Goal: Task Accomplishment & Management: Manage account settings

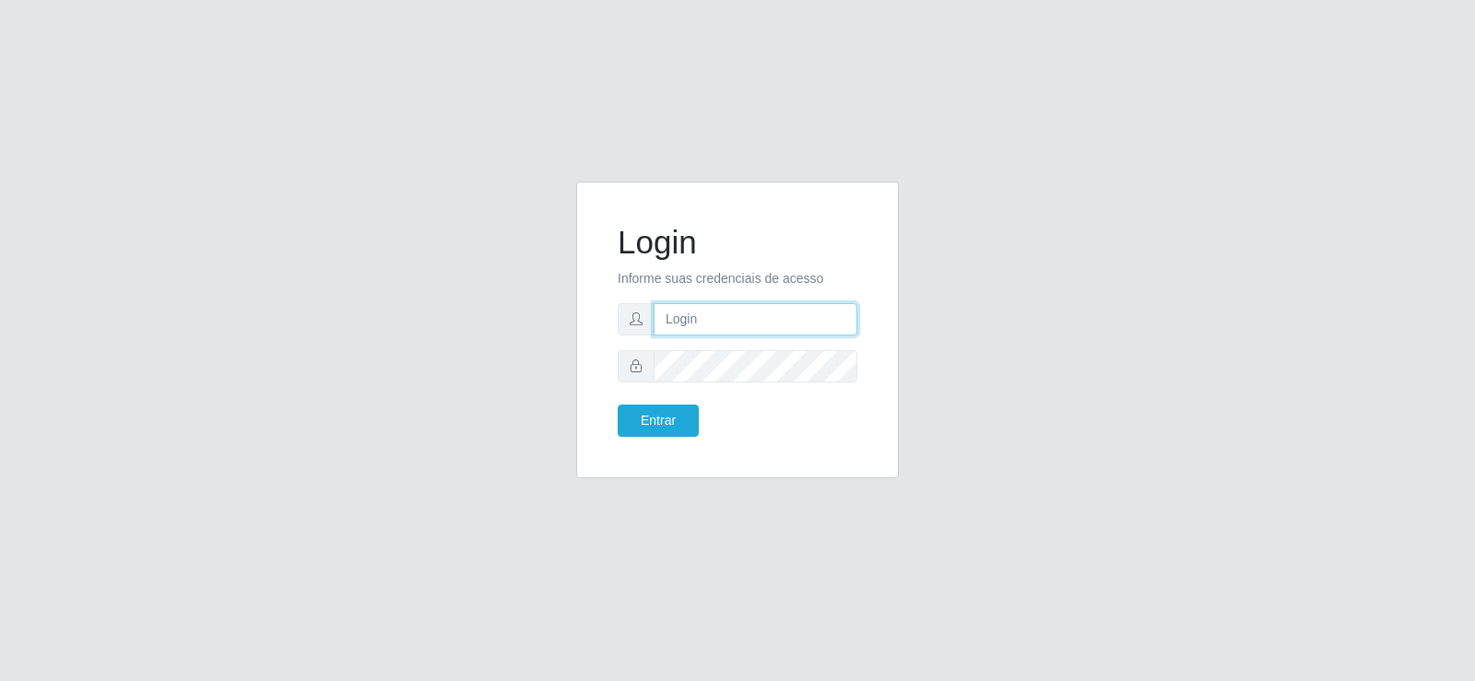
type input "[EMAIL_ADDRESS][DOMAIN_NAME]"
click at [703, 343] on form "Login Informe suas credenciais de acesso [EMAIL_ADDRESS][DOMAIN_NAME] Entrar" at bounding box center [738, 330] width 240 height 214
drag, startPoint x: 703, startPoint y: 343, endPoint x: 716, endPoint y: 318, distance: 28.5
click at [703, 337] on form "Login Informe suas credenciais de acesso [EMAIL_ADDRESS][DOMAIN_NAME] Entrar" at bounding box center [738, 330] width 240 height 214
click at [716, 318] on input "[EMAIL_ADDRESS][DOMAIN_NAME]" at bounding box center [756, 319] width 204 height 32
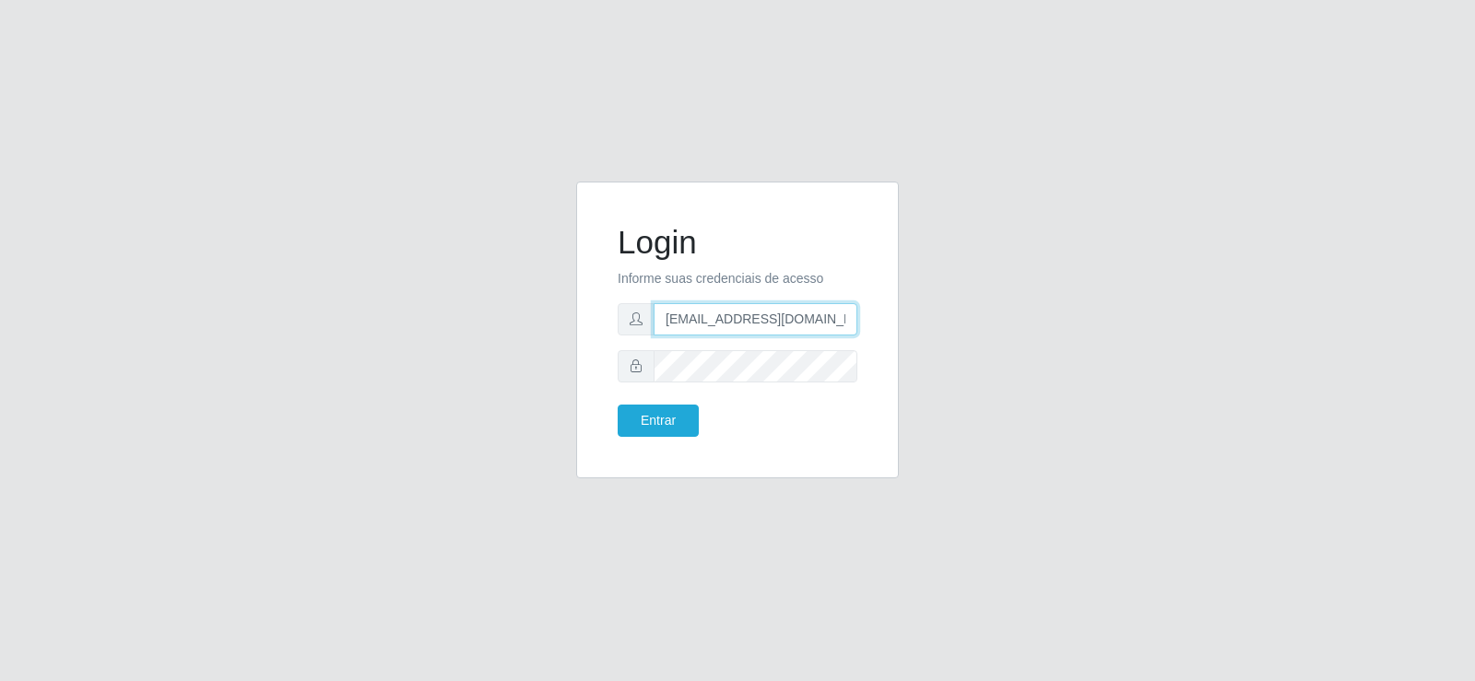
click at [716, 318] on input "[EMAIL_ADDRESS][DOMAIN_NAME]" at bounding box center [756, 319] width 204 height 32
type input "matheusctdr00@gmail.com"
click at [575, 367] on div "Login Informe suas credenciais de acesso matheusctdr00@gmail.com Entrar" at bounding box center [737, 341] width 350 height 319
click at [521, 374] on div "Login Informe suas credenciais de acesso matheusctdr00@gmail.com Entrar" at bounding box center [737, 341] width 1051 height 319
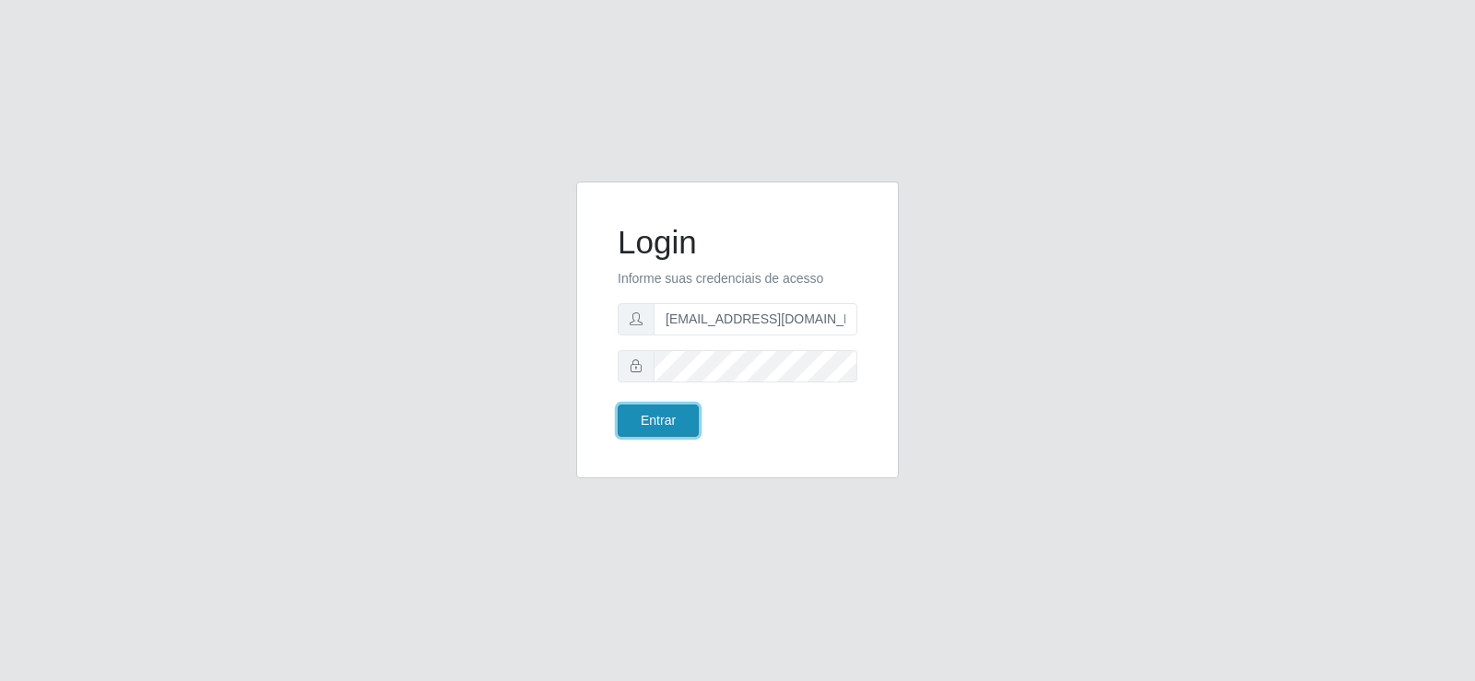
click at [686, 428] on button "Entrar" at bounding box center [658, 421] width 81 height 32
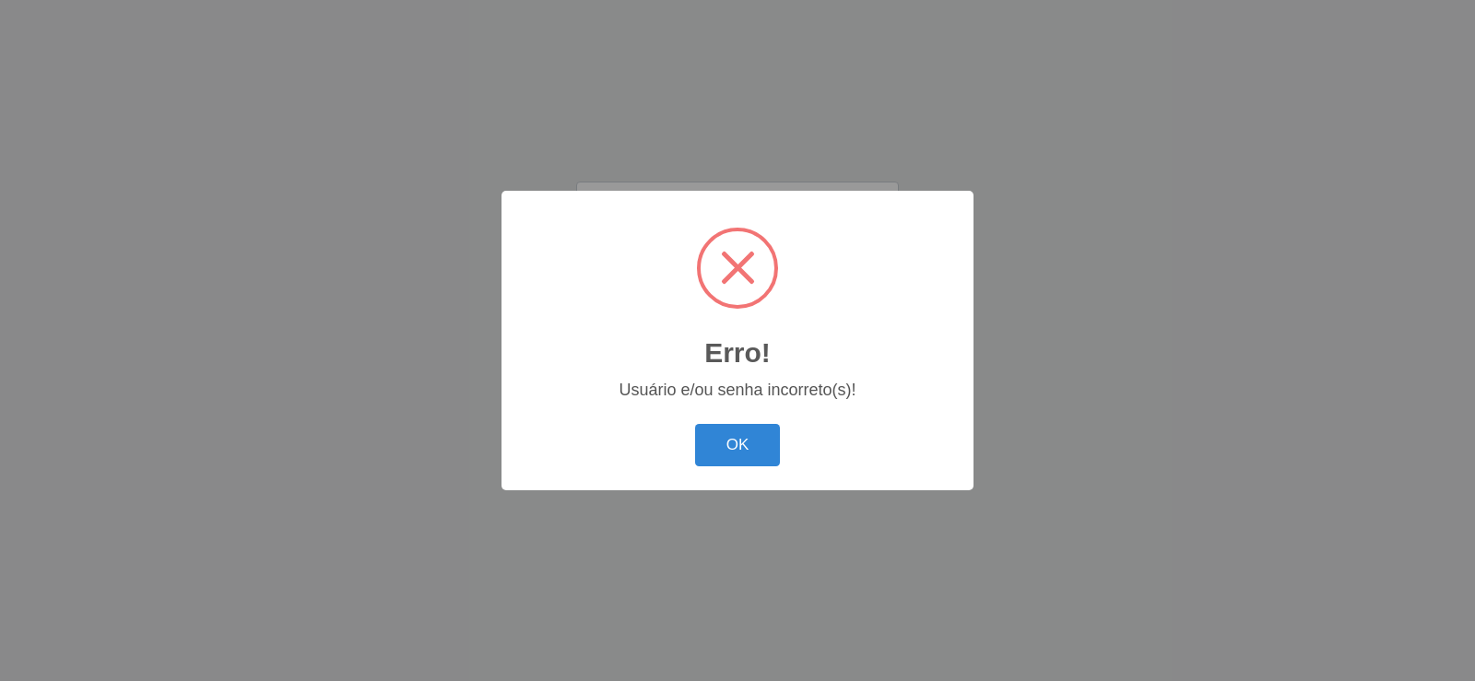
click at [664, 422] on div "OK Cancel" at bounding box center [737, 445] width 435 height 53
click at [706, 441] on button "OK" at bounding box center [738, 445] width 86 height 43
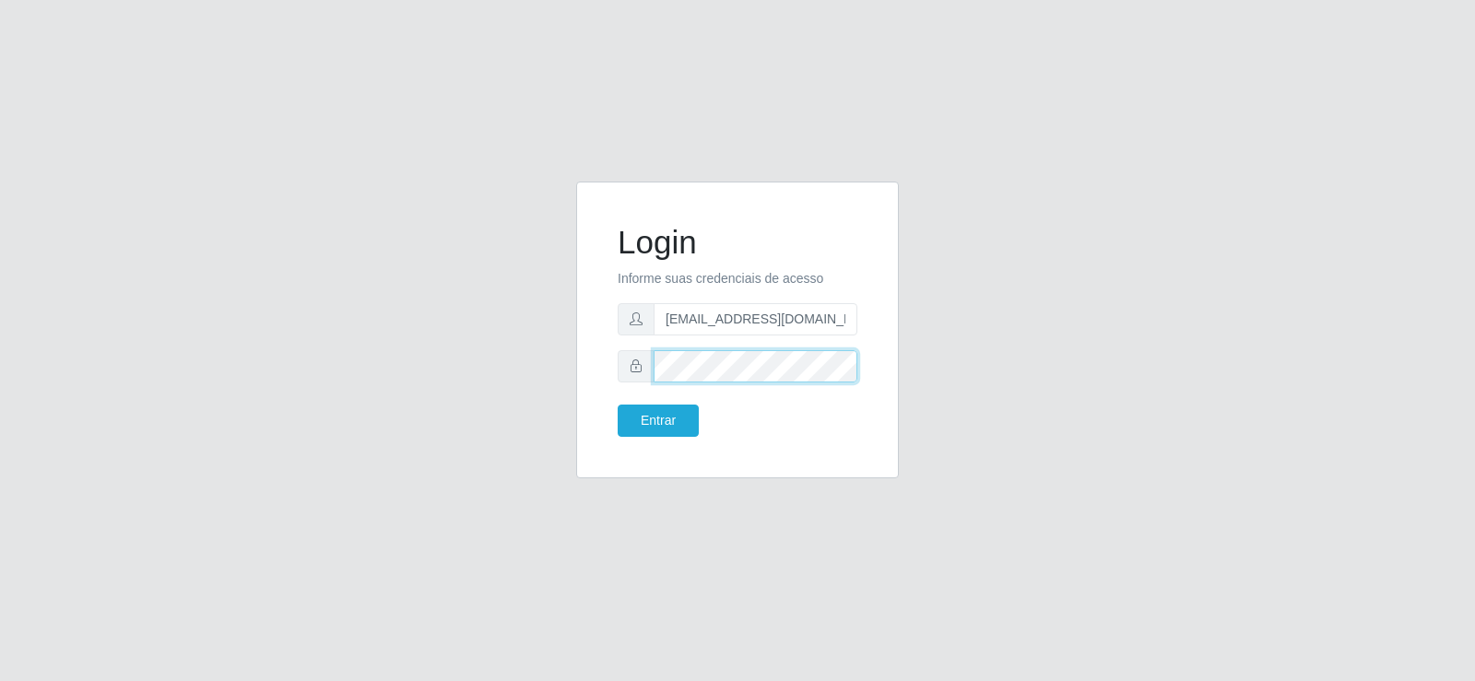
click at [593, 363] on div "Login Informe suas credenciais de acesso matheusctdr00@gmail.com Entrar" at bounding box center [737, 330] width 323 height 297
click at [652, 421] on button "Entrar" at bounding box center [658, 421] width 81 height 32
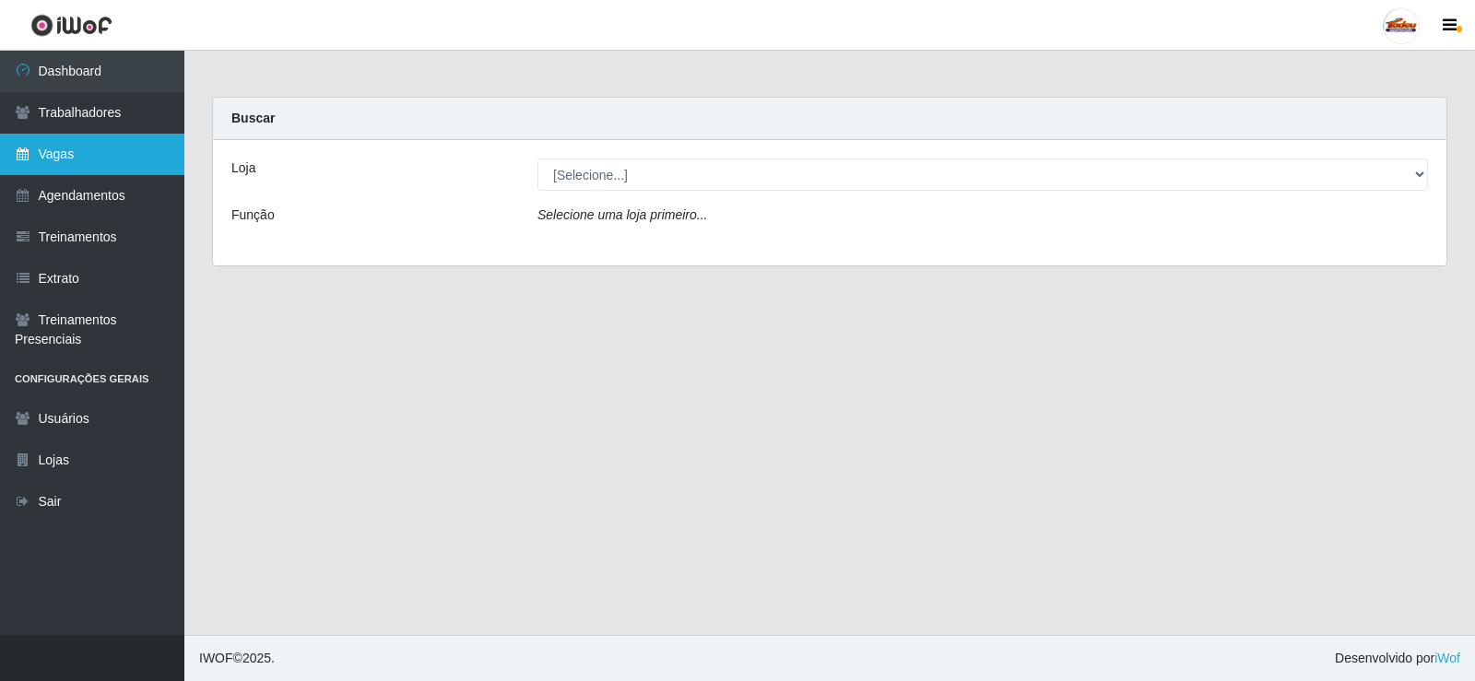
click at [100, 168] on link "Vagas" at bounding box center [92, 154] width 184 height 41
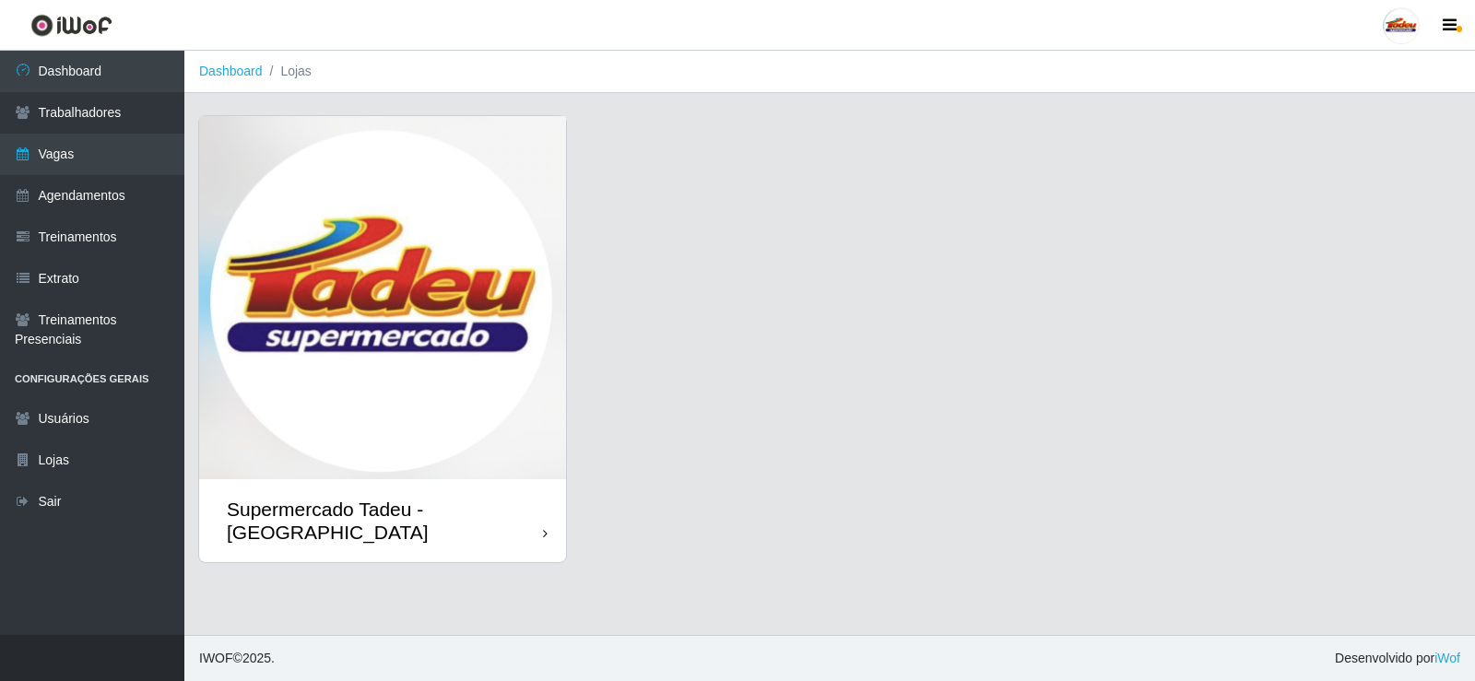
click at [424, 264] on img at bounding box center [382, 297] width 367 height 363
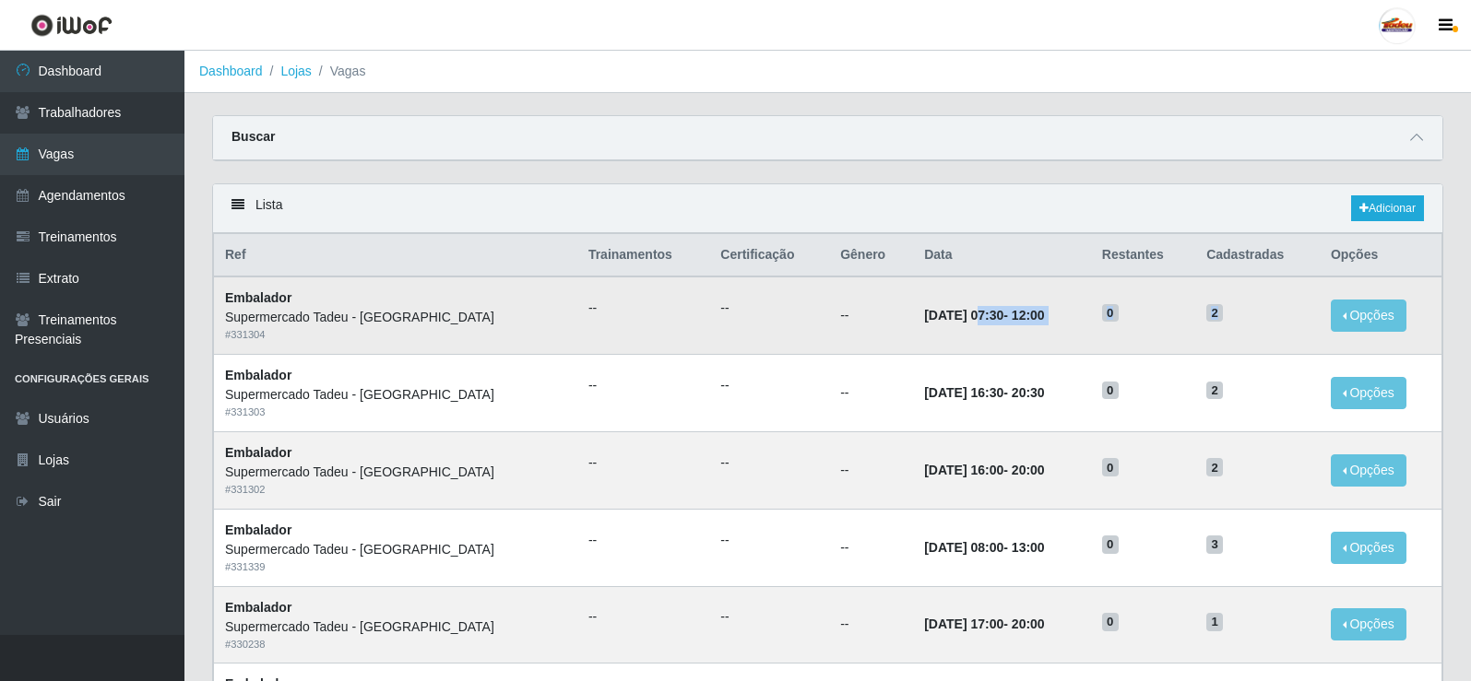
drag, startPoint x: 1230, startPoint y: 306, endPoint x: 918, endPoint y: 305, distance: 311.6
click at [918, 305] on tr "Embalador Supermercado Tadeu - Lagoa Seca # 331304 -- -- -- 17/08/2025, 07:30 -…" at bounding box center [828, 315] width 1228 height 77
click at [1165, 309] on h5 "0" at bounding box center [1143, 311] width 82 height 19
click at [1386, 208] on link "Adicionar" at bounding box center [1387, 208] width 73 height 26
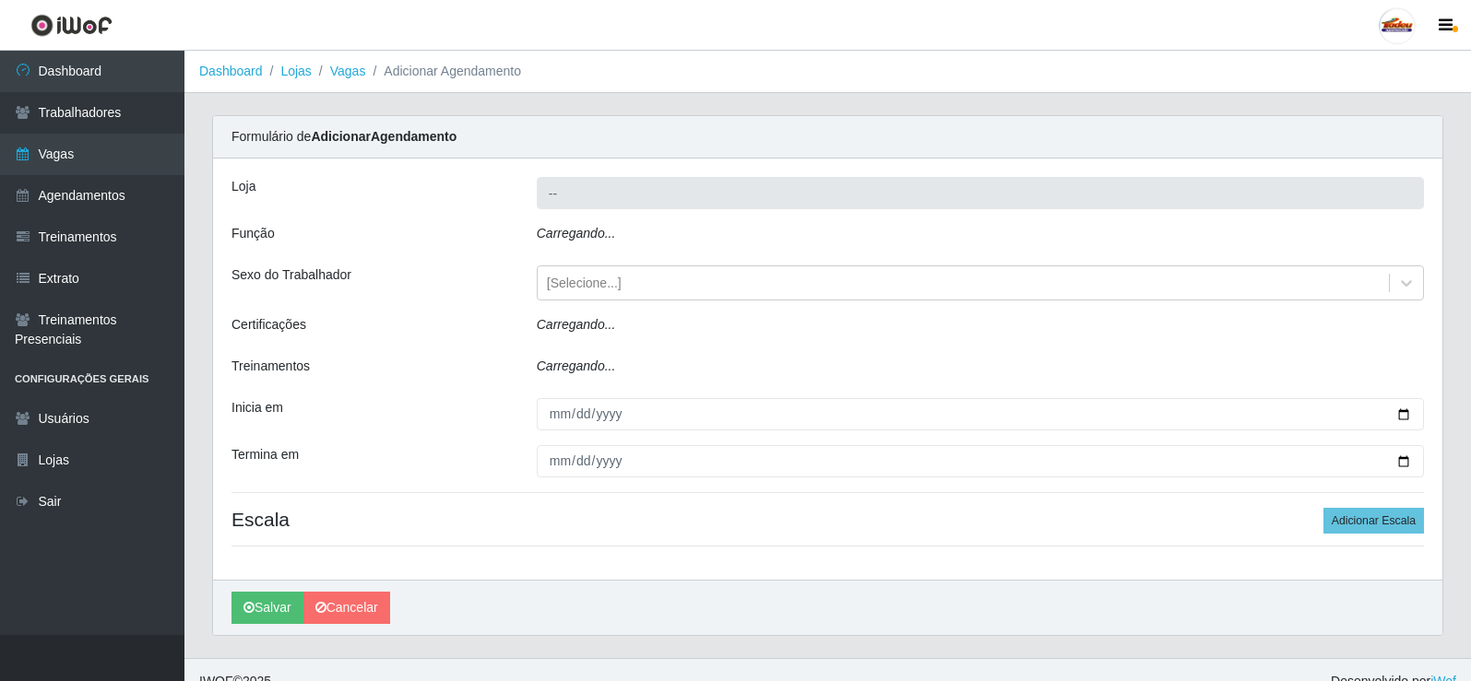
type input "Supermercado Tadeu - [GEOGRAPHIC_DATA]"
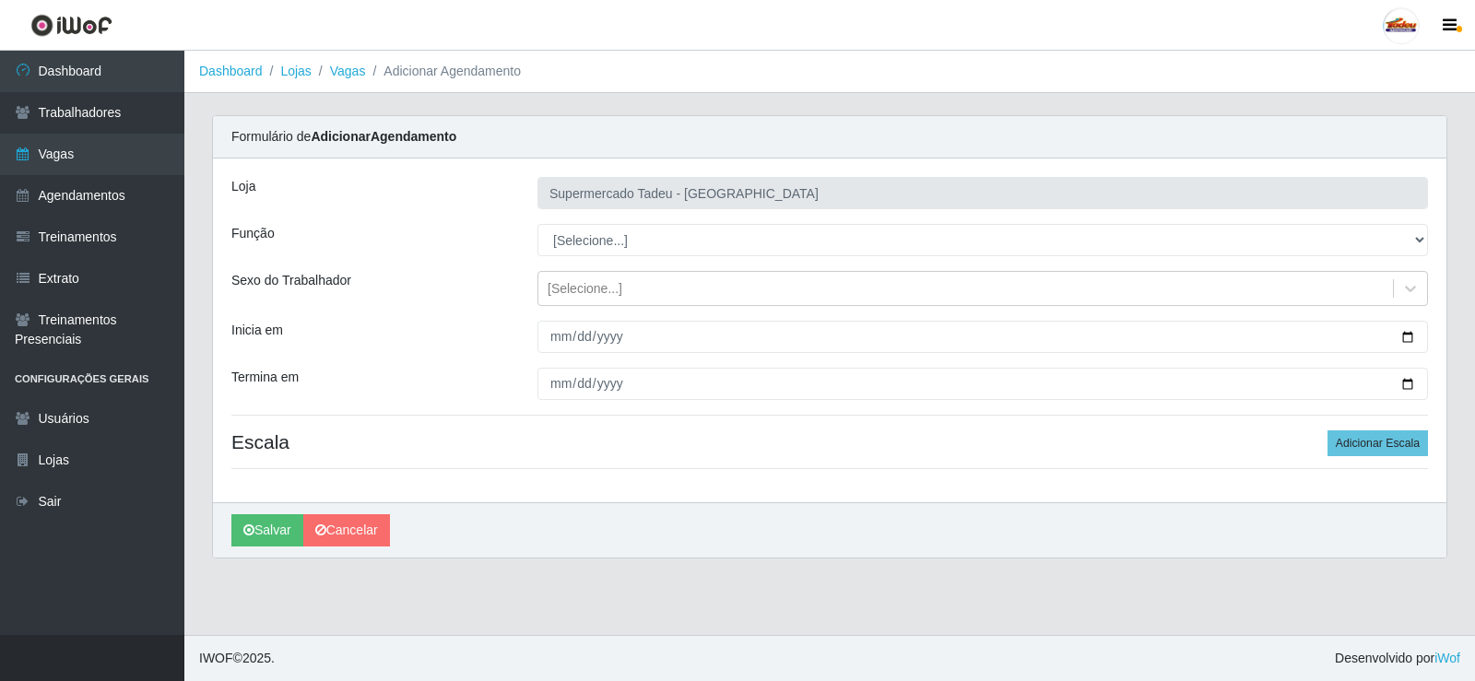
click at [587, 256] on div "Loja Supermercado Tadeu - Lagoa Seca Função [Selecione...] ASG ASG + ASG ++ Aux…" at bounding box center [830, 331] width 1234 height 344
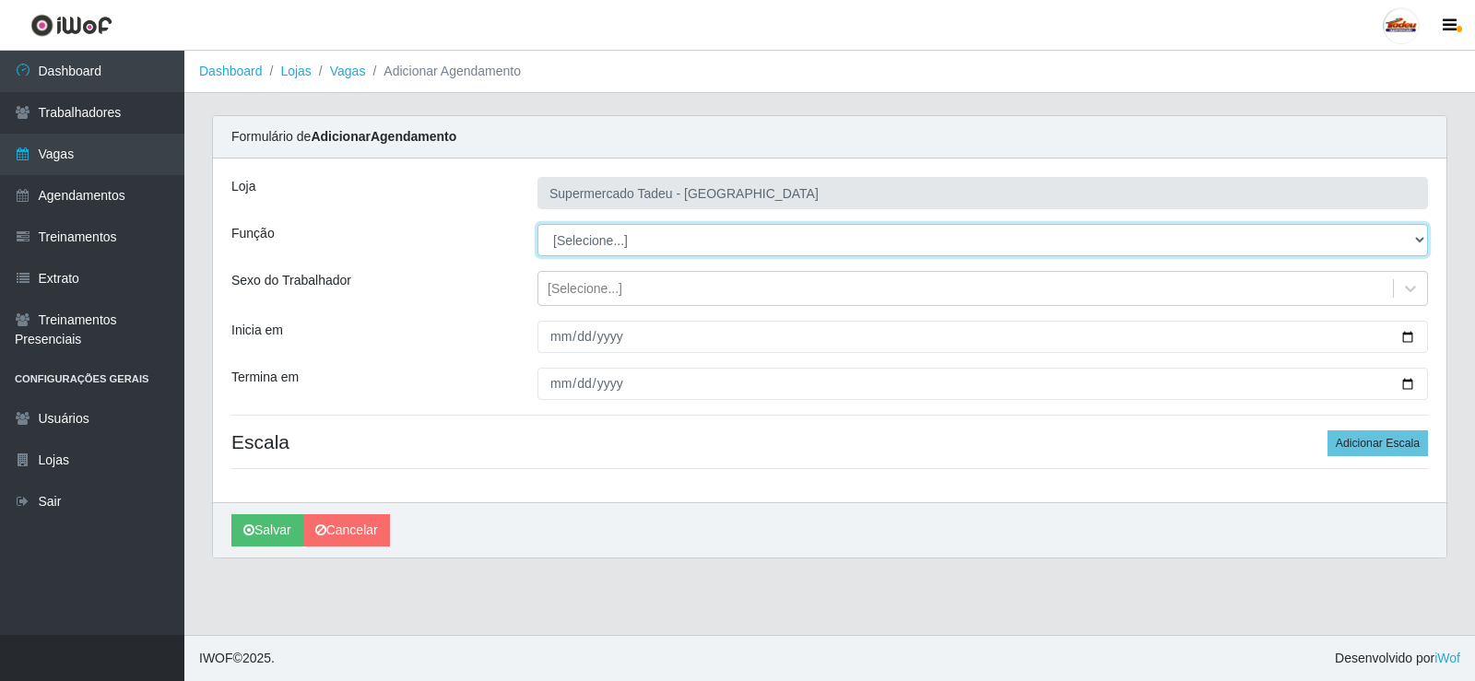
click at [592, 247] on select "[Selecione...] ASG ASG + ASG ++ Auxiliar de Estacionamento Auxiliar de Estacion…" at bounding box center [983, 240] width 891 height 32
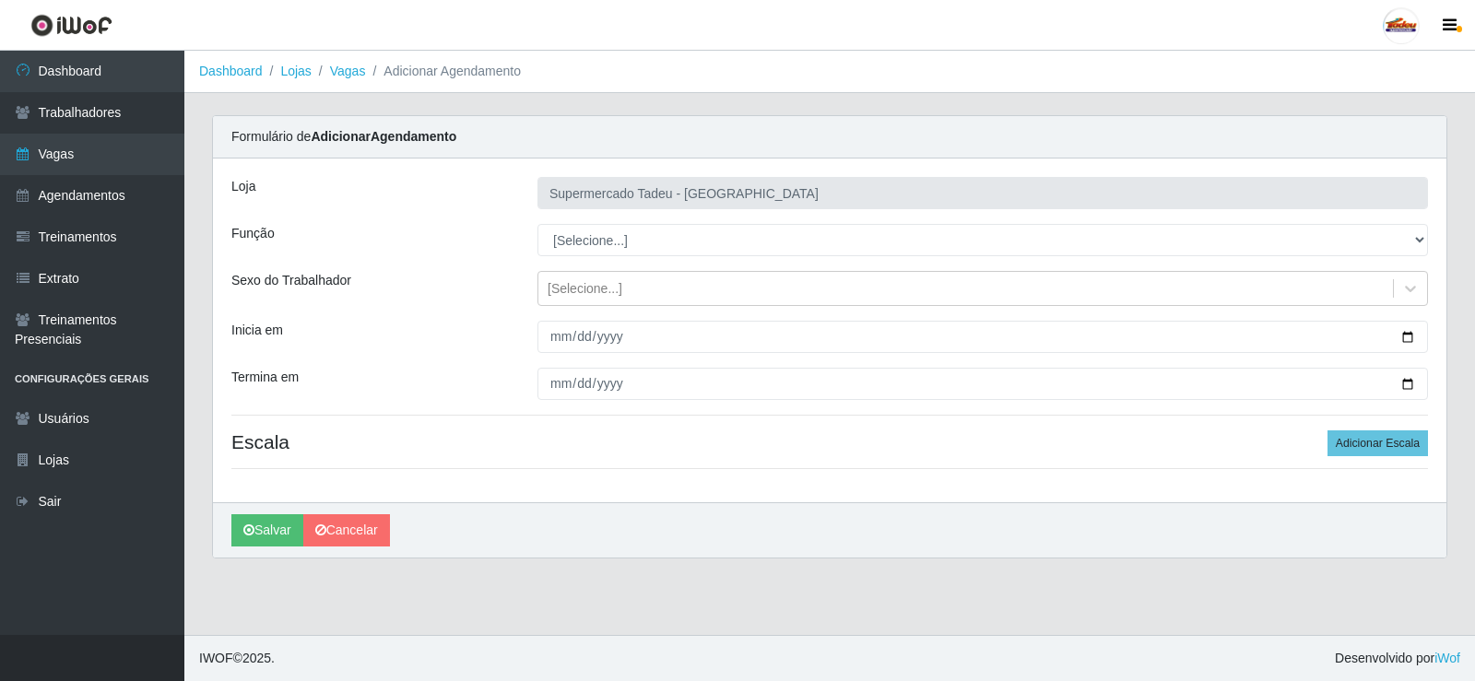
drag, startPoint x: 504, startPoint y: 302, endPoint x: 485, endPoint y: 282, distance: 28.0
click at [504, 302] on div "Sexo do Trabalhador" at bounding box center [371, 288] width 306 height 35
click at [6, 148] on link "Vagas" at bounding box center [92, 154] width 184 height 41
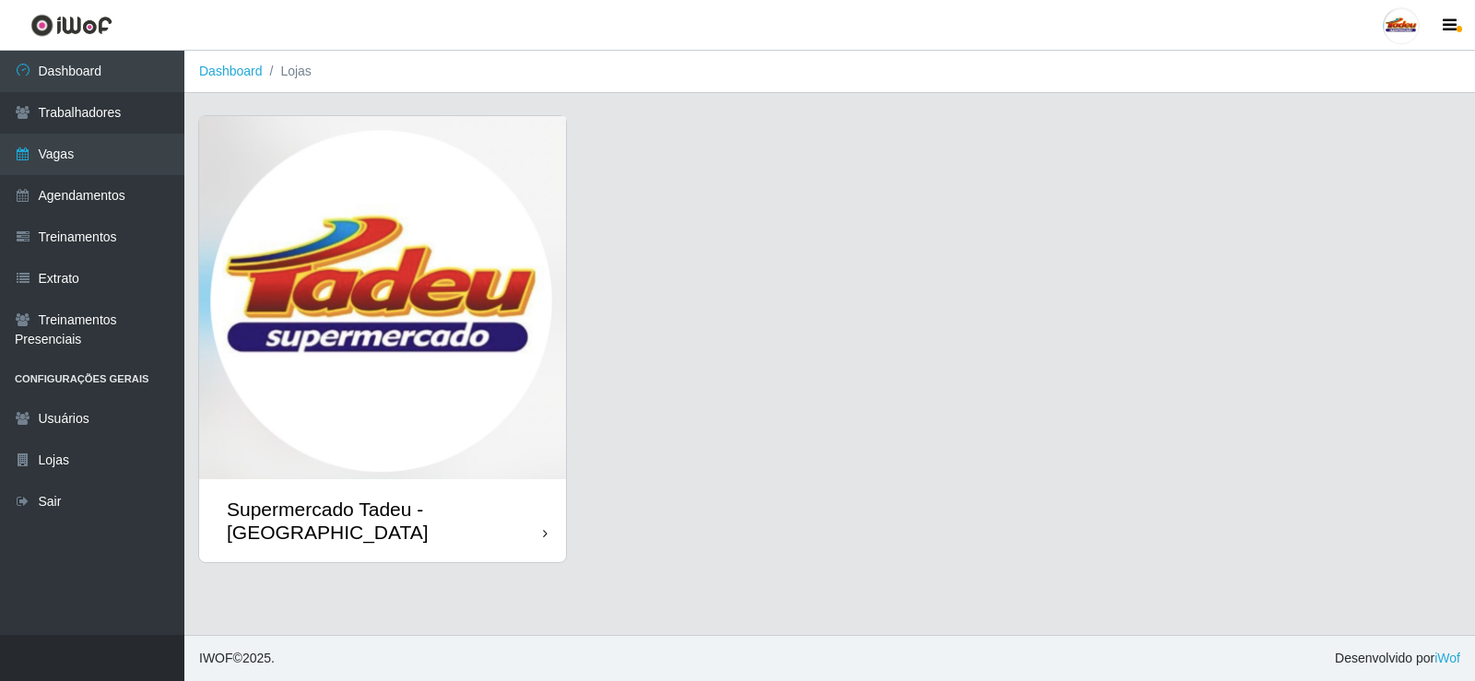
click at [506, 387] on img at bounding box center [382, 297] width 367 height 363
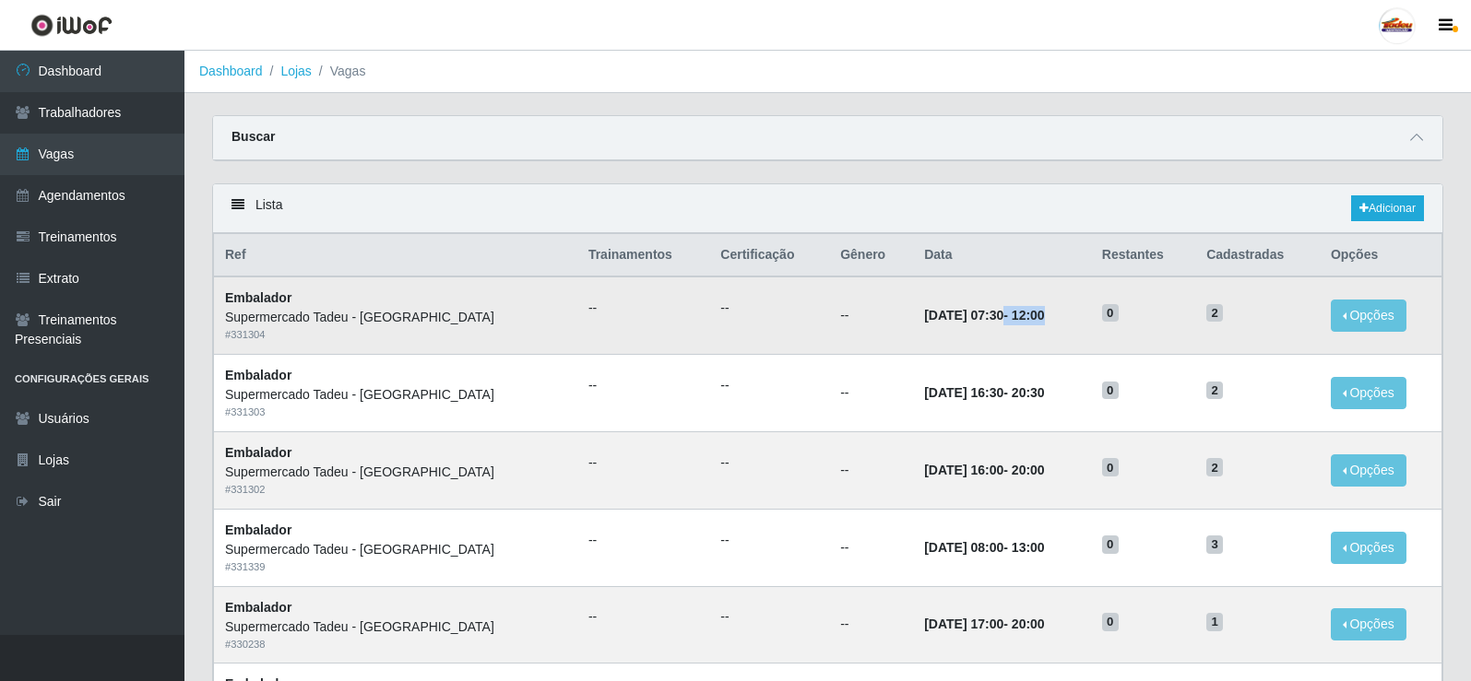
drag, startPoint x: 941, startPoint y: 315, endPoint x: 1090, endPoint y: 315, distance: 148.4
click at [1090, 315] on tr "Embalador Supermercado Tadeu - Lagoa Seca # 331304 -- -- -- 17/08/2025, 07:30 -…" at bounding box center [828, 315] width 1228 height 77
click at [945, 322] on time "[DATE] 07:30" at bounding box center [963, 315] width 79 height 15
click at [1393, 205] on link "Adicionar" at bounding box center [1387, 208] width 73 height 26
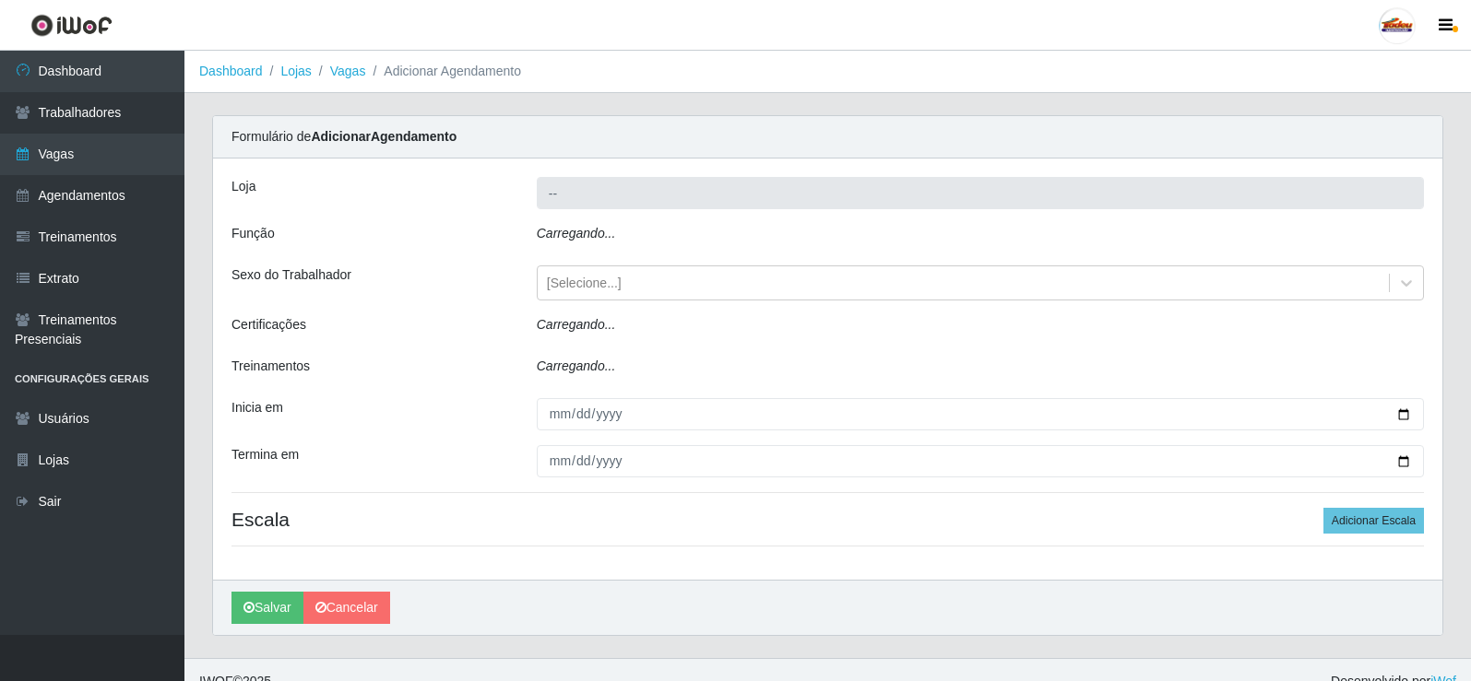
type input "Supermercado Tadeu - [GEOGRAPHIC_DATA]"
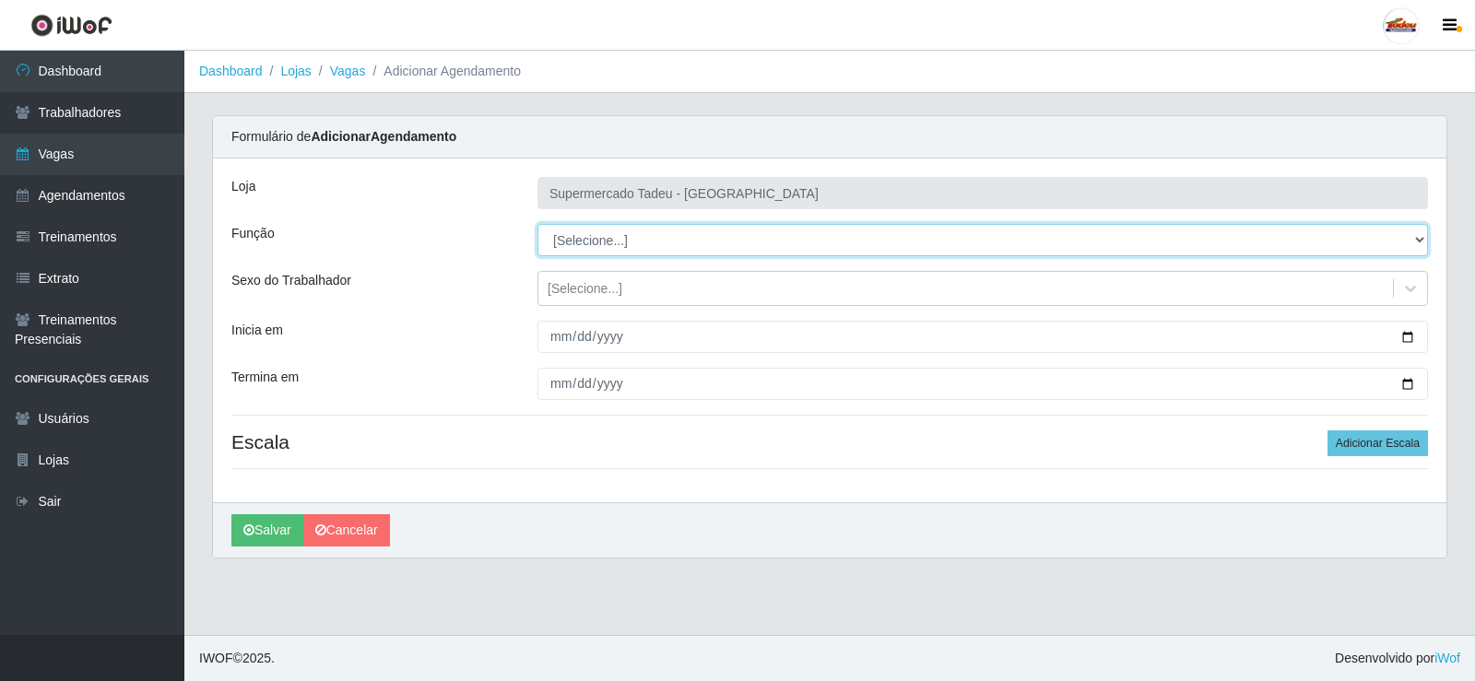
click at [620, 241] on select "[Selecione...] ASG ASG + ASG ++ Auxiliar de Estacionamento Auxiliar de Estacion…" at bounding box center [983, 240] width 891 height 32
select select "1"
click at [538, 224] on select "[Selecione...] ASG ASG + ASG ++ Auxiliar de Estacionamento Auxiliar de Estacion…" at bounding box center [983, 240] width 891 height 32
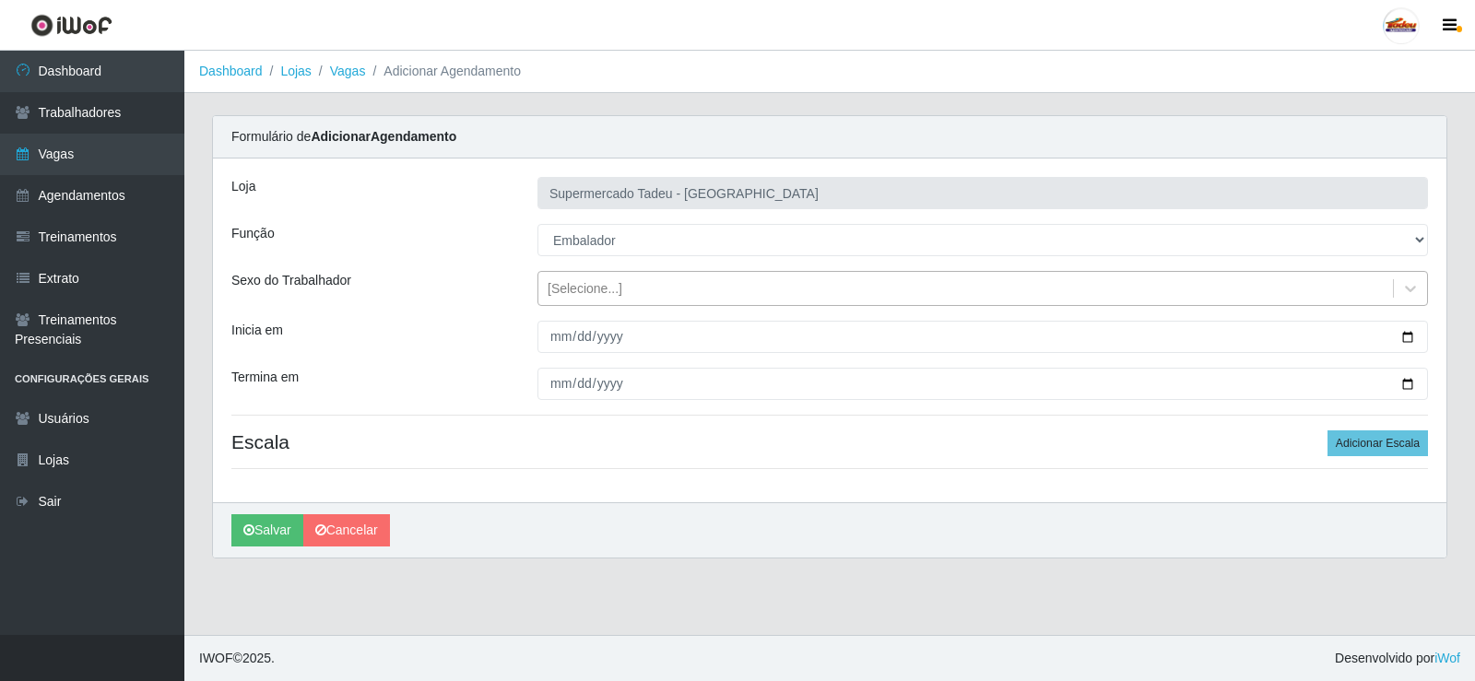
click at [574, 279] on div "[Selecione...]" at bounding box center [585, 288] width 75 height 19
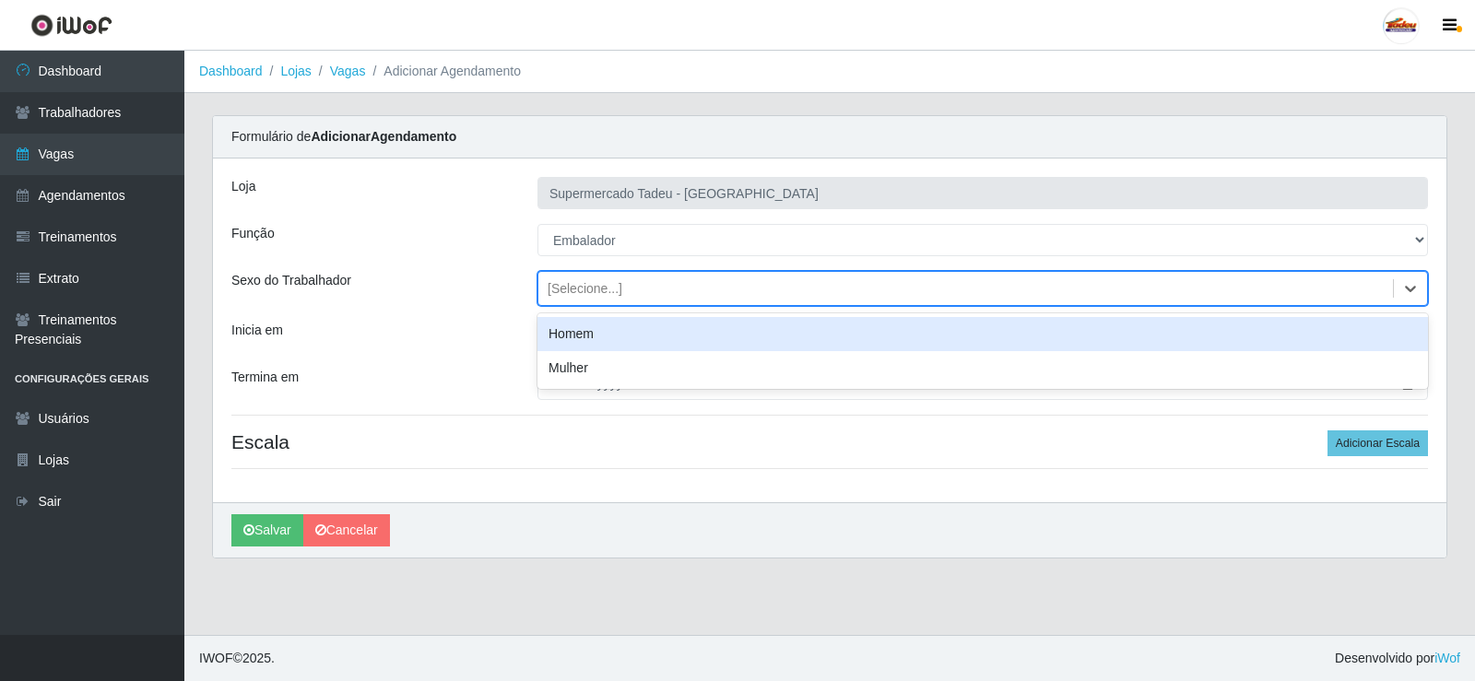
click at [585, 285] on div "[Selecione...]" at bounding box center [585, 288] width 75 height 19
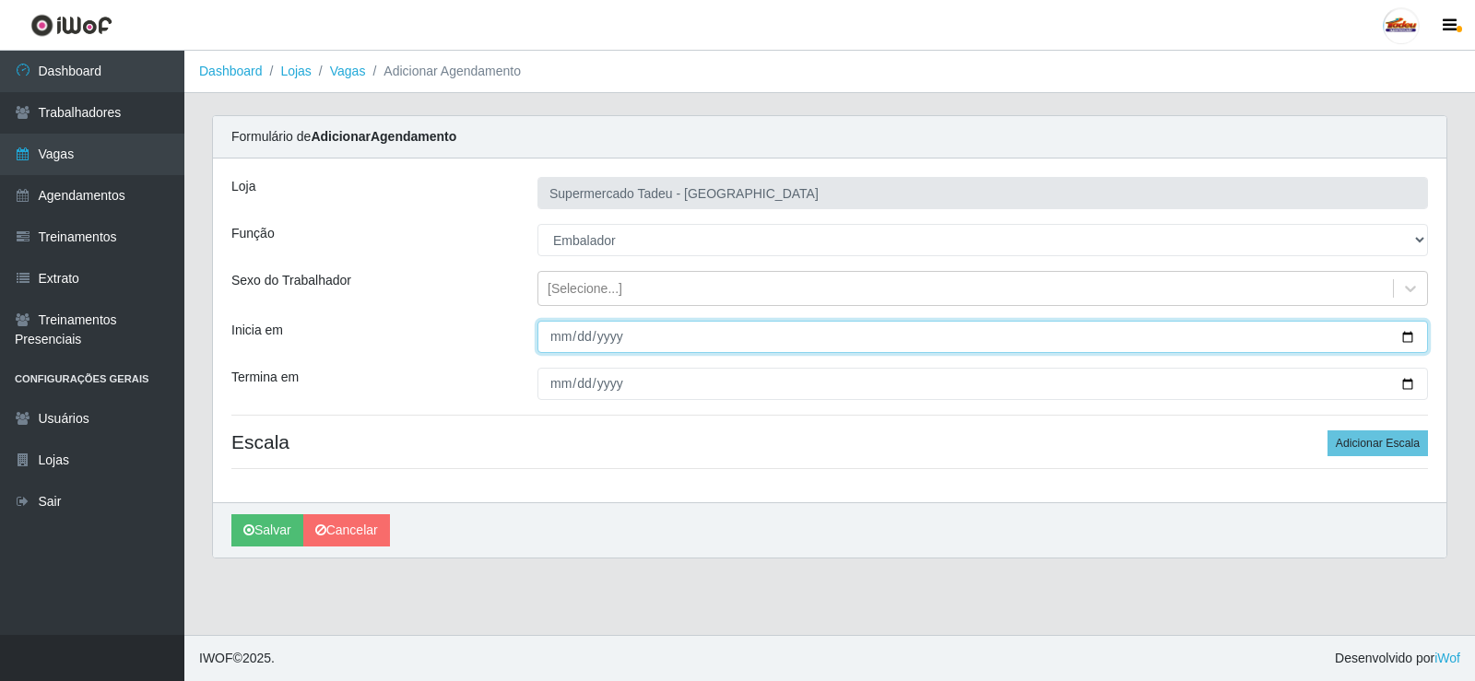
click at [574, 339] on input "Inicia em" at bounding box center [983, 337] width 891 height 32
click at [562, 341] on input "Inicia em" at bounding box center [983, 337] width 891 height 32
type input "2025-08-17"
click at [231, 514] on button "Salvar" at bounding box center [267, 530] width 72 height 32
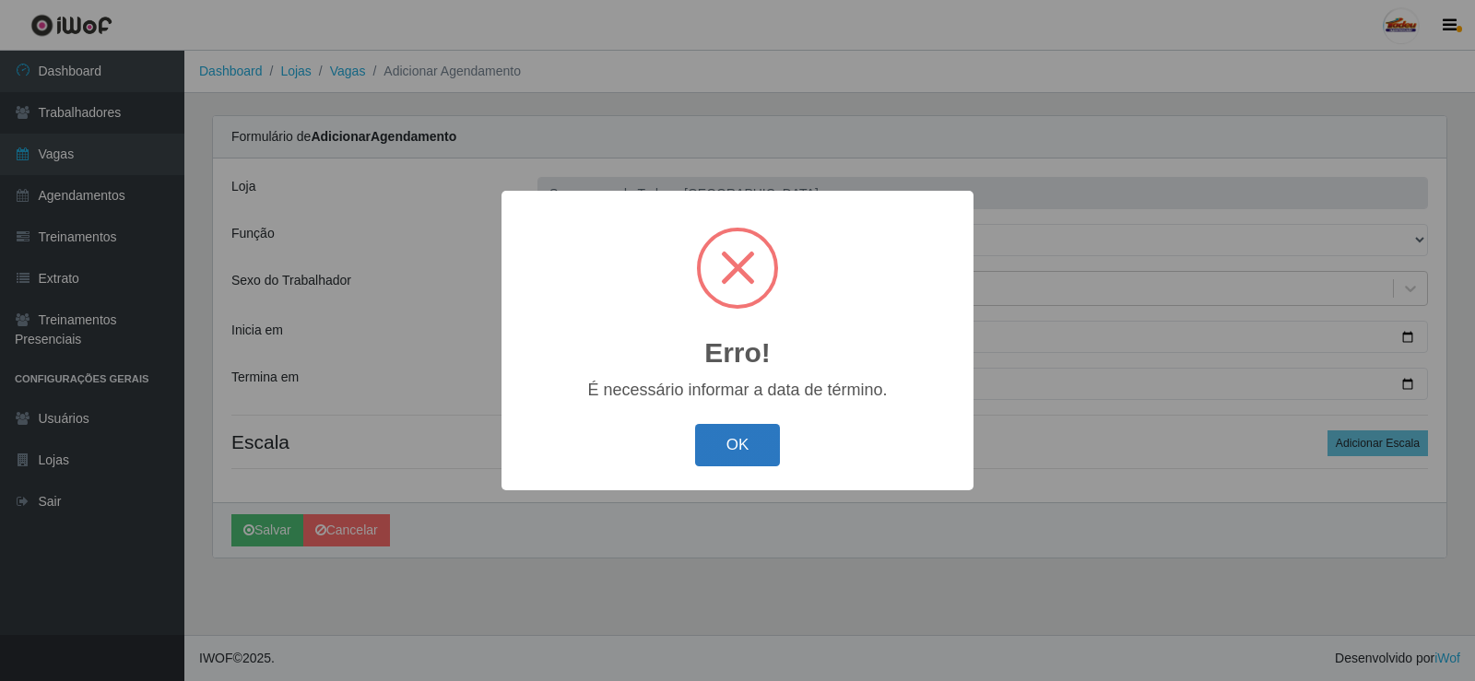
click at [740, 443] on button "OK" at bounding box center [738, 445] width 86 height 43
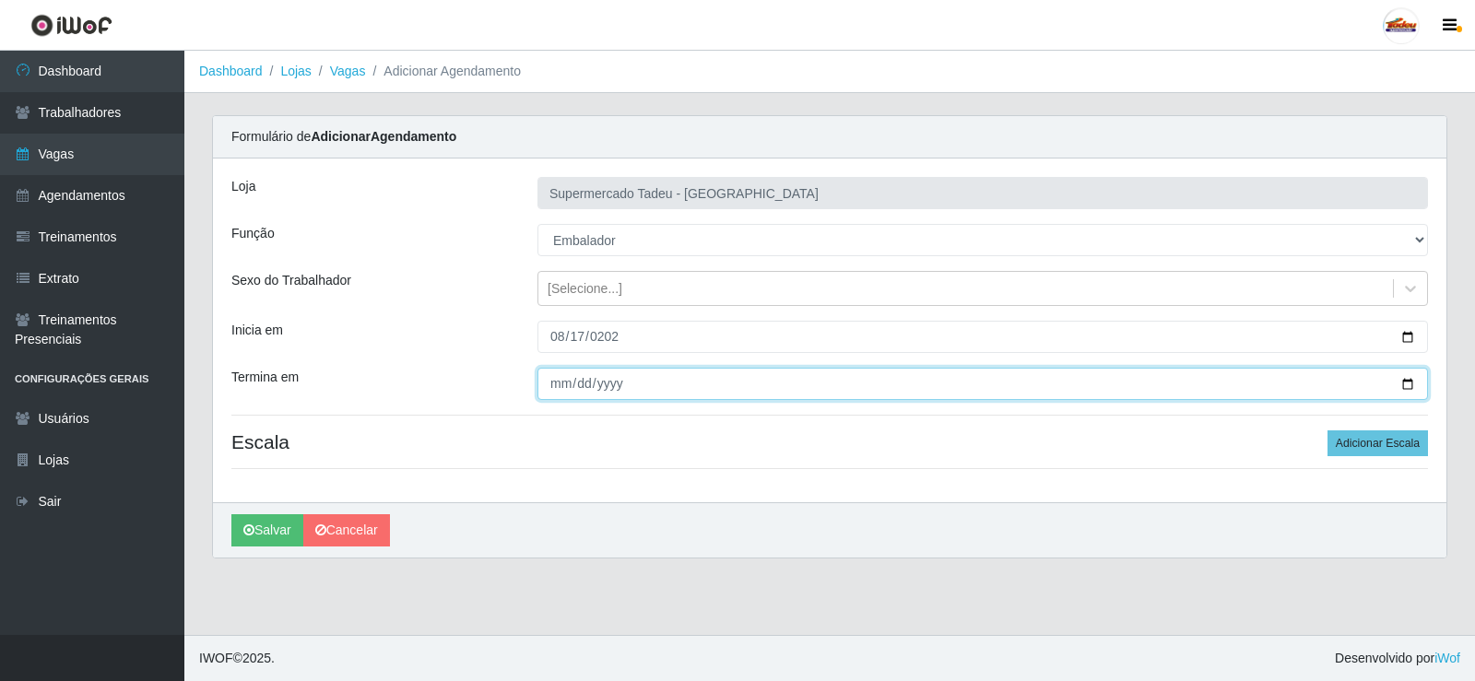
drag, startPoint x: 571, startPoint y: 394, endPoint x: 559, endPoint y: 388, distance: 13.2
click at [570, 392] on input "Termina em" at bounding box center [983, 384] width 891 height 32
type input "2025-08-17"
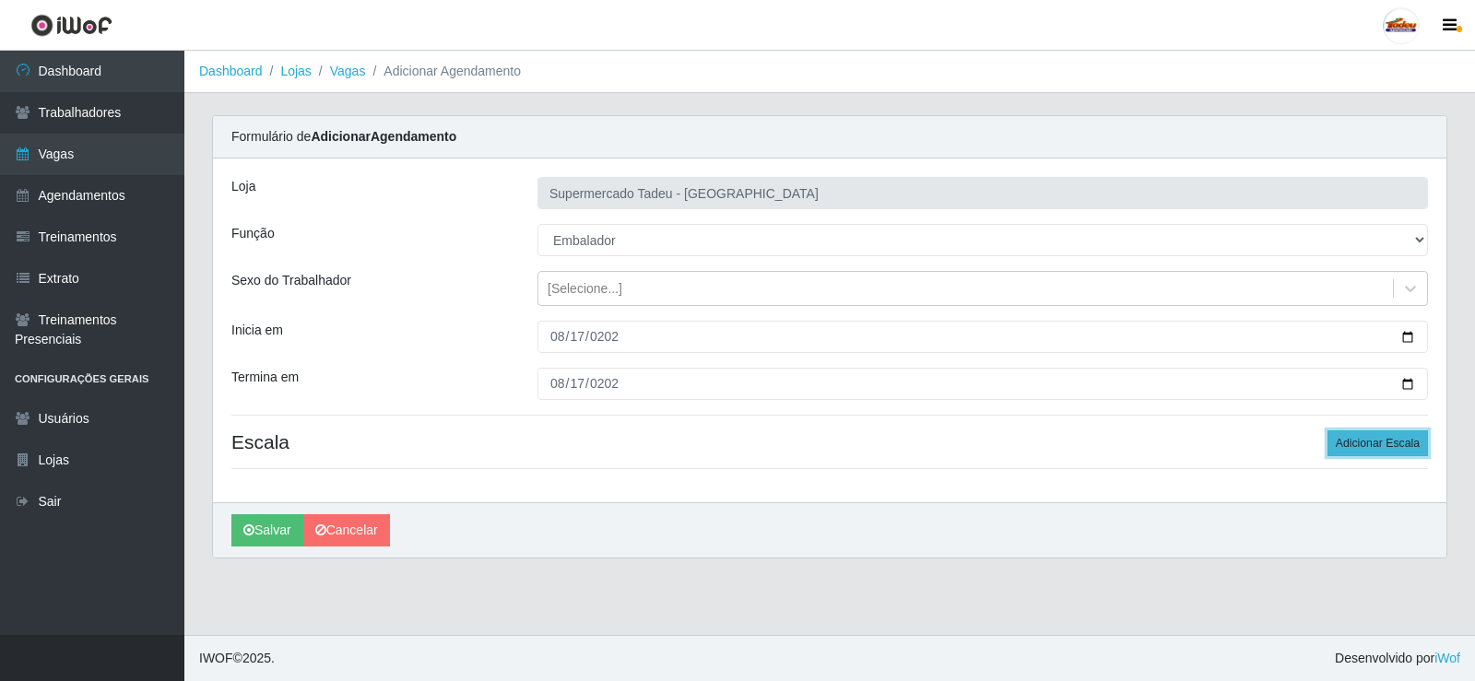
click at [1373, 439] on button "Adicionar Escala" at bounding box center [1378, 444] width 101 height 26
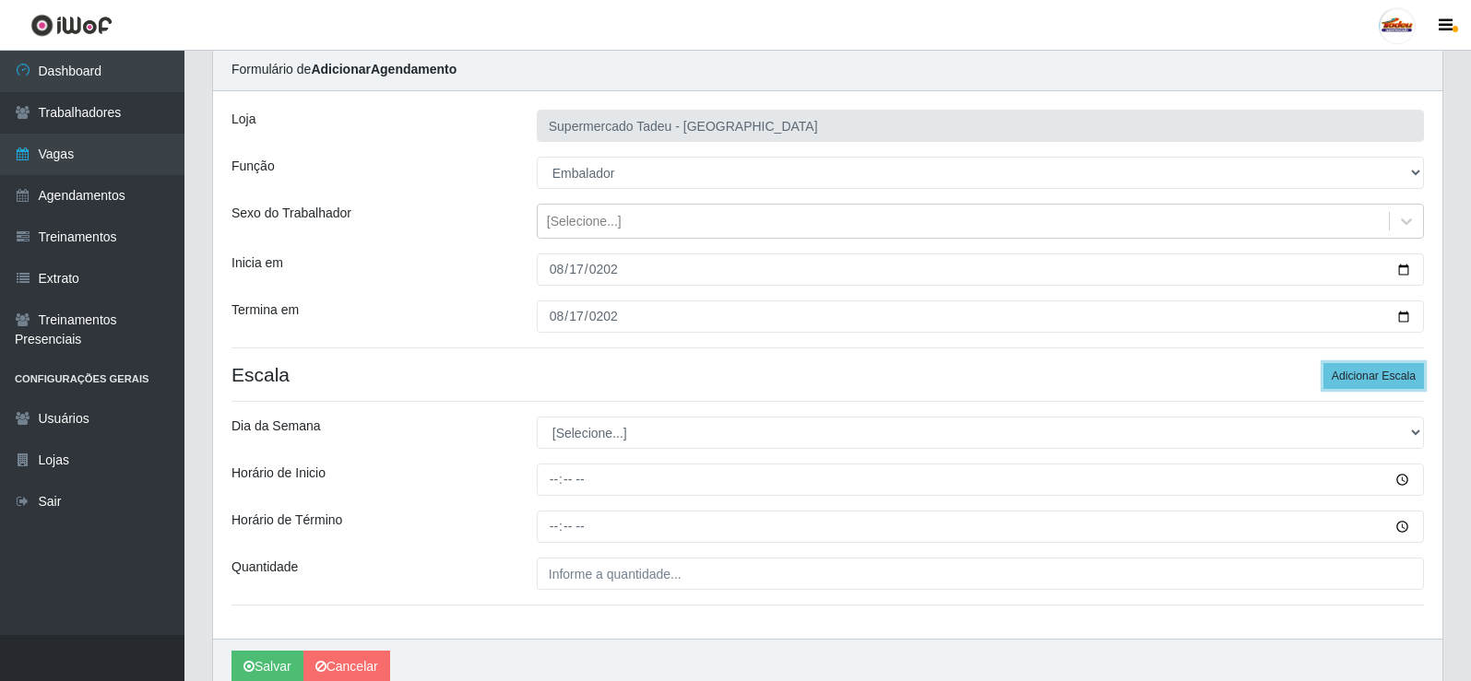
scroll to position [149, 0]
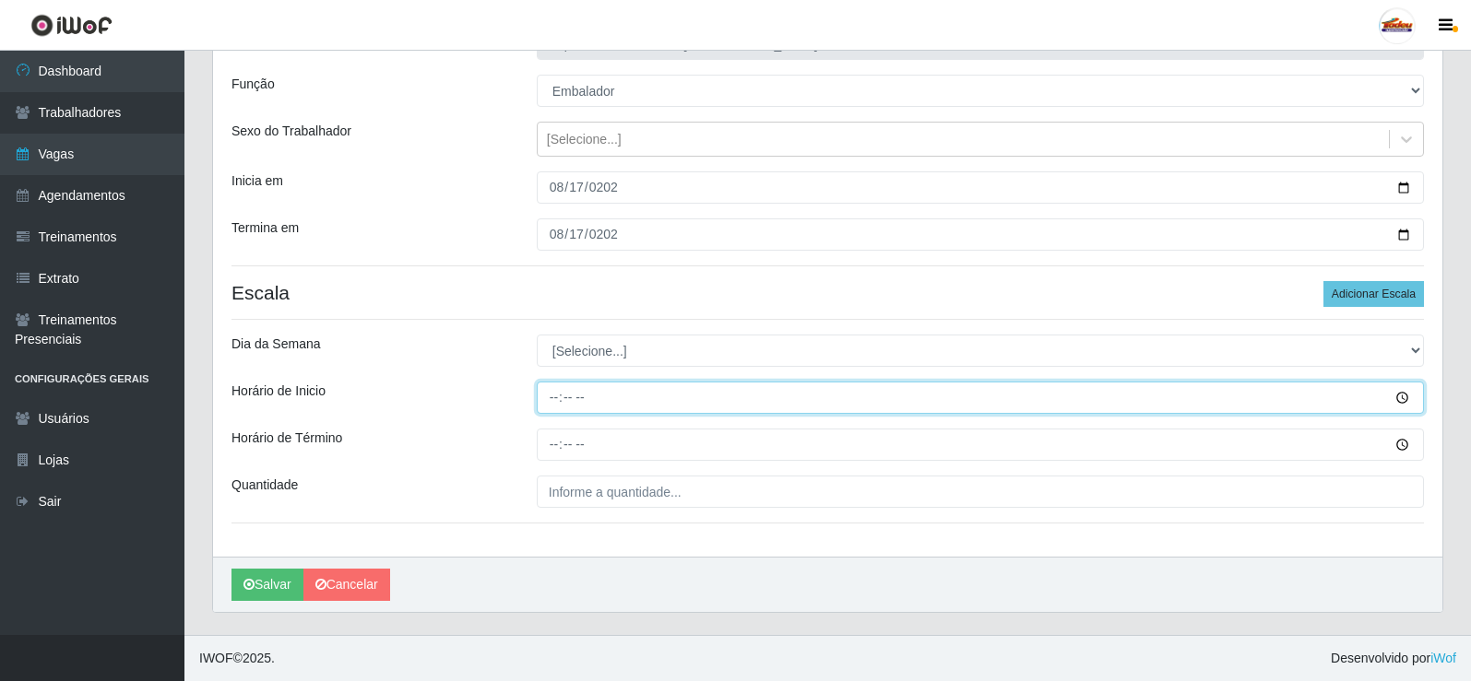
click at [571, 397] on input "Horário de Inicio" at bounding box center [980, 398] width 887 height 32
click at [551, 398] on input "Horário de Inicio" at bounding box center [980, 398] width 887 height 32
type input "07:30"
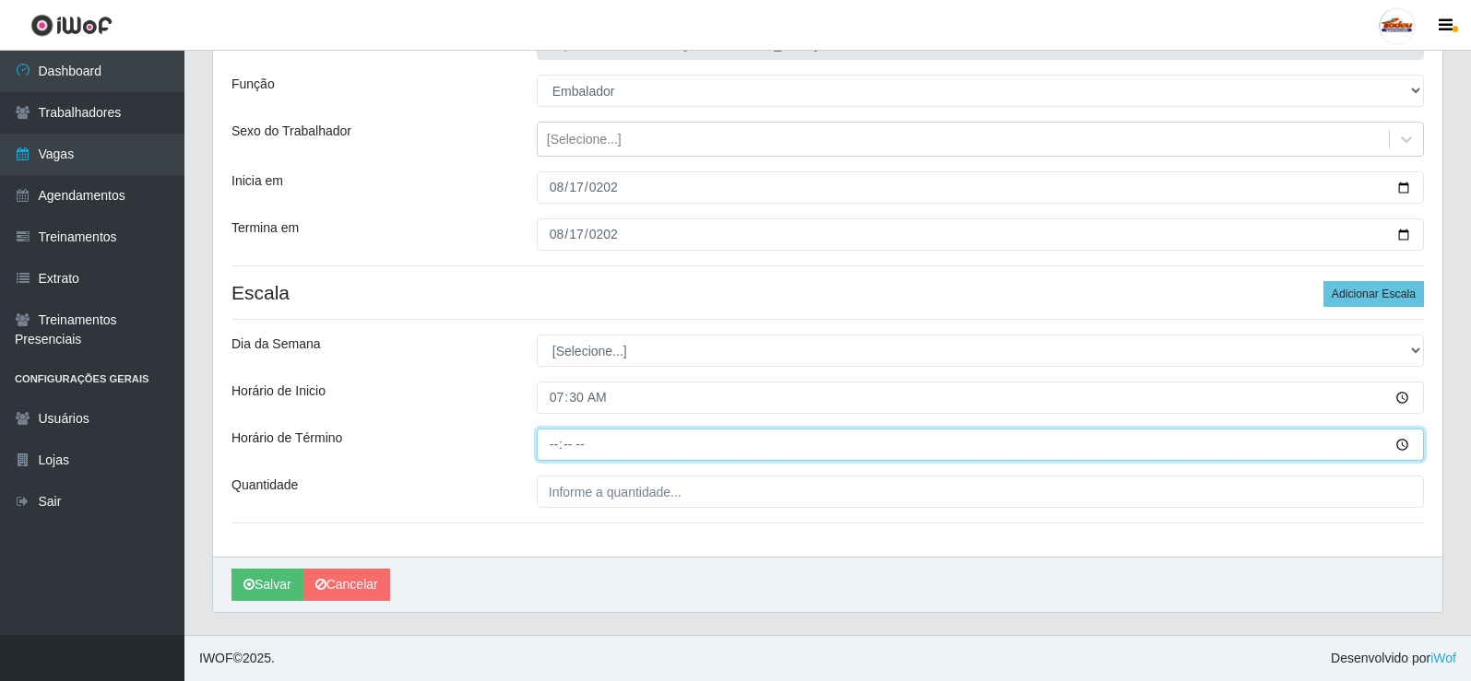
click at [559, 451] on input "Horário de Término" at bounding box center [980, 445] width 887 height 32
type input "12:00"
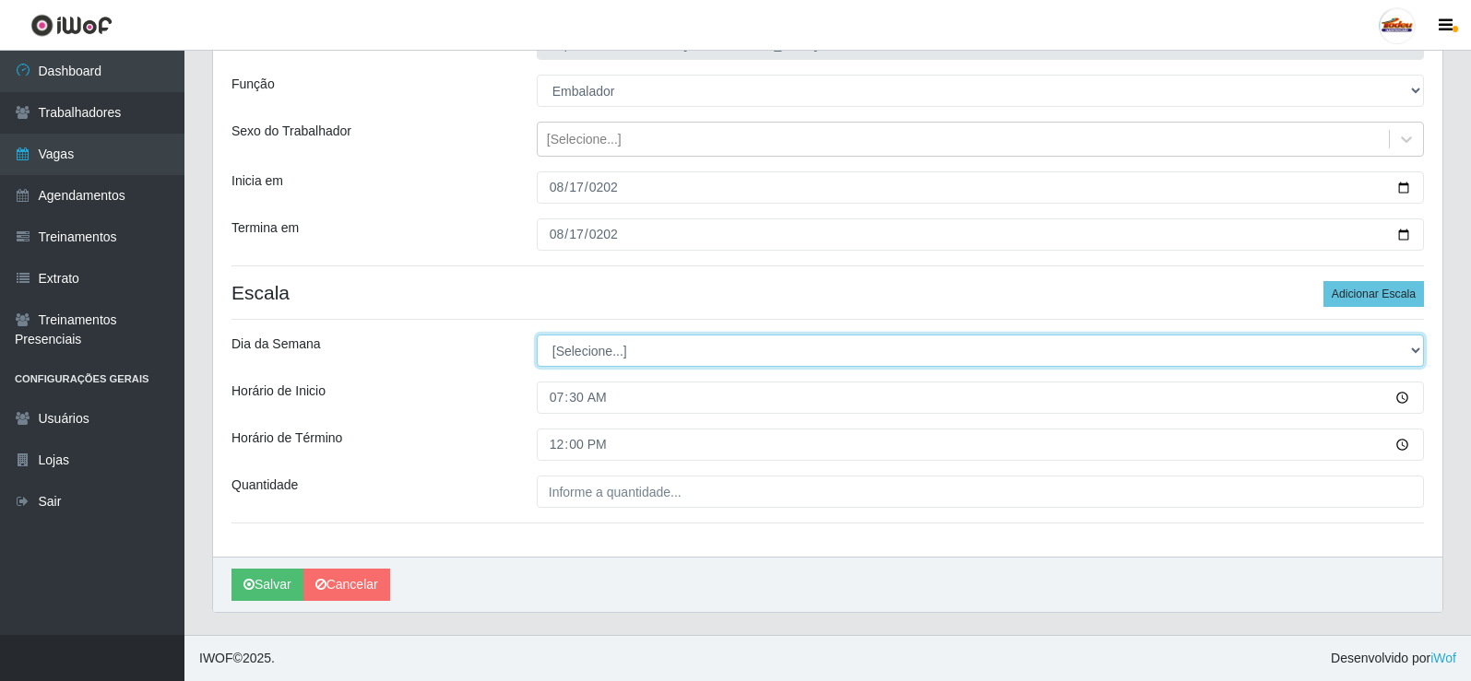
click at [597, 353] on select "[Selecione...] Segunda Terça Quarta Quinta Sexta Sábado Domingo" at bounding box center [980, 351] width 887 height 32
select select "0"
click at [537, 335] on select "[Selecione...] Segunda Terça Quarta Quinta Sexta Sábado Domingo" at bounding box center [980, 351] width 887 height 32
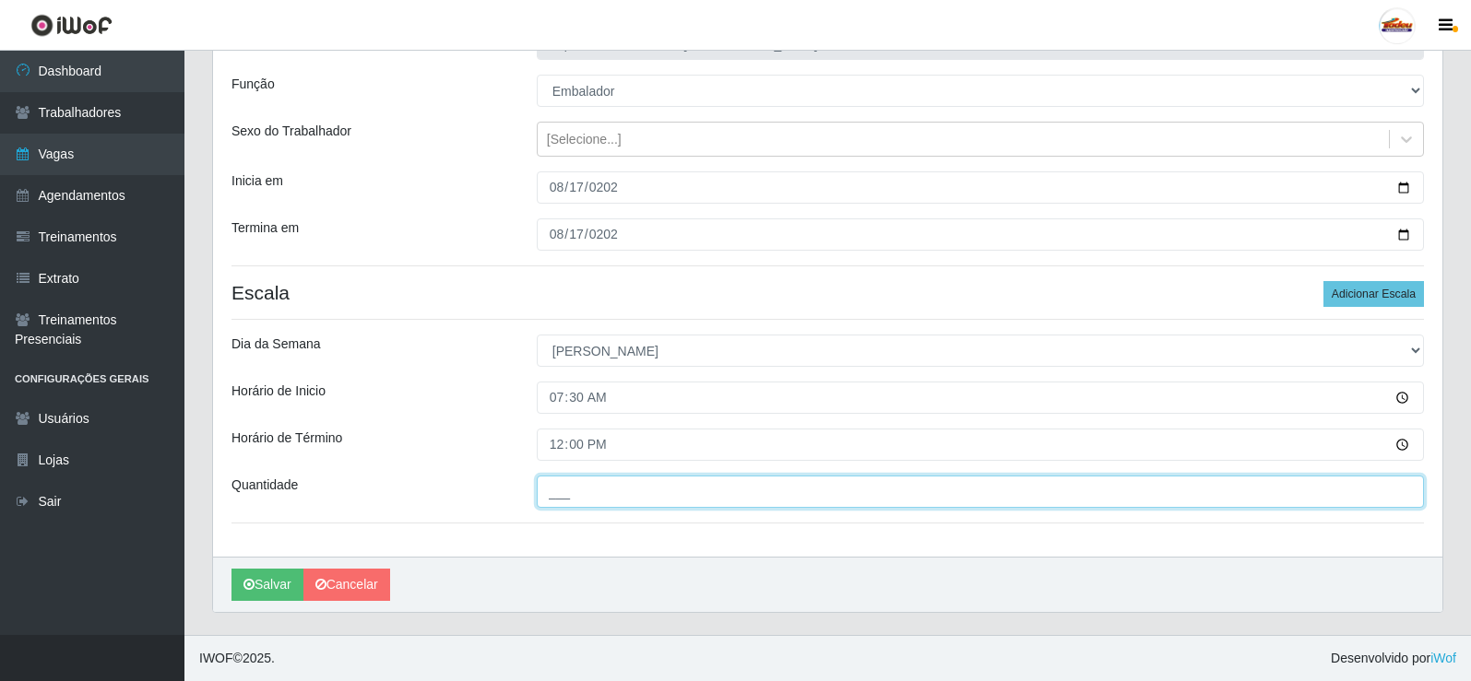
click at [590, 491] on input "___" at bounding box center [980, 492] width 887 height 32
type input "1__"
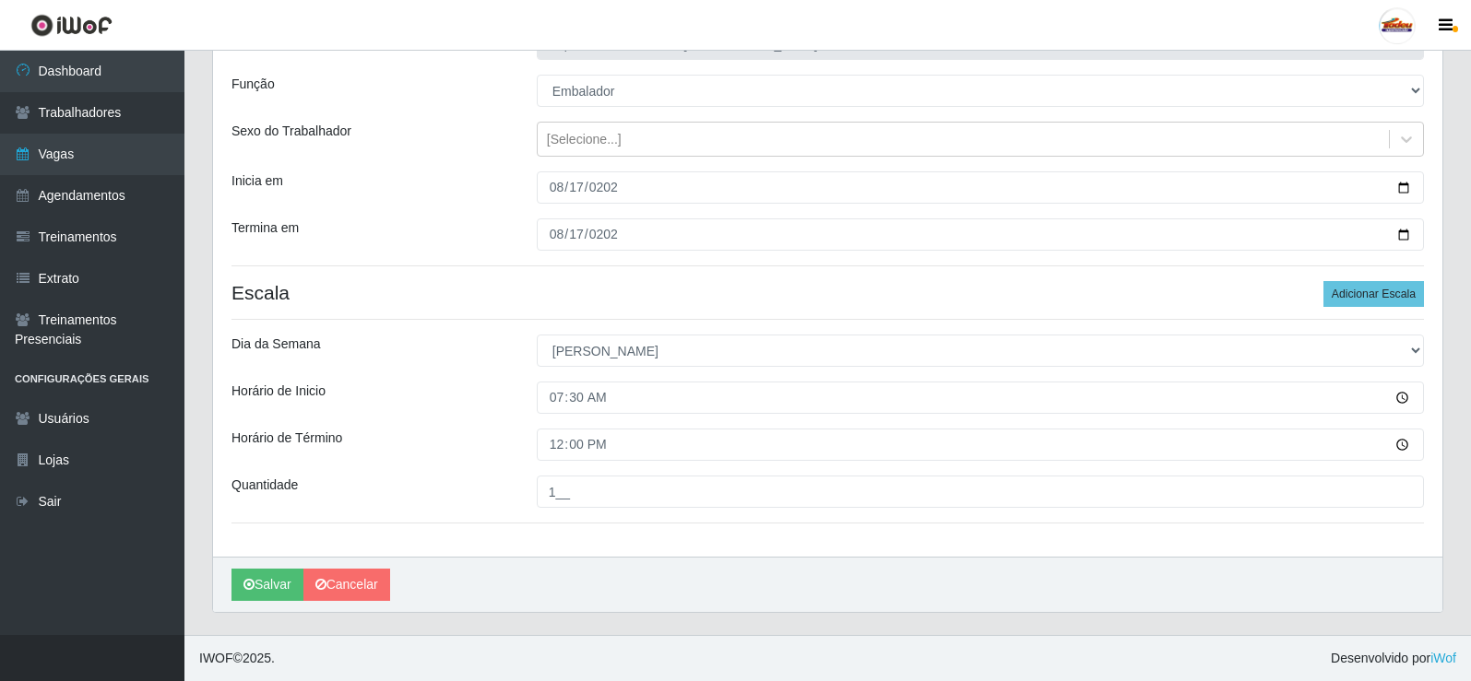
click at [504, 297] on h4 "Escala Adicionar Escala" at bounding box center [827, 292] width 1192 height 23
click at [268, 595] on button "Salvar" at bounding box center [267, 585] width 72 height 32
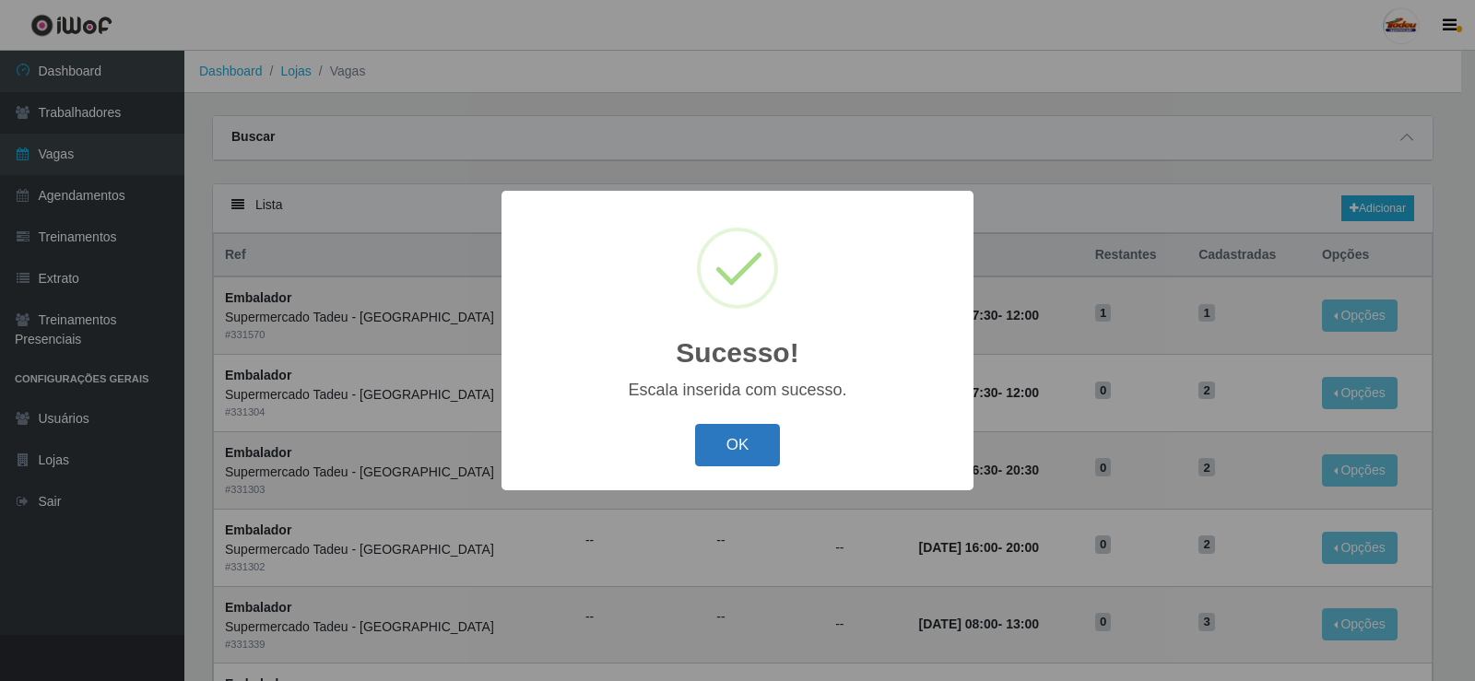
click at [712, 450] on button "OK" at bounding box center [738, 445] width 86 height 43
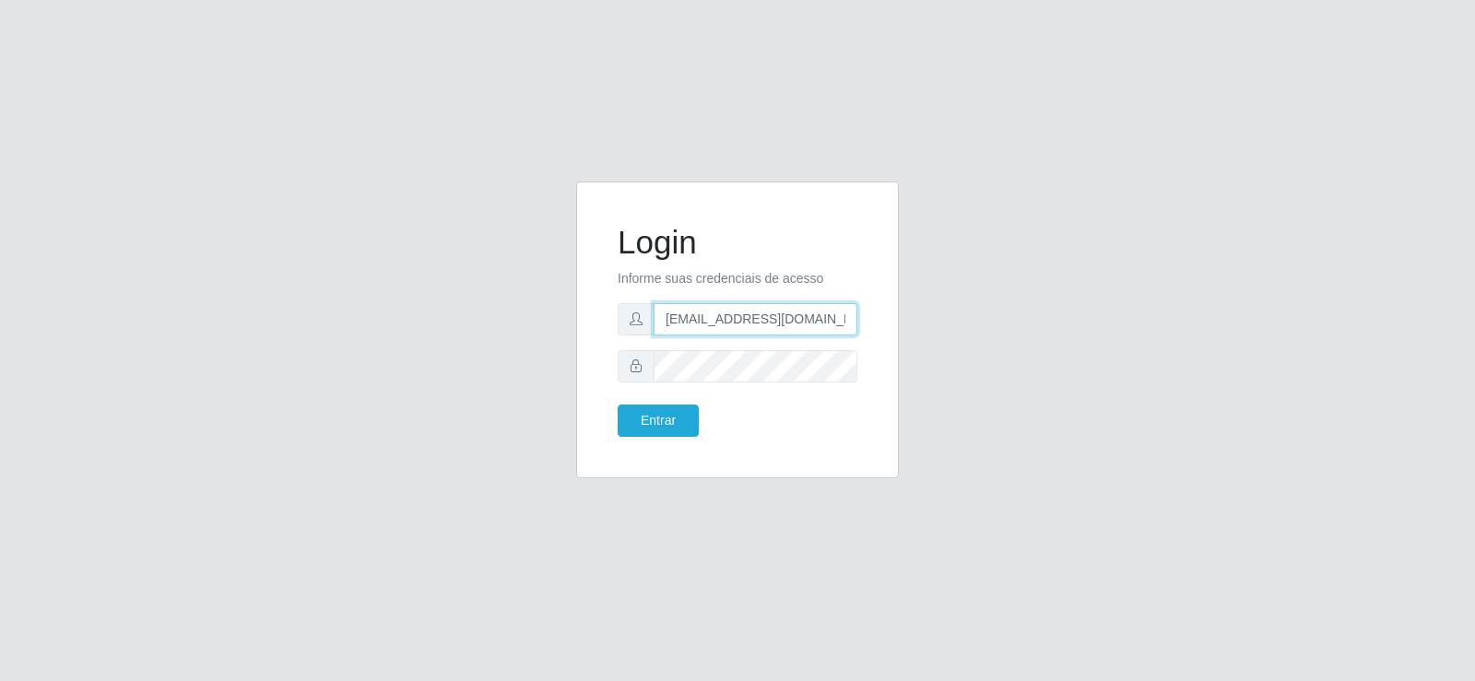
drag, startPoint x: 789, startPoint y: 325, endPoint x: 447, endPoint y: 349, distance: 342.8
click at [447, 349] on div "Login Informe suas credenciais de acesso [EMAIL_ADDRESS][DOMAIN_NAME] Entrar" at bounding box center [737, 341] width 1051 height 319
type input "[DOMAIN_NAME]"
drag, startPoint x: 596, startPoint y: 347, endPoint x: 493, endPoint y: 355, distance: 102.7
click at [493, 355] on div "Login Informe suas credenciais de acesso [DOMAIN_NAME] Entrar" at bounding box center [737, 341] width 1051 height 319
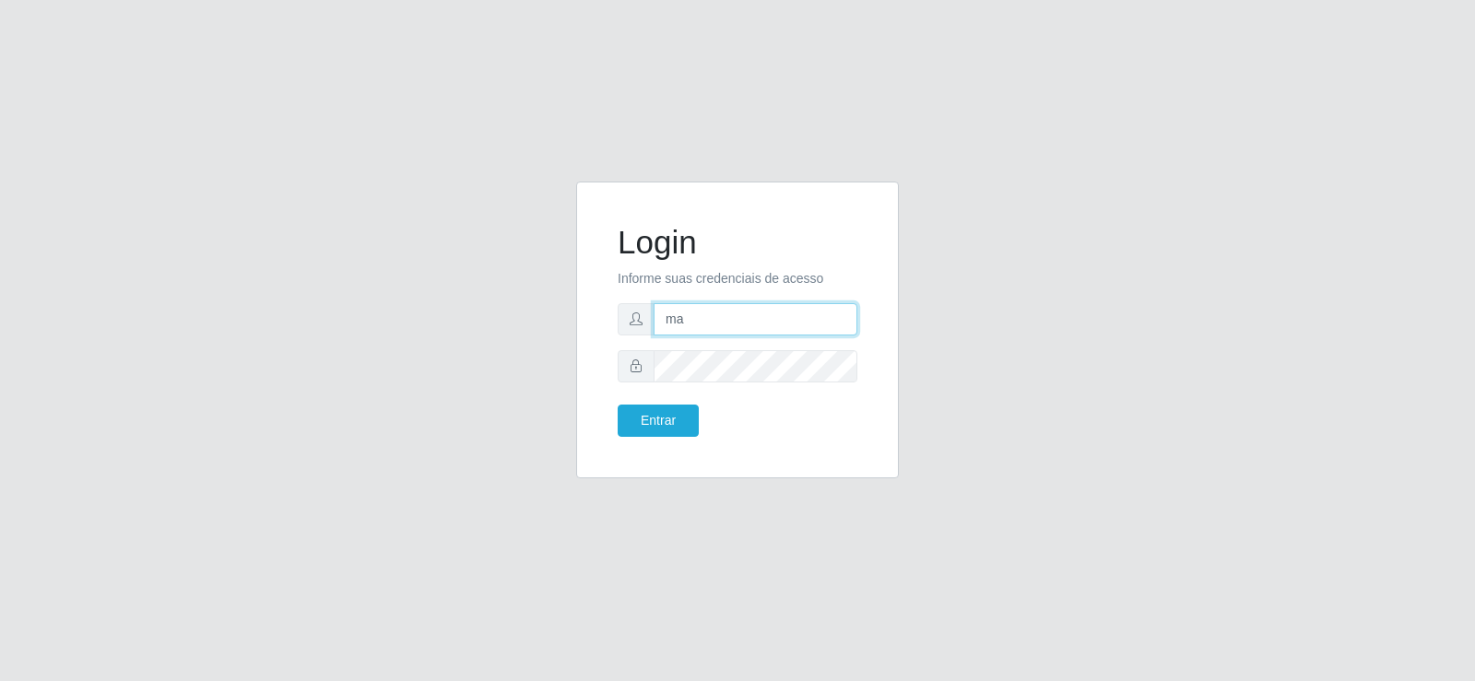
type input "m"
type input "[EMAIL_ADDRESS][DOMAIN_NAME]"
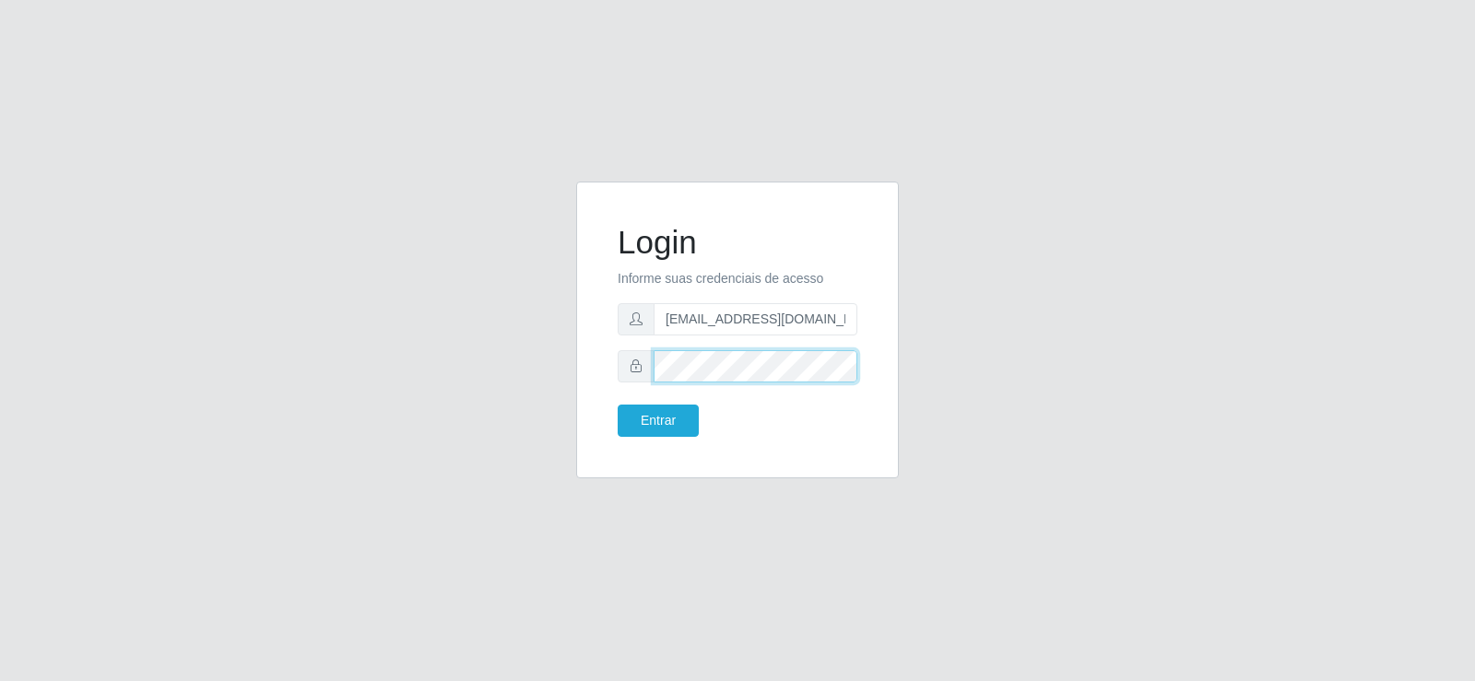
click at [645, 369] on div at bounding box center [738, 366] width 240 height 32
click at [644, 369] on span at bounding box center [636, 366] width 37 height 32
click at [544, 394] on div "Login Informe suas credenciais de acesso [EMAIL_ADDRESS][DOMAIN_NAME] Entrar" at bounding box center [737, 341] width 1051 height 319
click at [624, 423] on button "Entrar" at bounding box center [658, 421] width 81 height 32
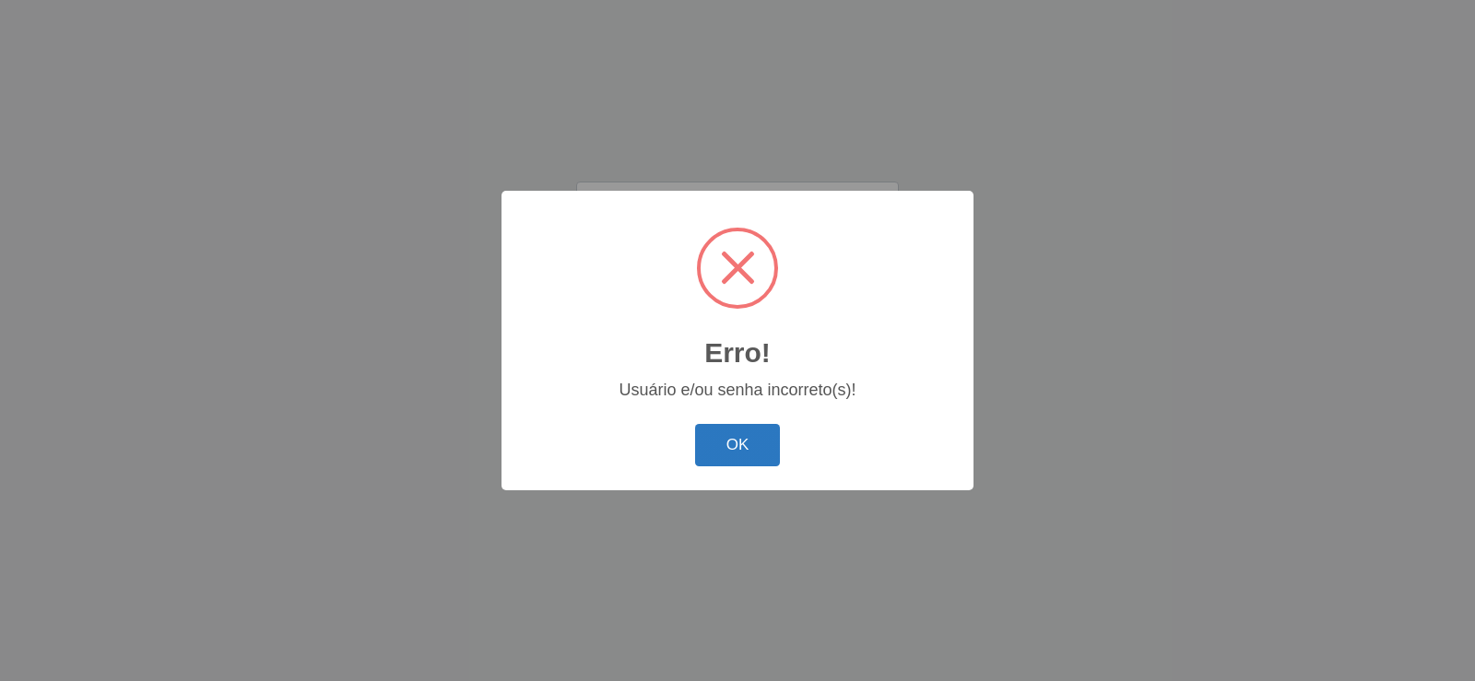
click at [727, 455] on button "OK" at bounding box center [738, 445] width 86 height 43
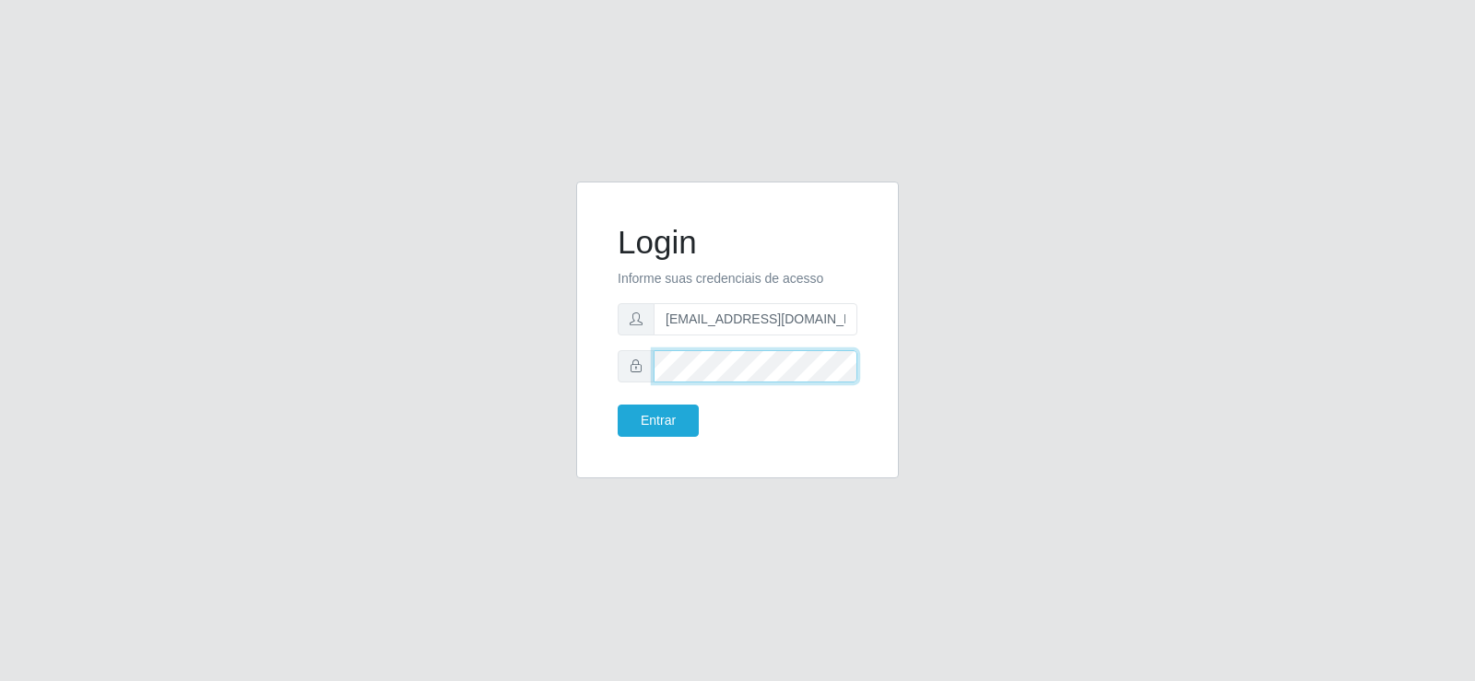
click at [246, 364] on div "Login Informe suas credenciais de acesso [EMAIL_ADDRESS][DOMAIN_NAME] Entrar" at bounding box center [737, 341] width 1051 height 319
click at [644, 429] on button "Entrar" at bounding box center [658, 421] width 81 height 32
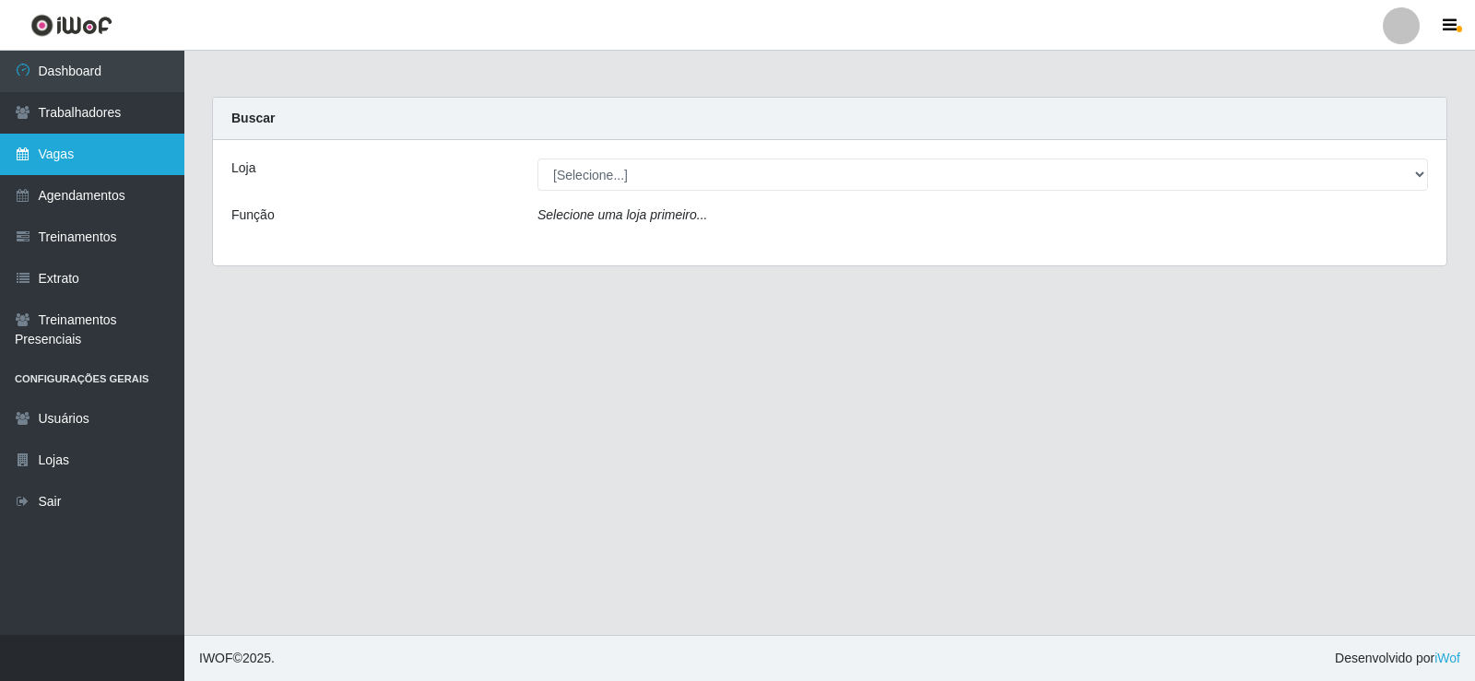
click at [128, 144] on link "Vagas" at bounding box center [92, 154] width 184 height 41
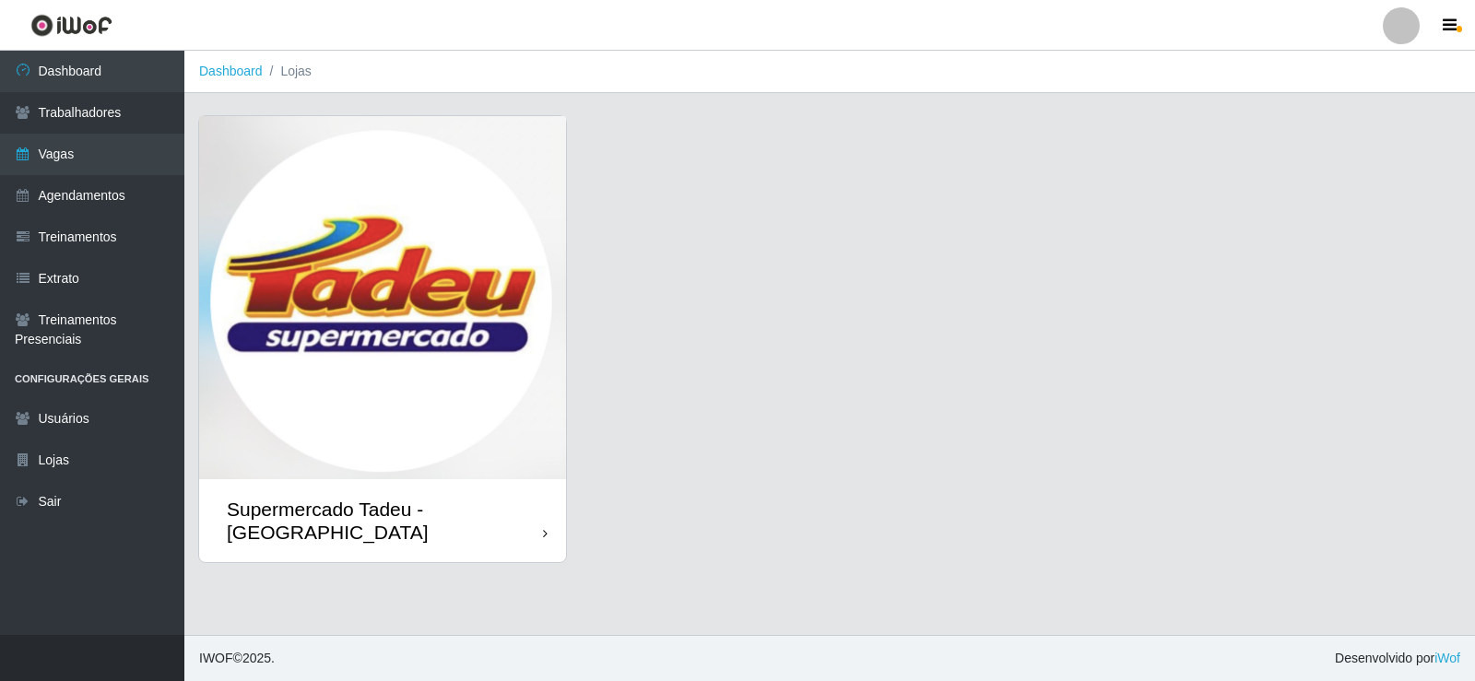
click at [433, 223] on img at bounding box center [382, 297] width 367 height 363
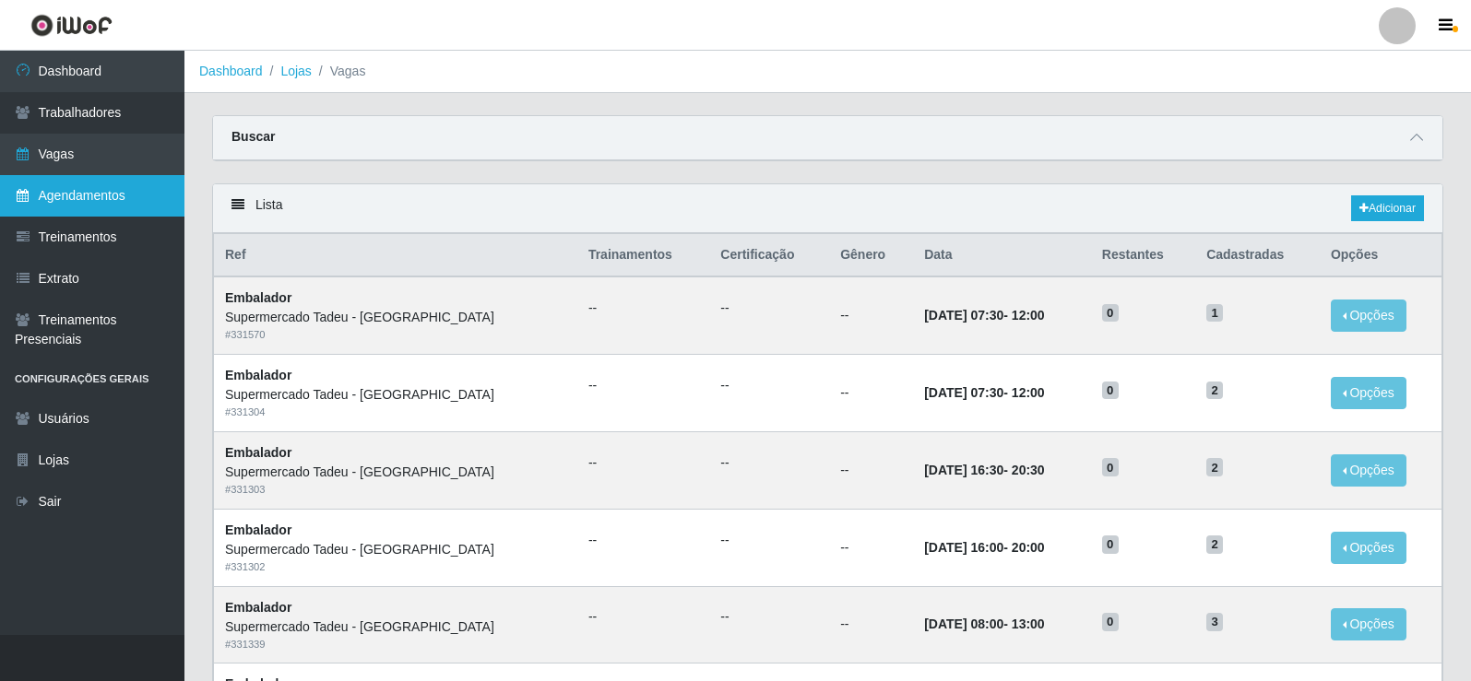
click at [74, 198] on link "Agendamentos" at bounding box center [92, 195] width 184 height 41
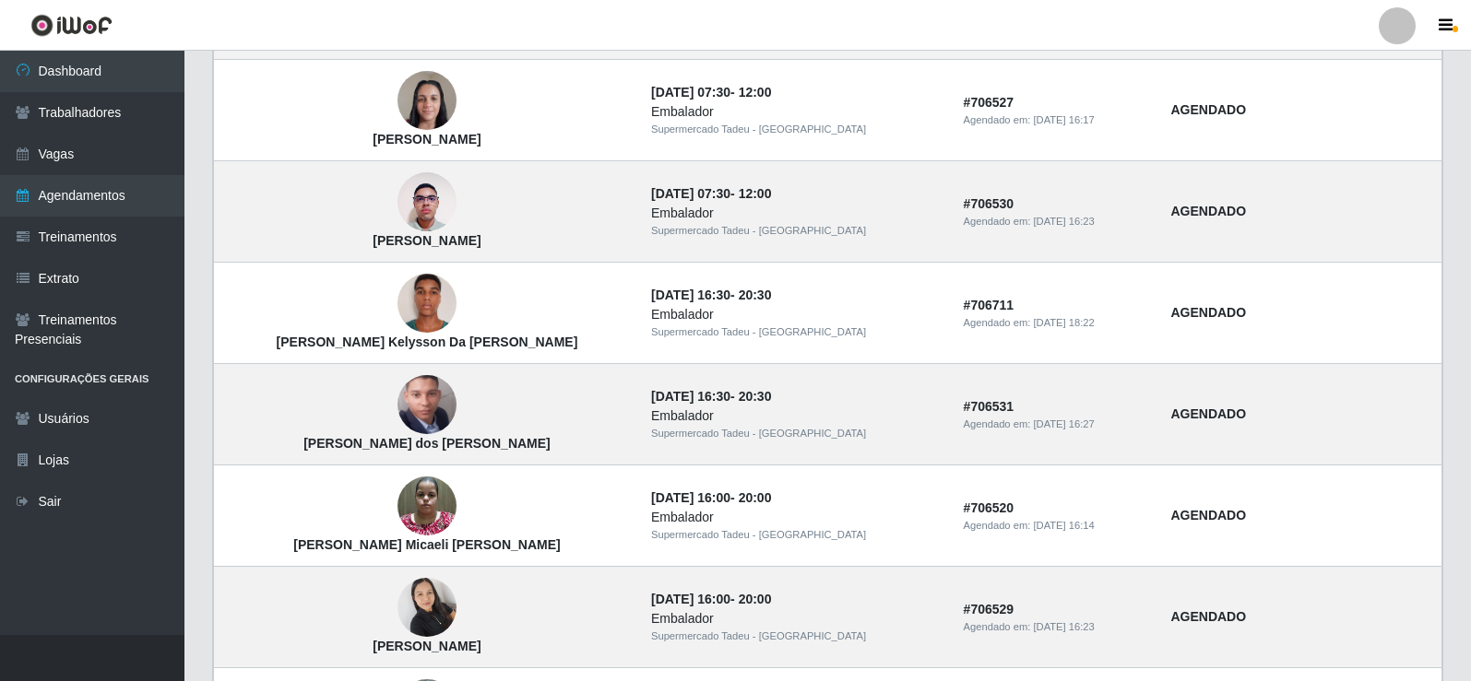
scroll to position [369, 0]
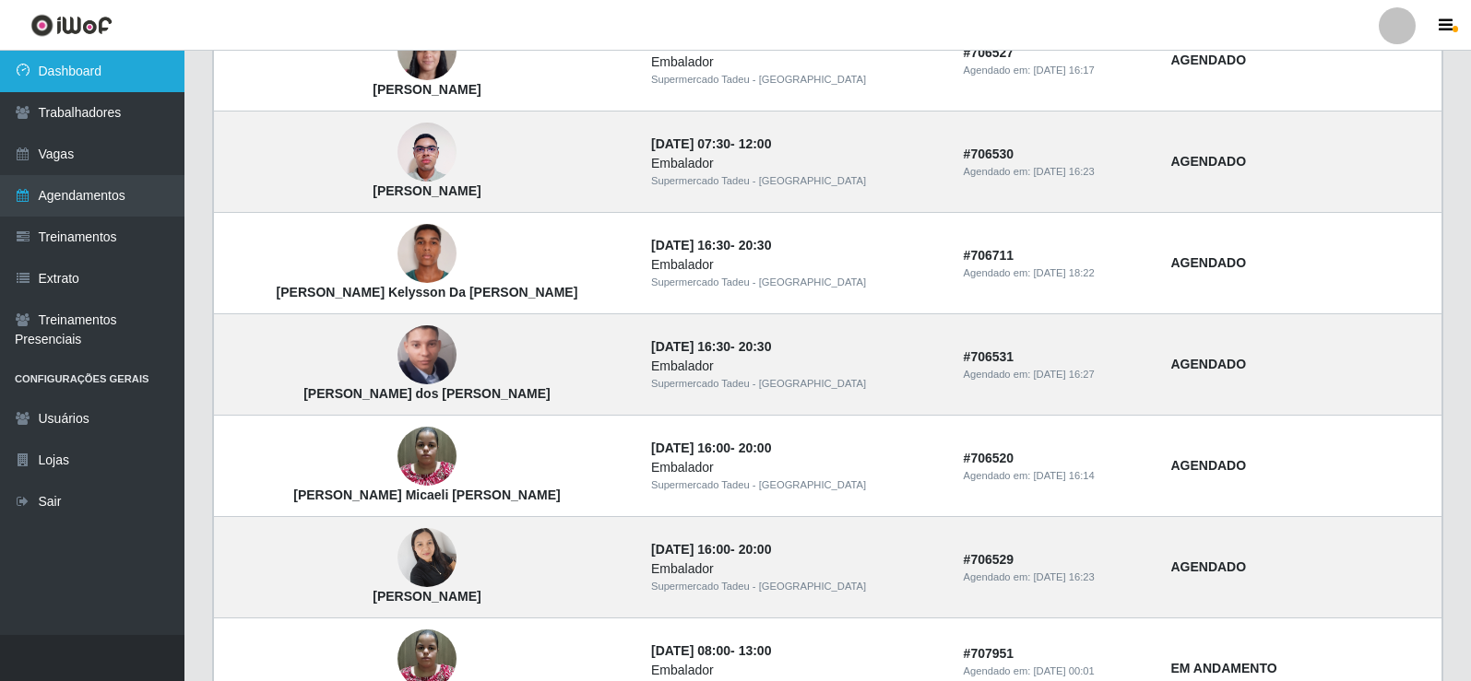
drag, startPoint x: 51, startPoint y: 93, endPoint x: 68, endPoint y: 85, distance: 19.4
click at [53, 93] on link "Trabalhadores" at bounding box center [92, 112] width 184 height 41
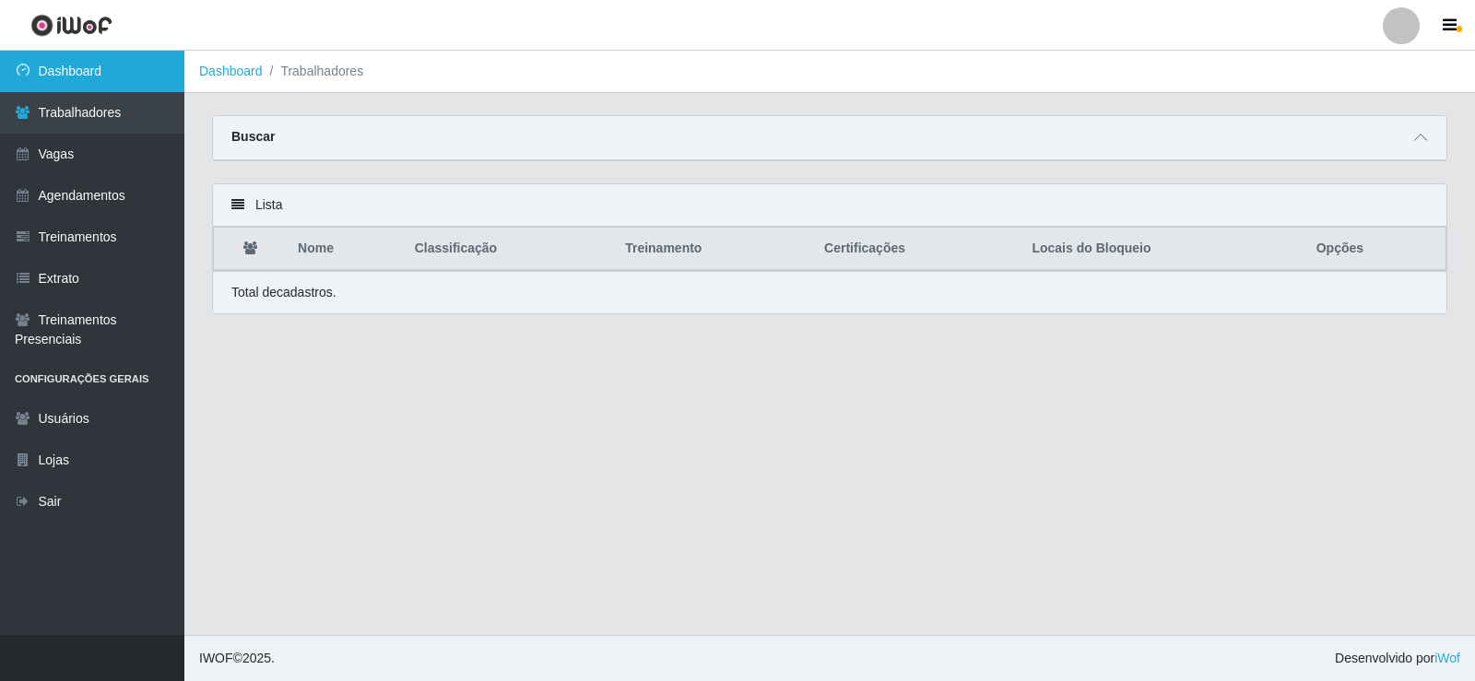
click at [119, 77] on link "Dashboard" at bounding box center [92, 71] width 184 height 41
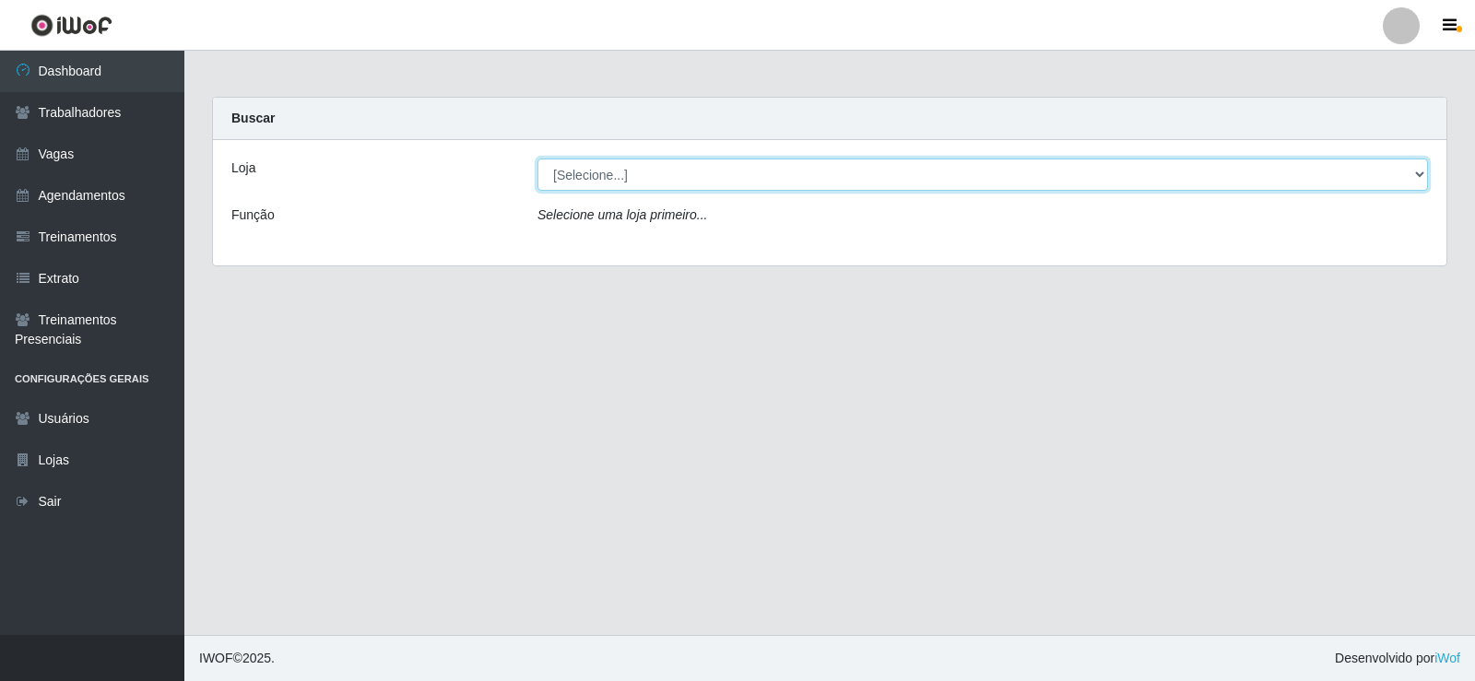
click at [648, 160] on select "[Selecione...] Supermercado Tadeu - [GEOGRAPHIC_DATA]" at bounding box center [983, 175] width 891 height 32
select select "195"
click at [538, 159] on select "[Selecione...] Supermercado Tadeu - [GEOGRAPHIC_DATA]" at bounding box center [983, 175] width 891 height 32
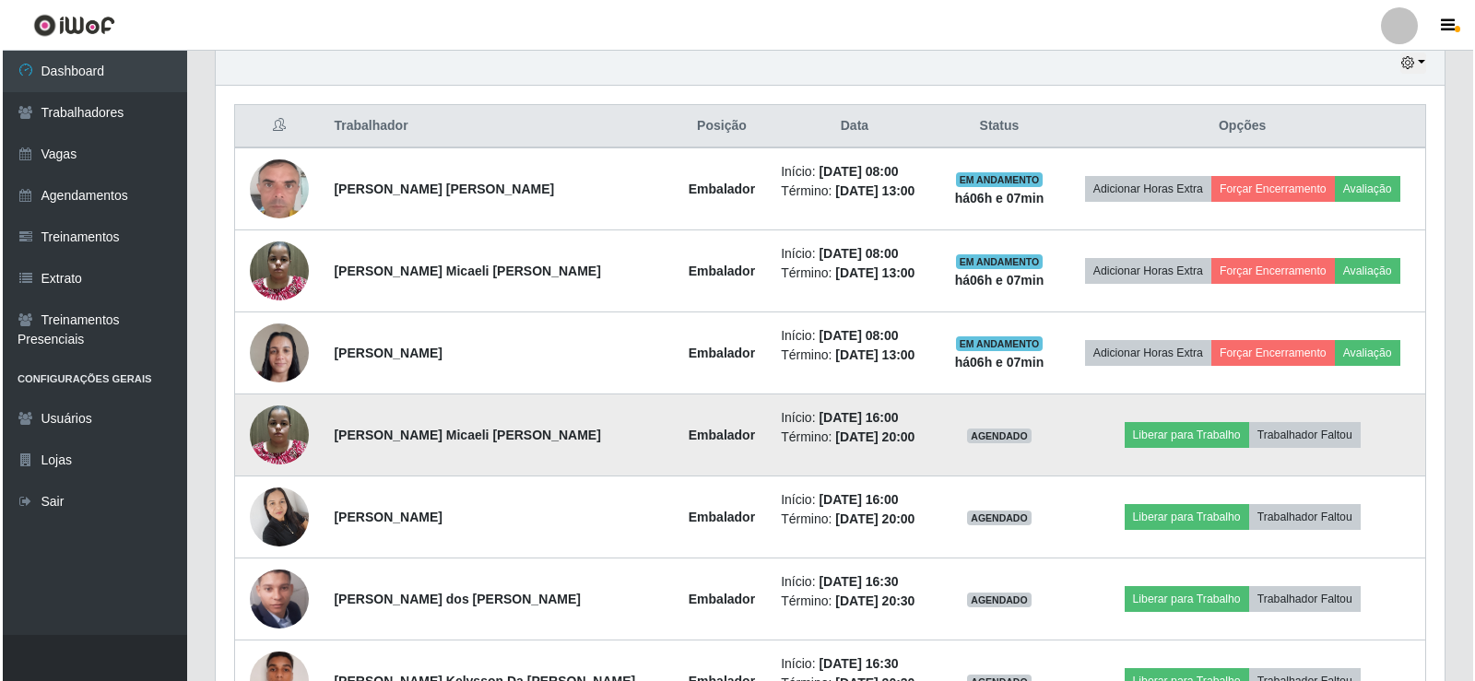
scroll to position [553, 0]
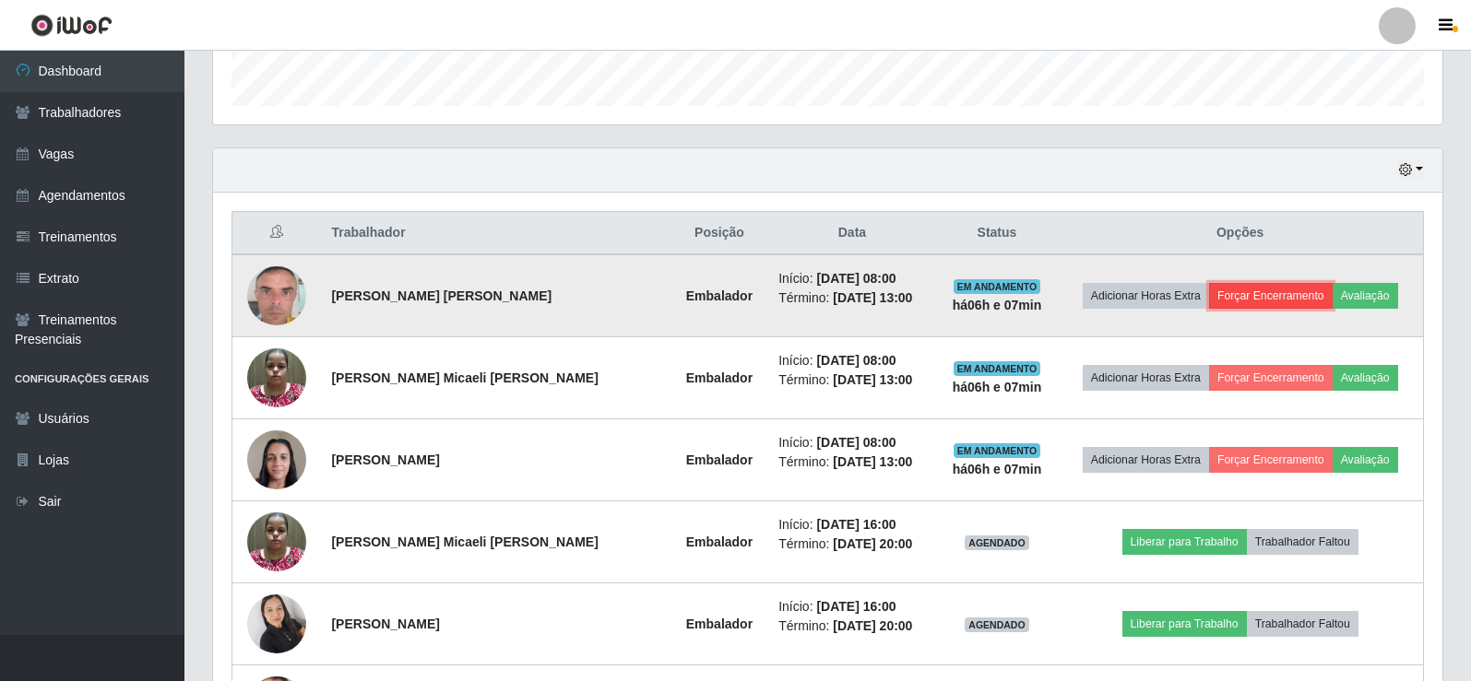
click at [1259, 293] on button "Forçar Encerramento" at bounding box center [1271, 296] width 124 height 26
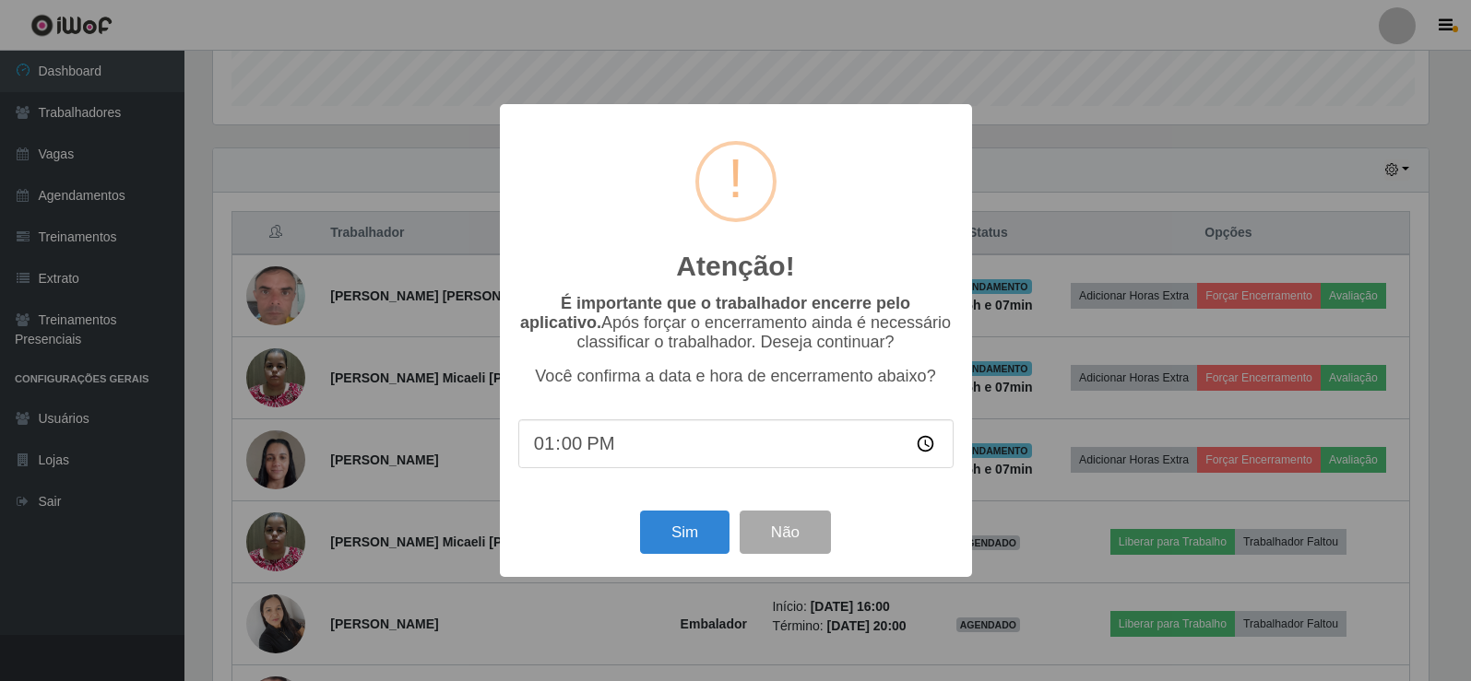
scroll to position [383, 1220]
click at [689, 530] on button "Sim" at bounding box center [686, 532] width 89 height 43
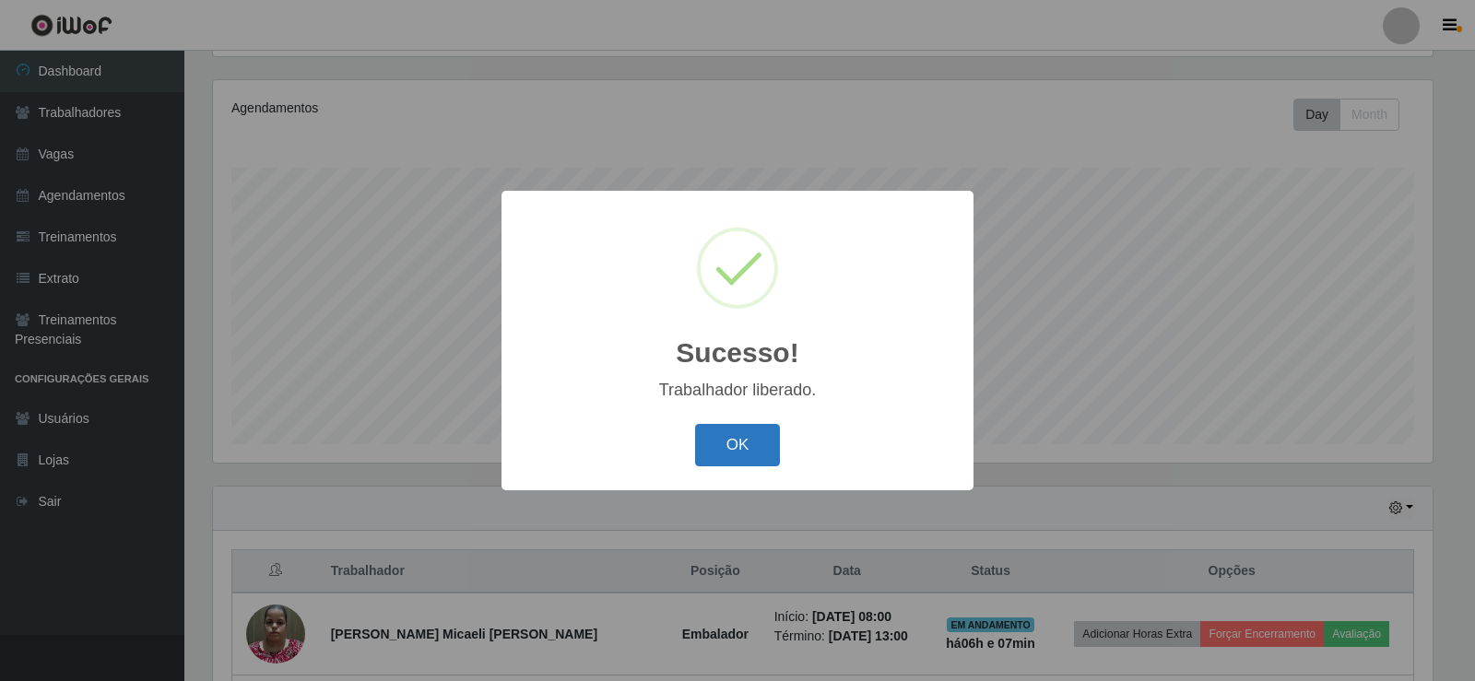
click at [725, 453] on button "OK" at bounding box center [738, 445] width 86 height 43
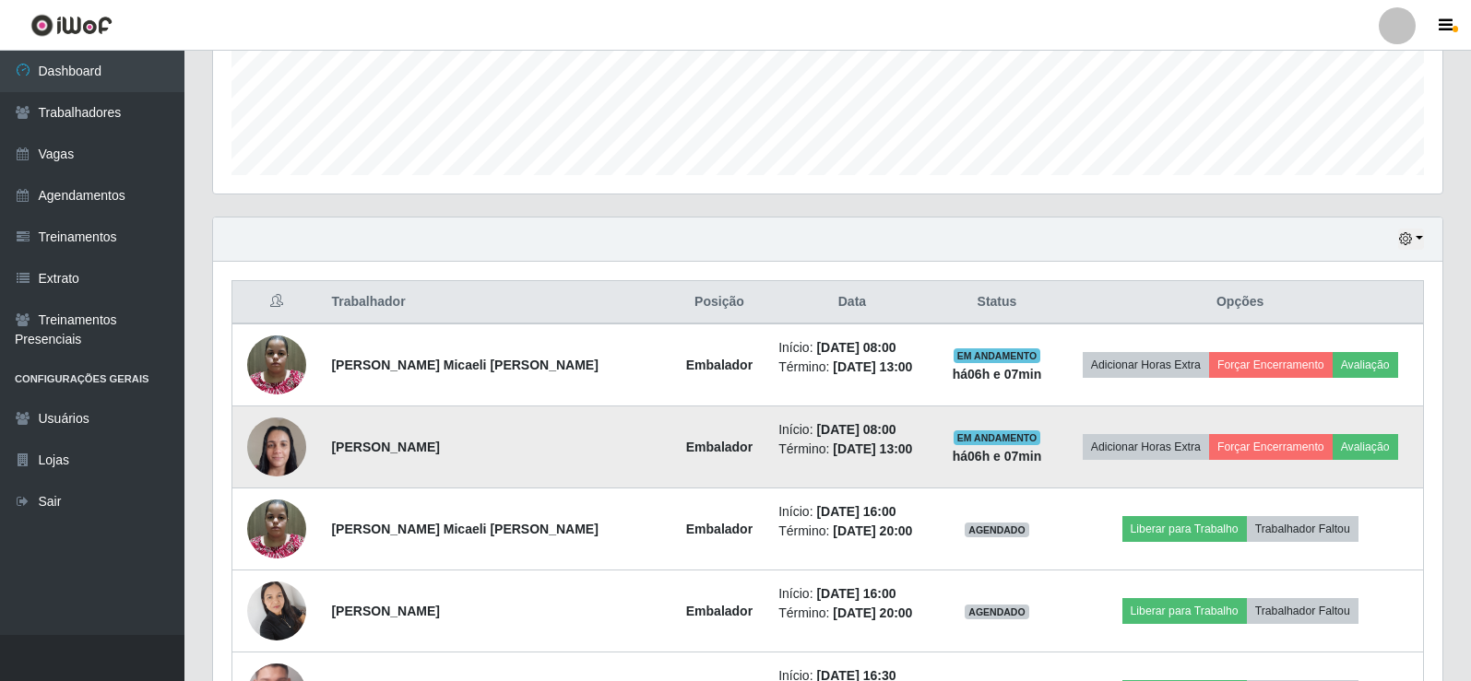
scroll to position [491, 0]
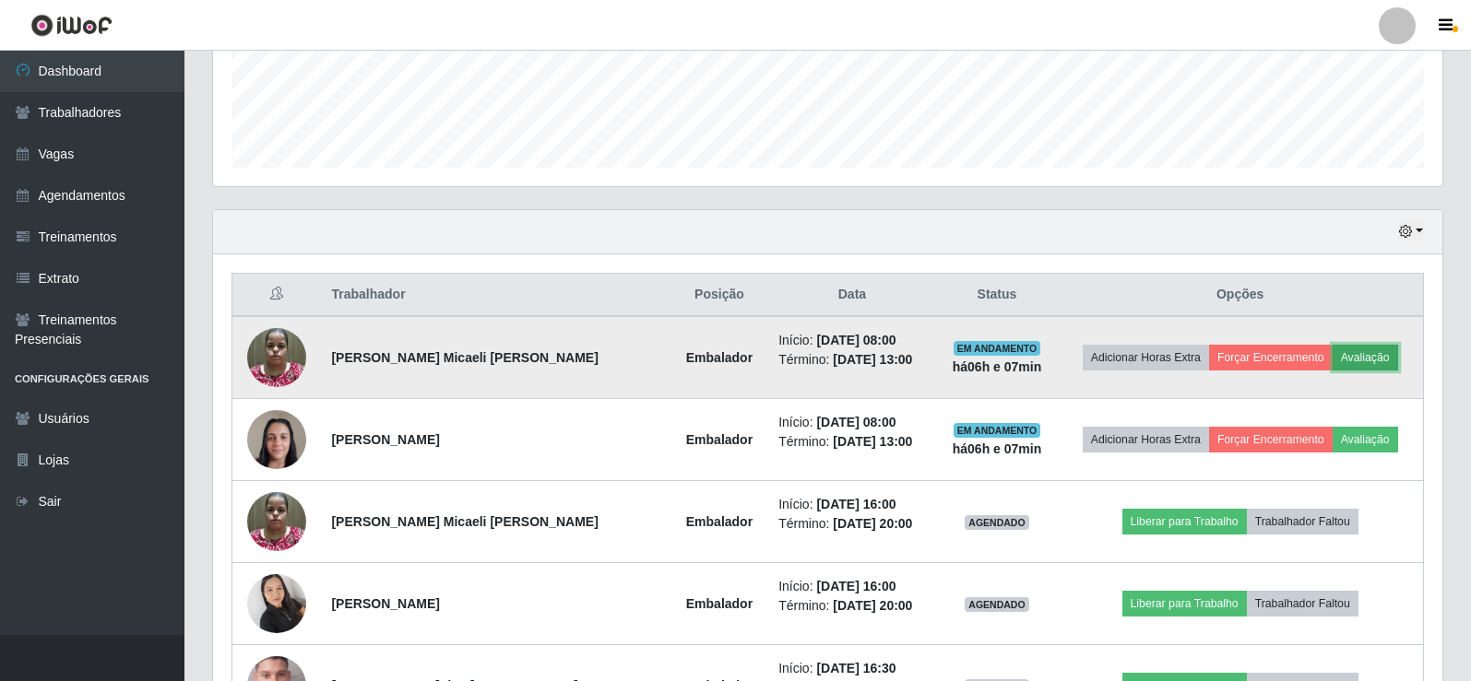
click at [1332, 355] on button "Avaliação" at bounding box center [1364, 358] width 65 height 26
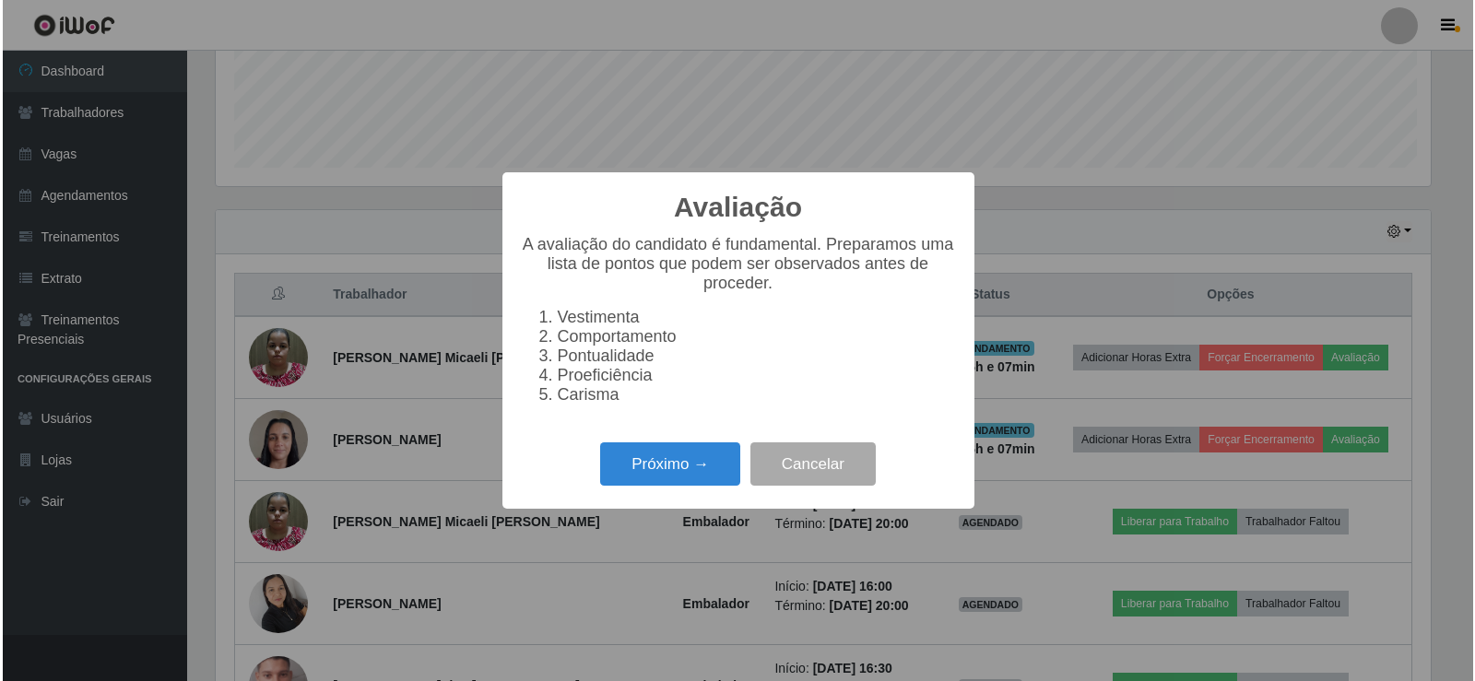
scroll to position [383, 1220]
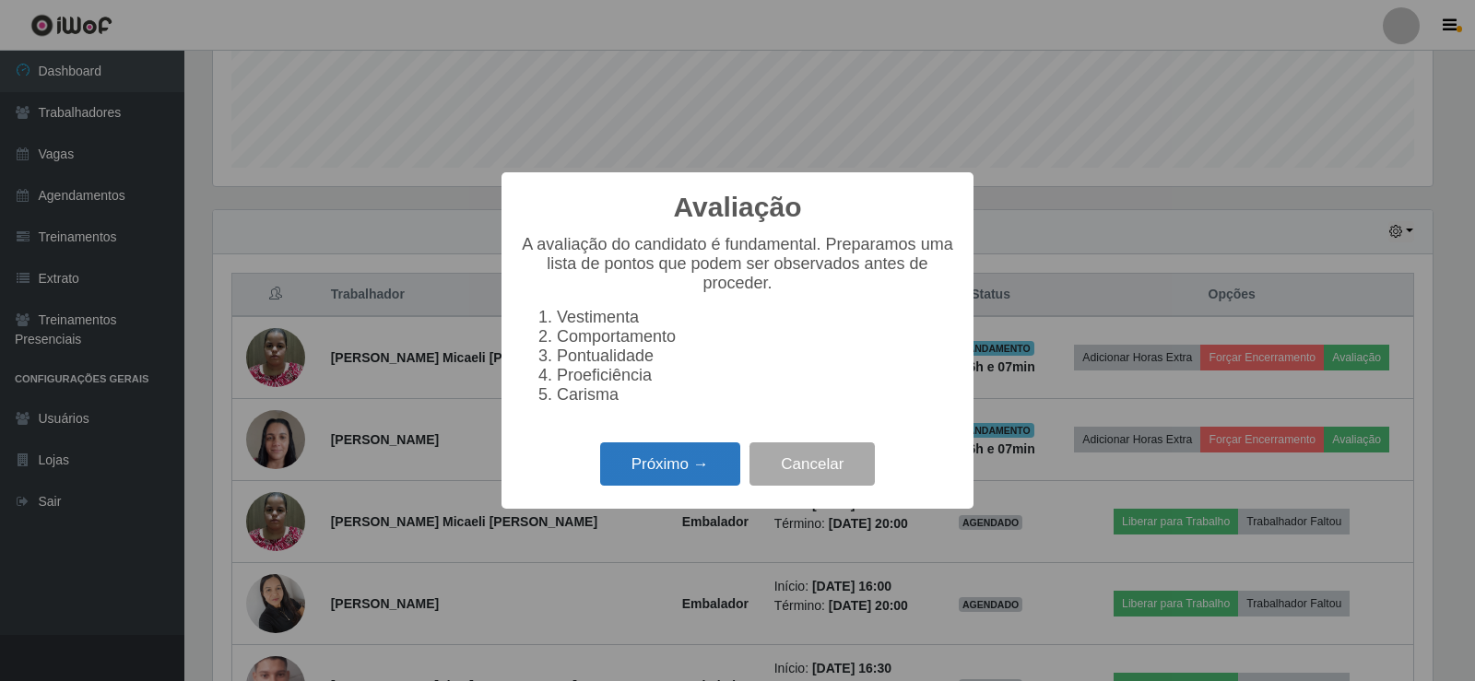
click at [680, 470] on button "Próximo →" at bounding box center [670, 464] width 140 height 43
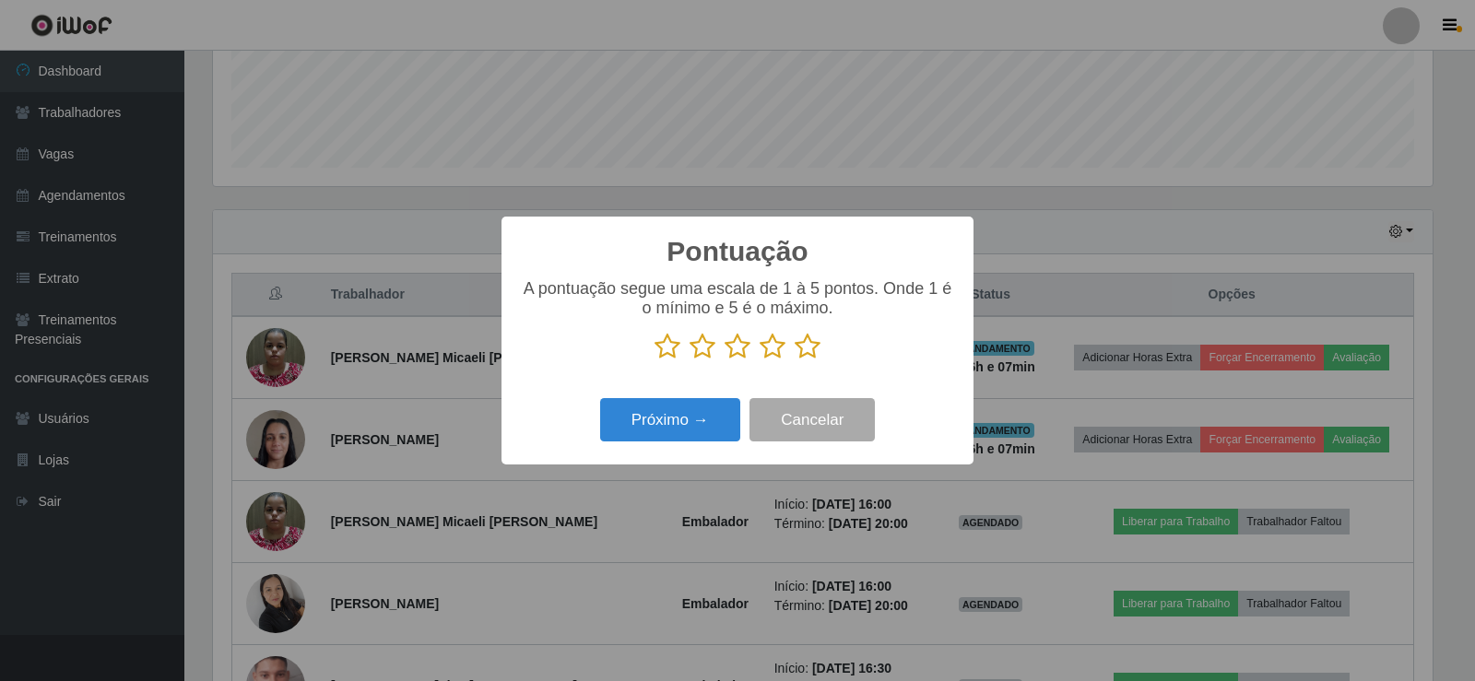
drag, startPoint x: 803, startPoint y: 349, endPoint x: 779, endPoint y: 364, distance: 28.1
click at [802, 352] on icon at bounding box center [808, 347] width 26 height 28
click at [795, 361] on input "radio" at bounding box center [795, 361] width 0 height 0
click at [717, 413] on button "Próximo →" at bounding box center [670, 419] width 140 height 43
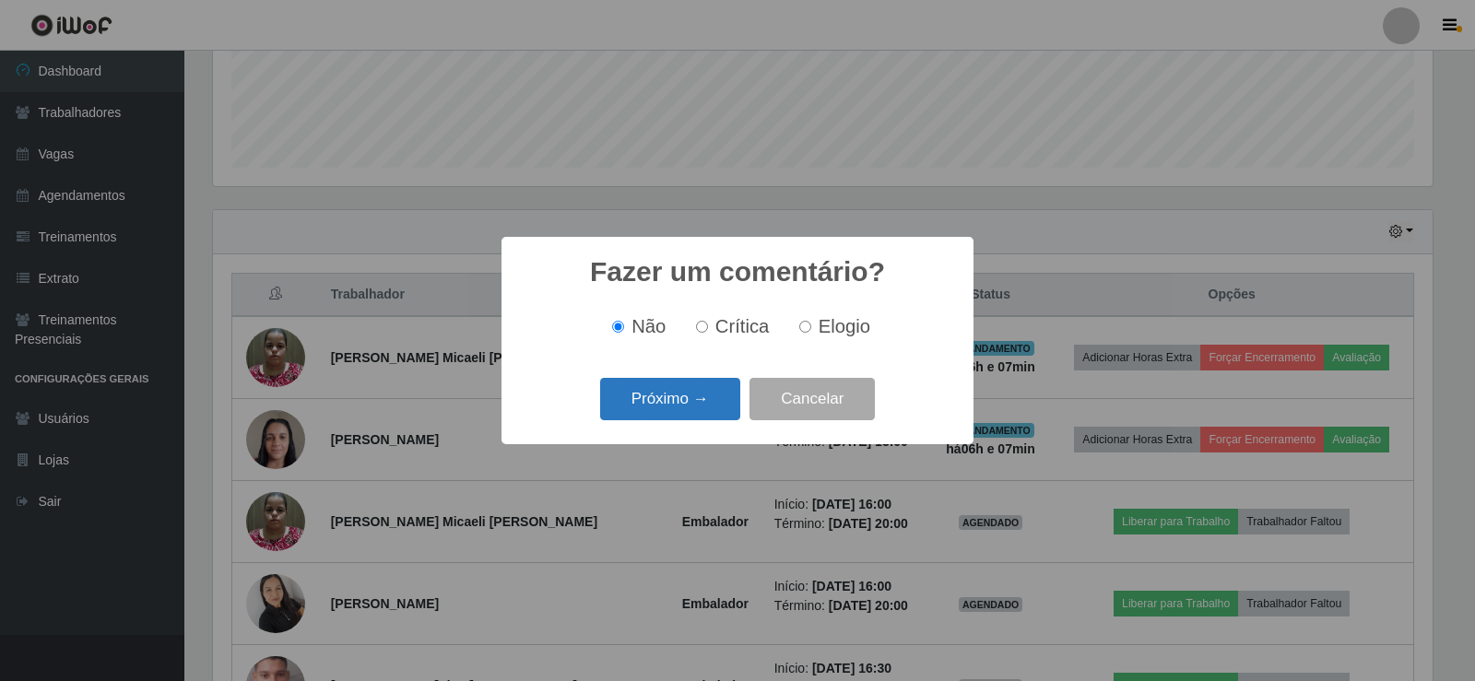
click at [706, 394] on button "Próximo →" at bounding box center [670, 399] width 140 height 43
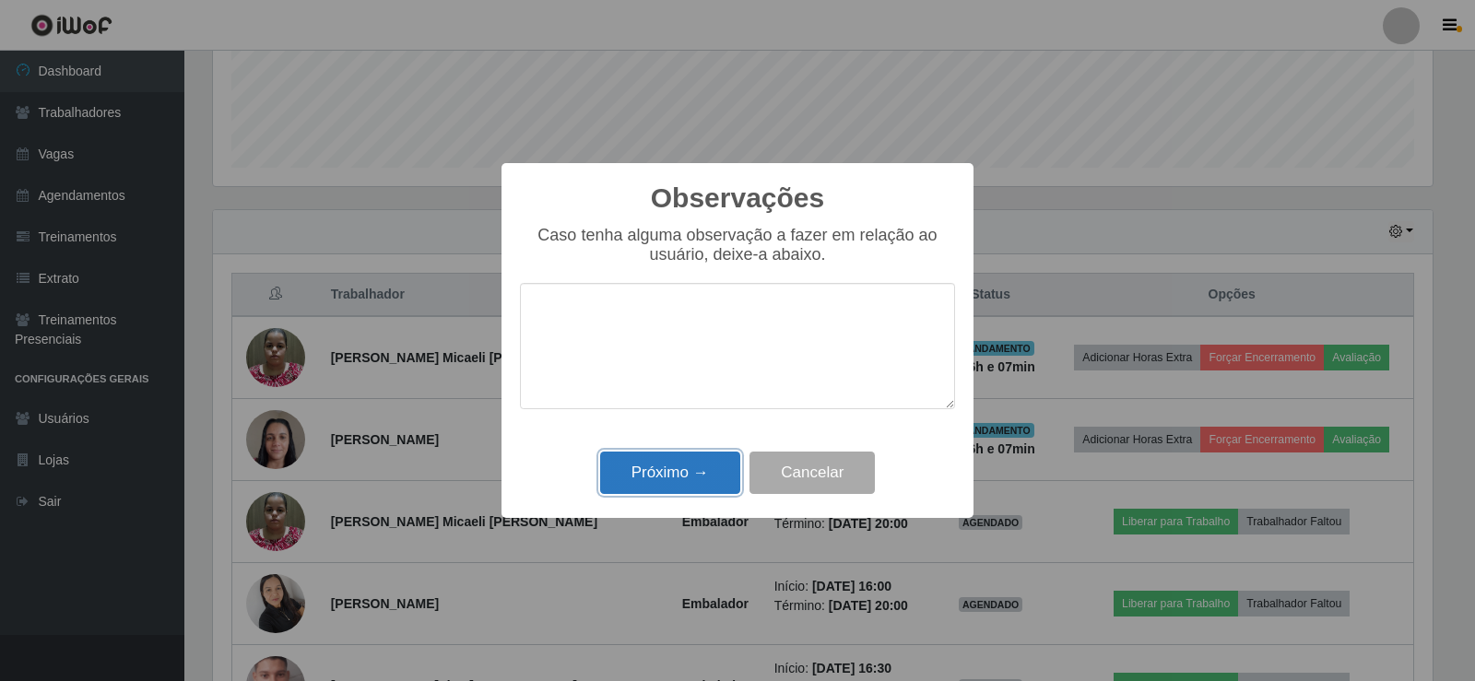
click at [710, 470] on button "Próximo →" at bounding box center [670, 473] width 140 height 43
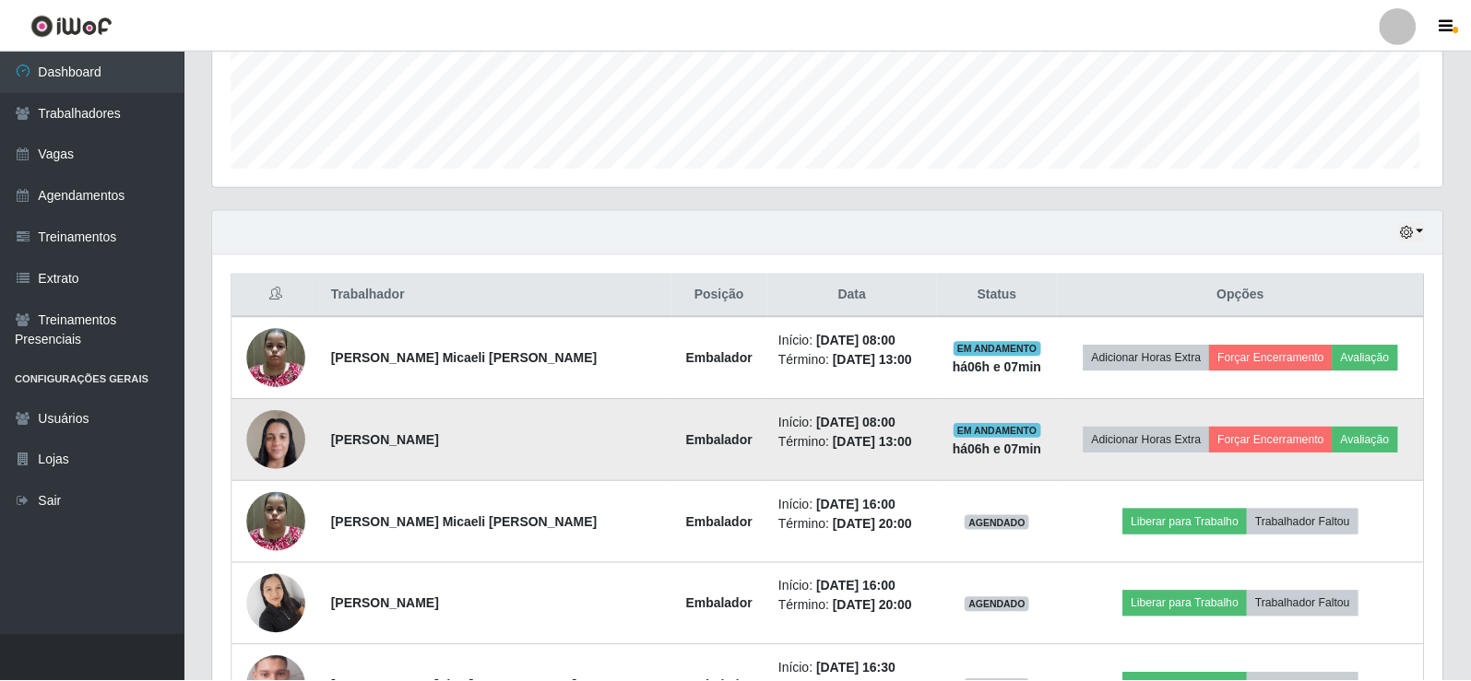
scroll to position [383, 1229]
click at [1332, 439] on button "Avaliação" at bounding box center [1364, 440] width 65 height 26
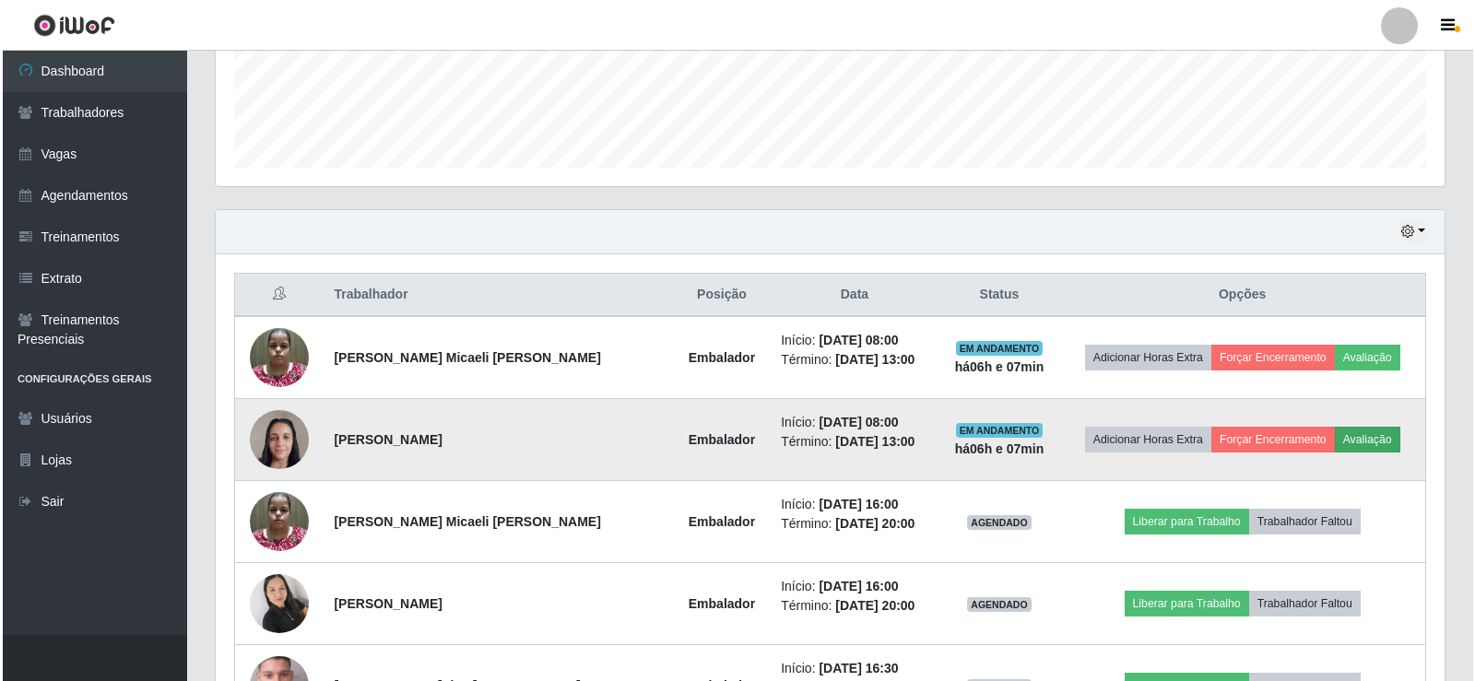
scroll to position [383, 1220]
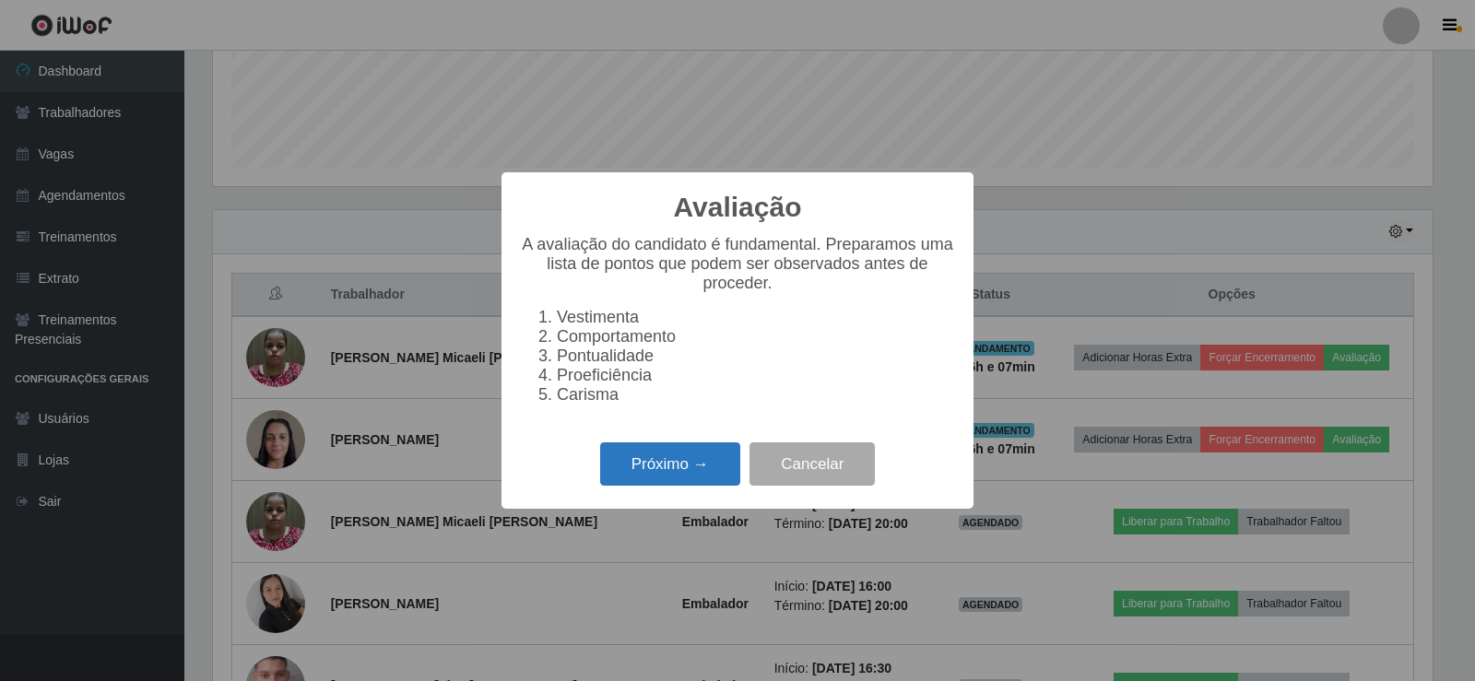
click at [638, 470] on button "Próximo →" at bounding box center [670, 464] width 140 height 43
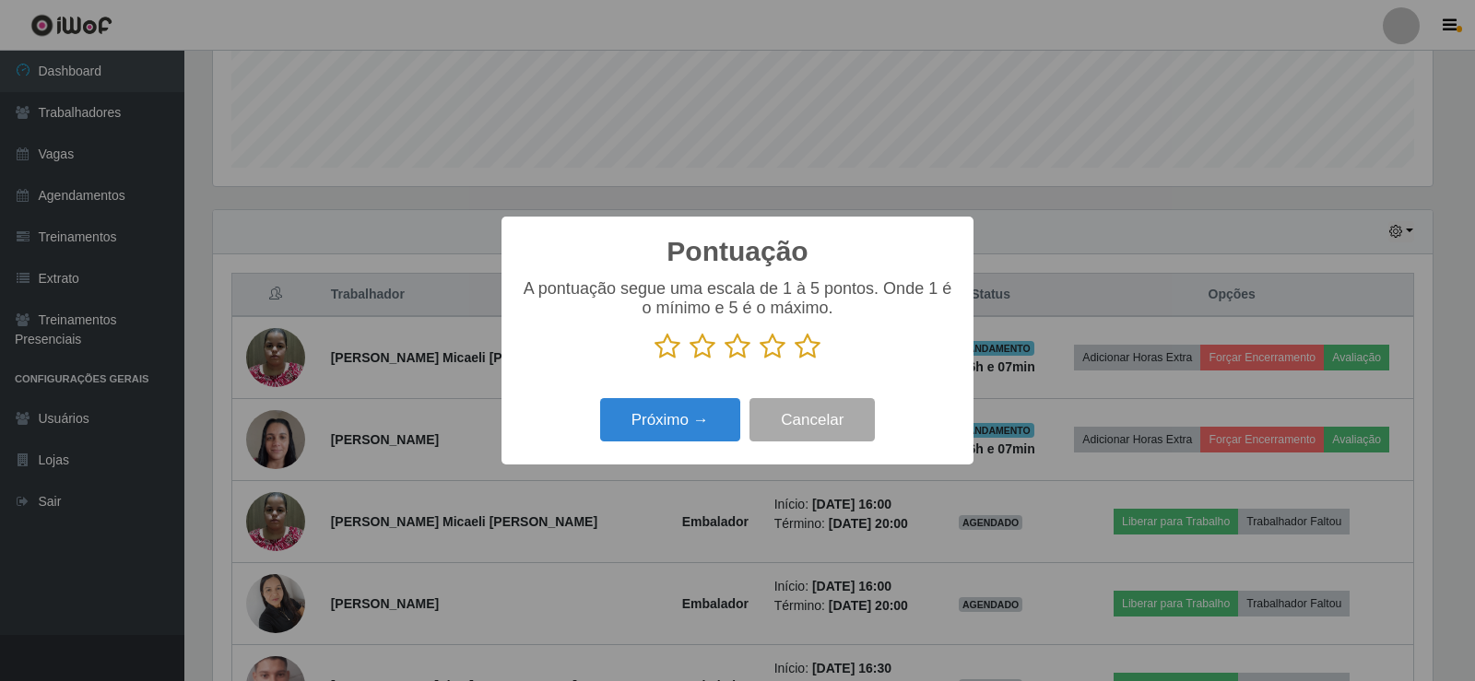
scroll to position [921648, 920811]
drag, startPoint x: 805, startPoint y: 347, endPoint x: 727, endPoint y: 409, distance: 100.4
click at [796, 360] on icon at bounding box center [808, 347] width 26 height 28
click at [795, 361] on input "radio" at bounding box center [795, 361] width 0 height 0
click at [688, 413] on button "Próximo →" at bounding box center [670, 419] width 140 height 43
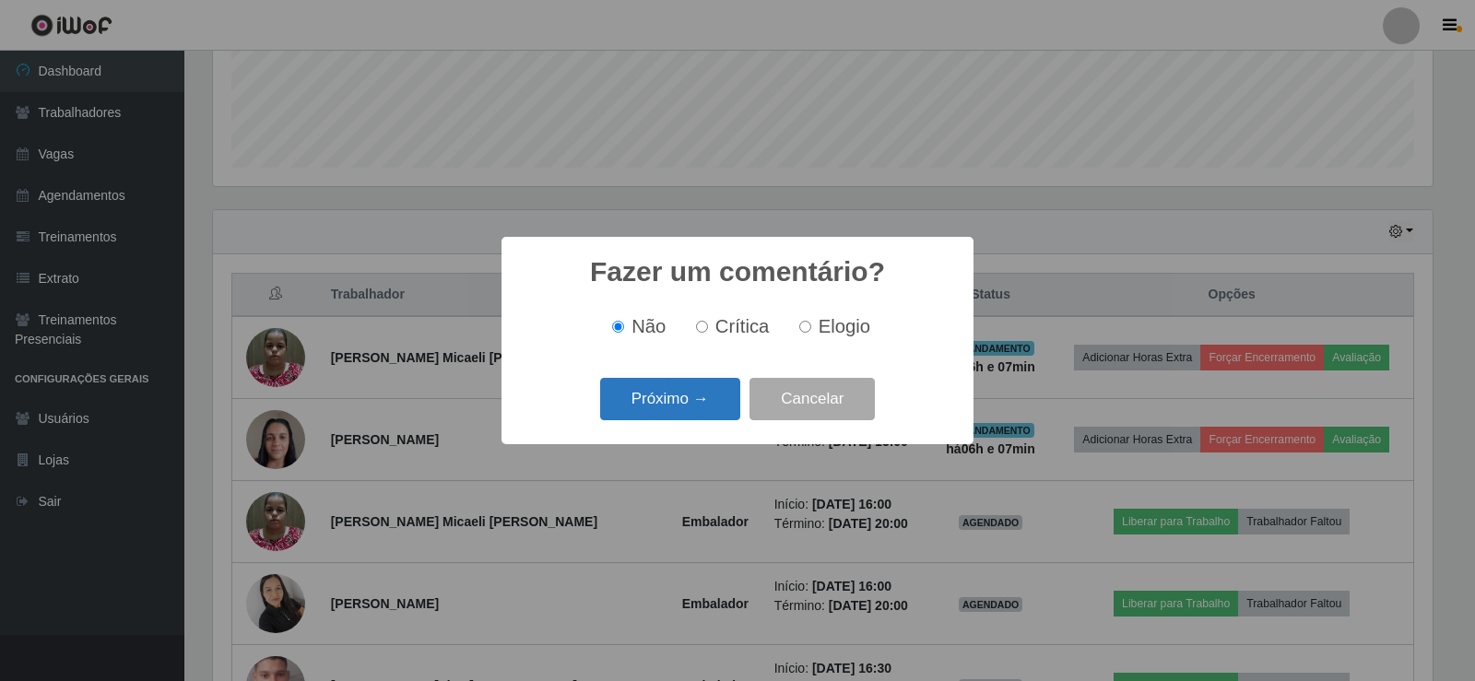
click at [692, 390] on button "Próximo →" at bounding box center [670, 399] width 140 height 43
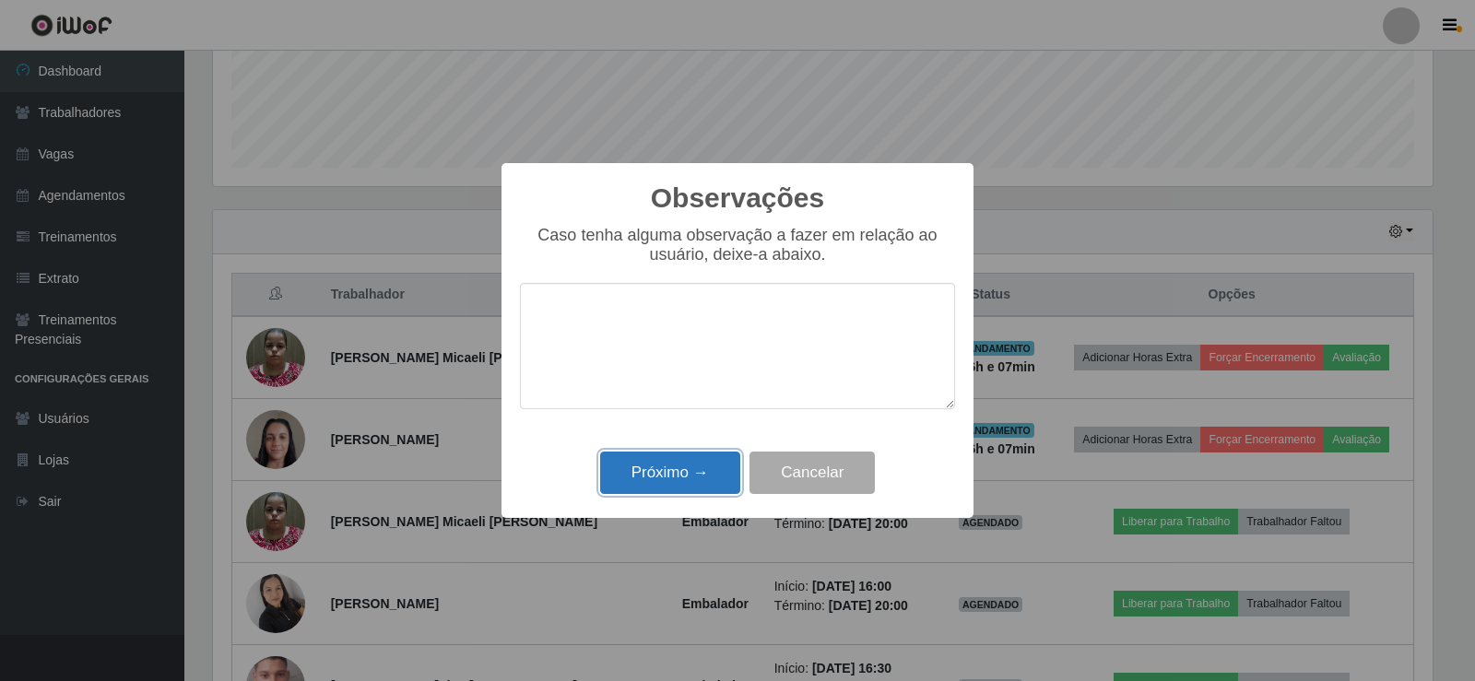
click at [677, 456] on button "Próximo →" at bounding box center [670, 473] width 140 height 43
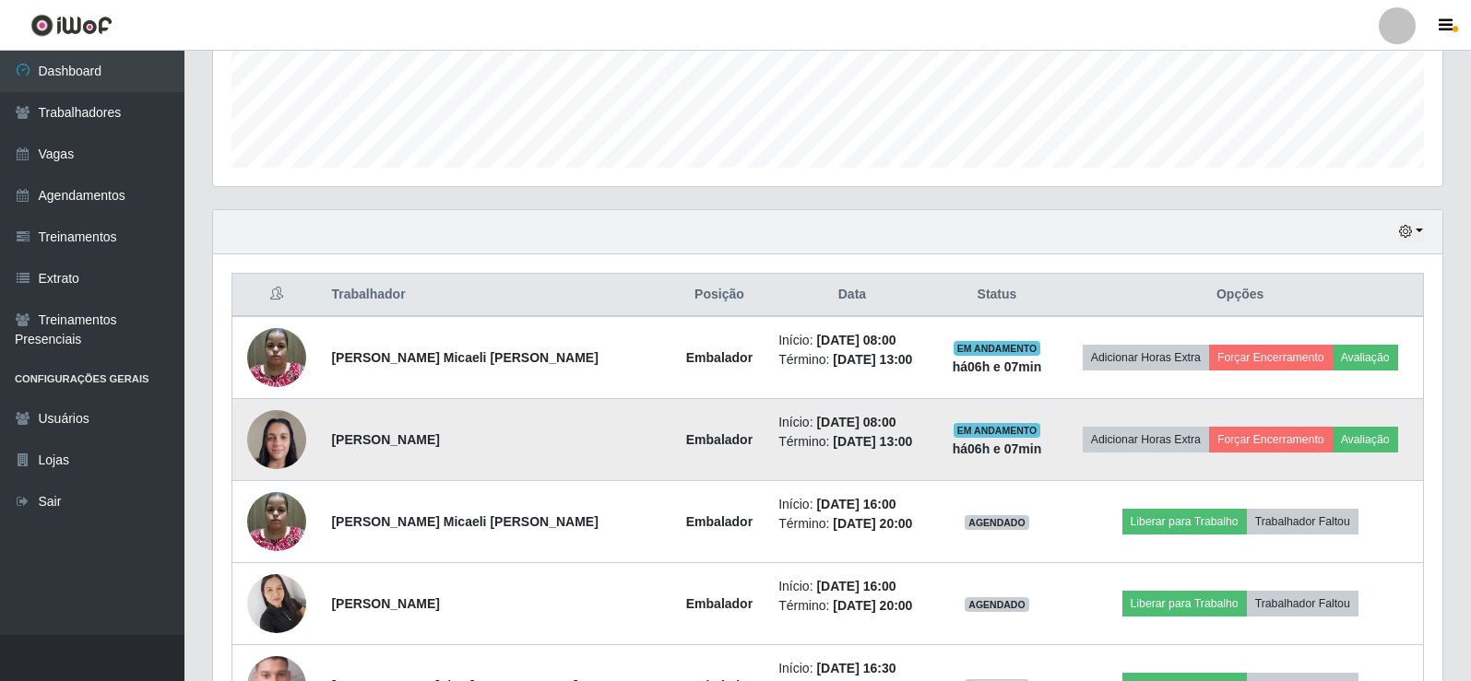
scroll to position [383, 1229]
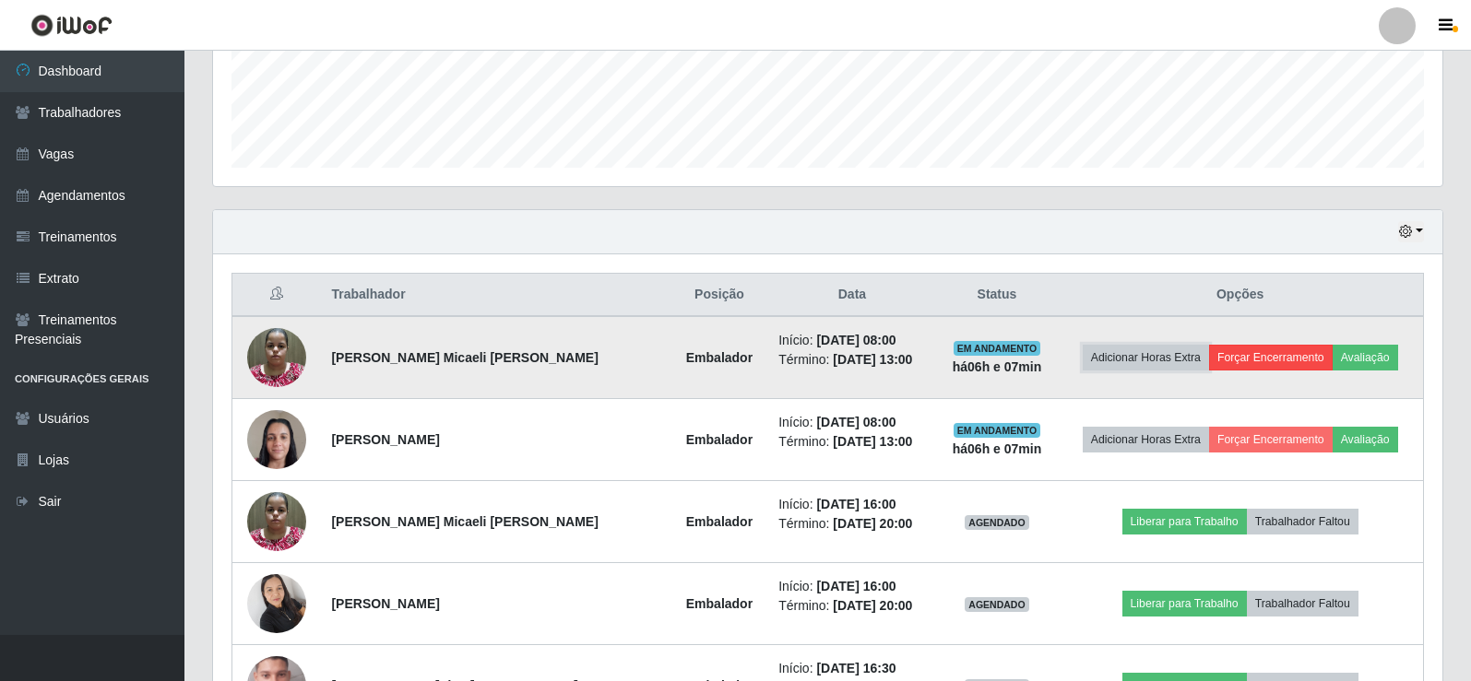
click at [1209, 360] on button "Adicionar Horas Extra" at bounding box center [1145, 358] width 126 height 26
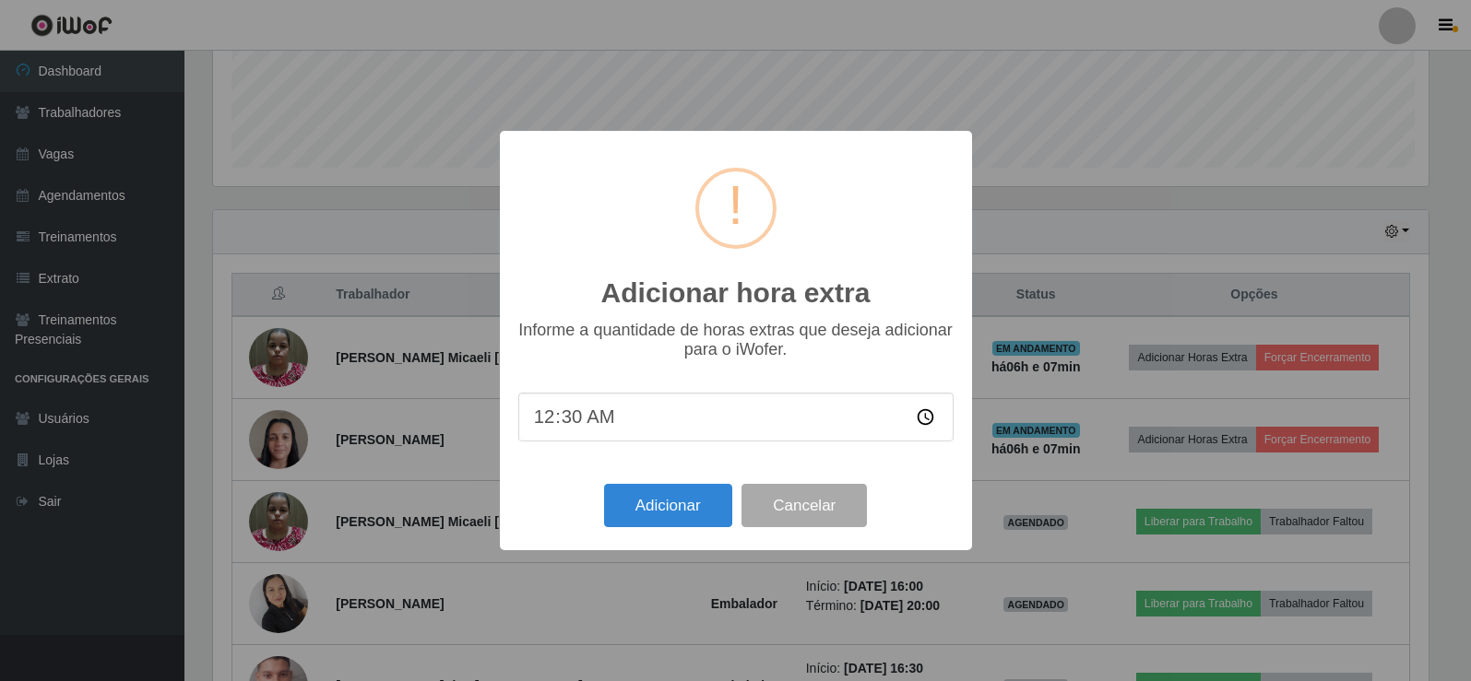
scroll to position [383, 1220]
click at [816, 509] on button "Cancelar" at bounding box center [806, 505] width 125 height 43
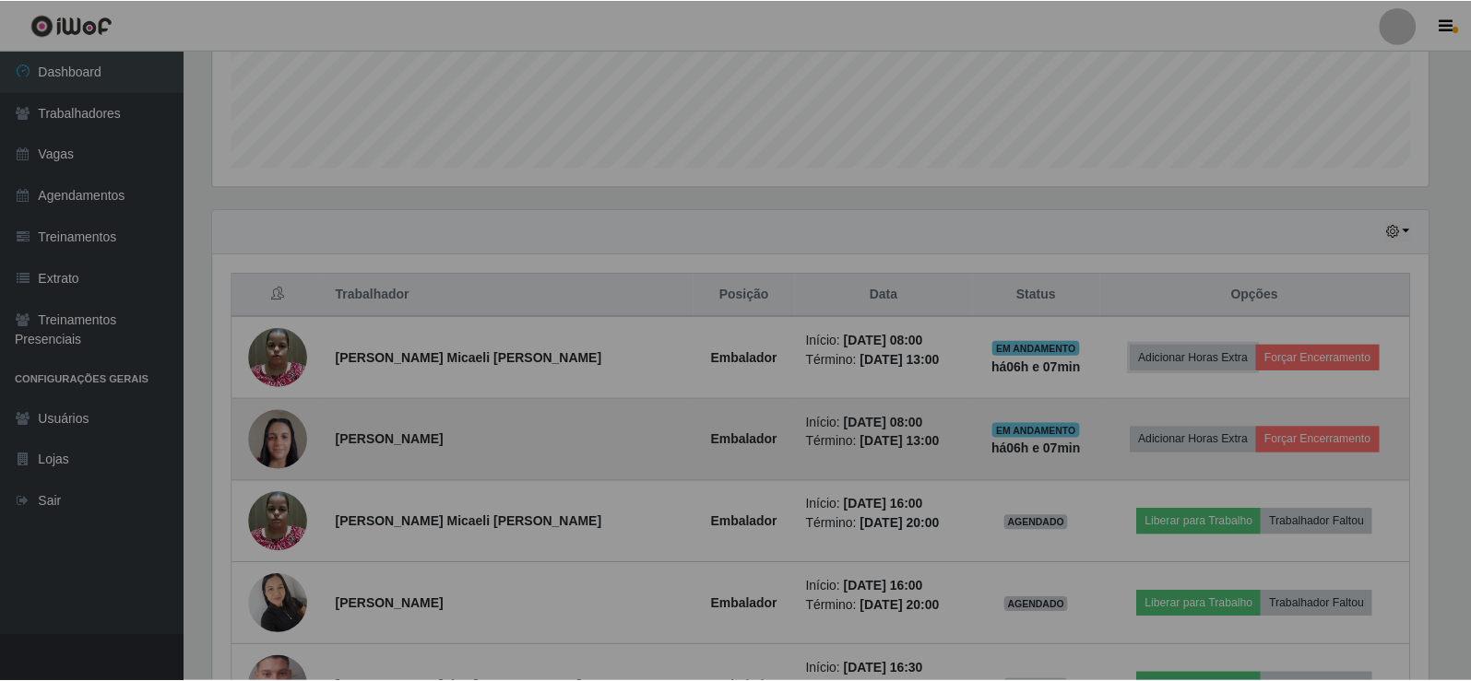
scroll to position [0, 0]
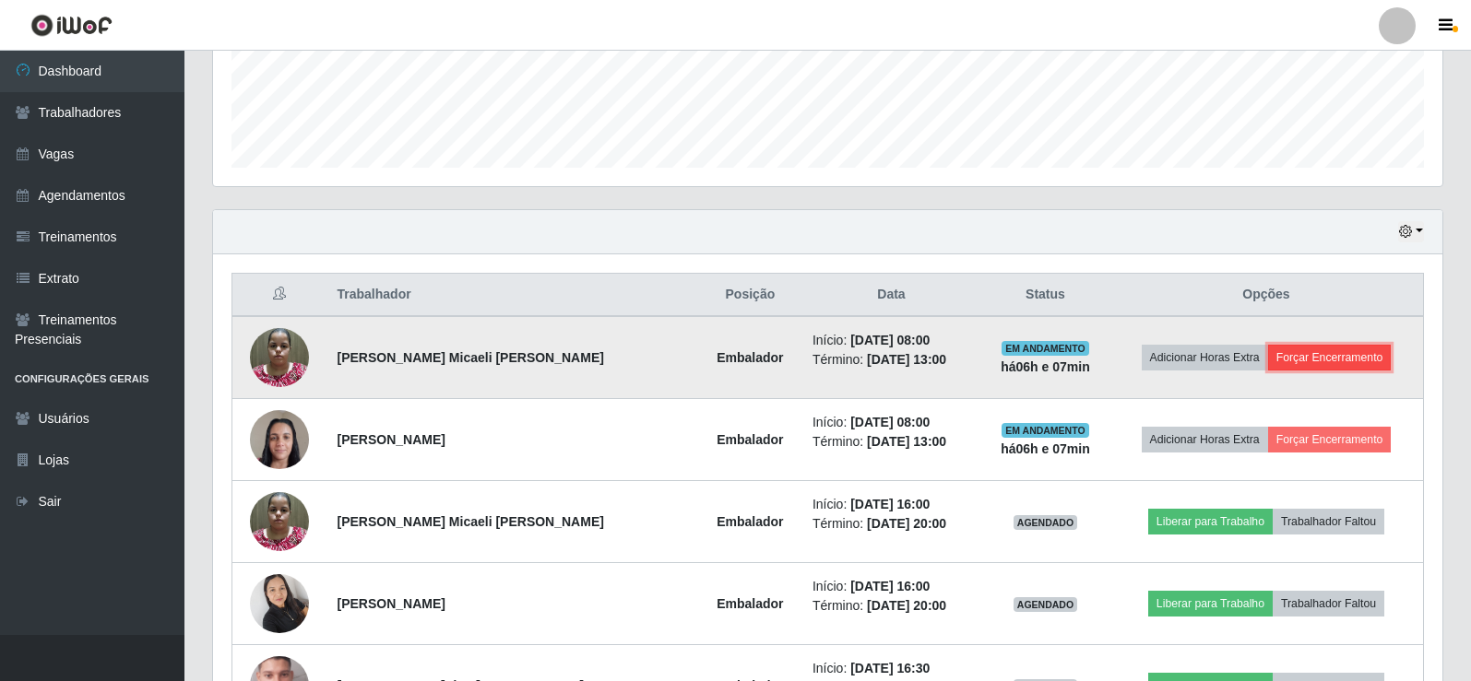
click at [1301, 357] on button "Forçar Encerramento" at bounding box center [1330, 358] width 124 height 26
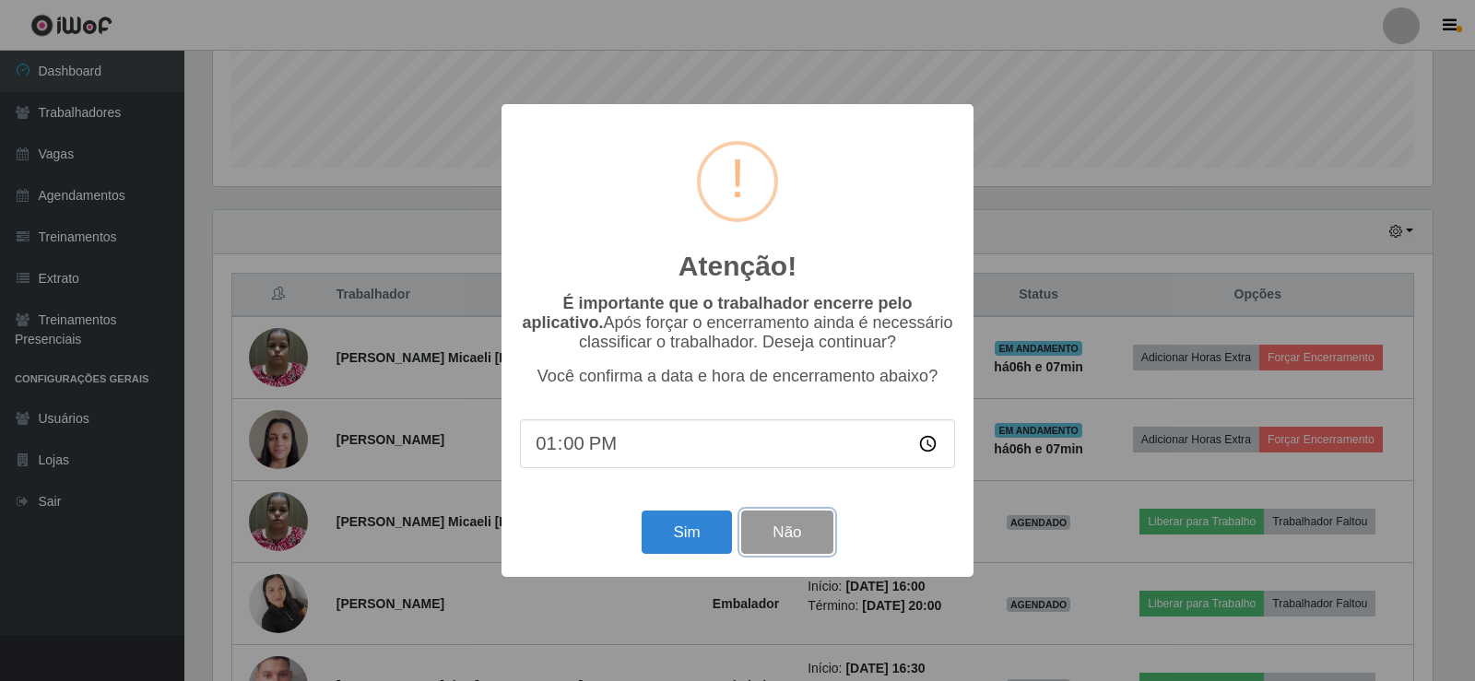
click at [798, 524] on button "Não" at bounding box center [786, 532] width 91 height 43
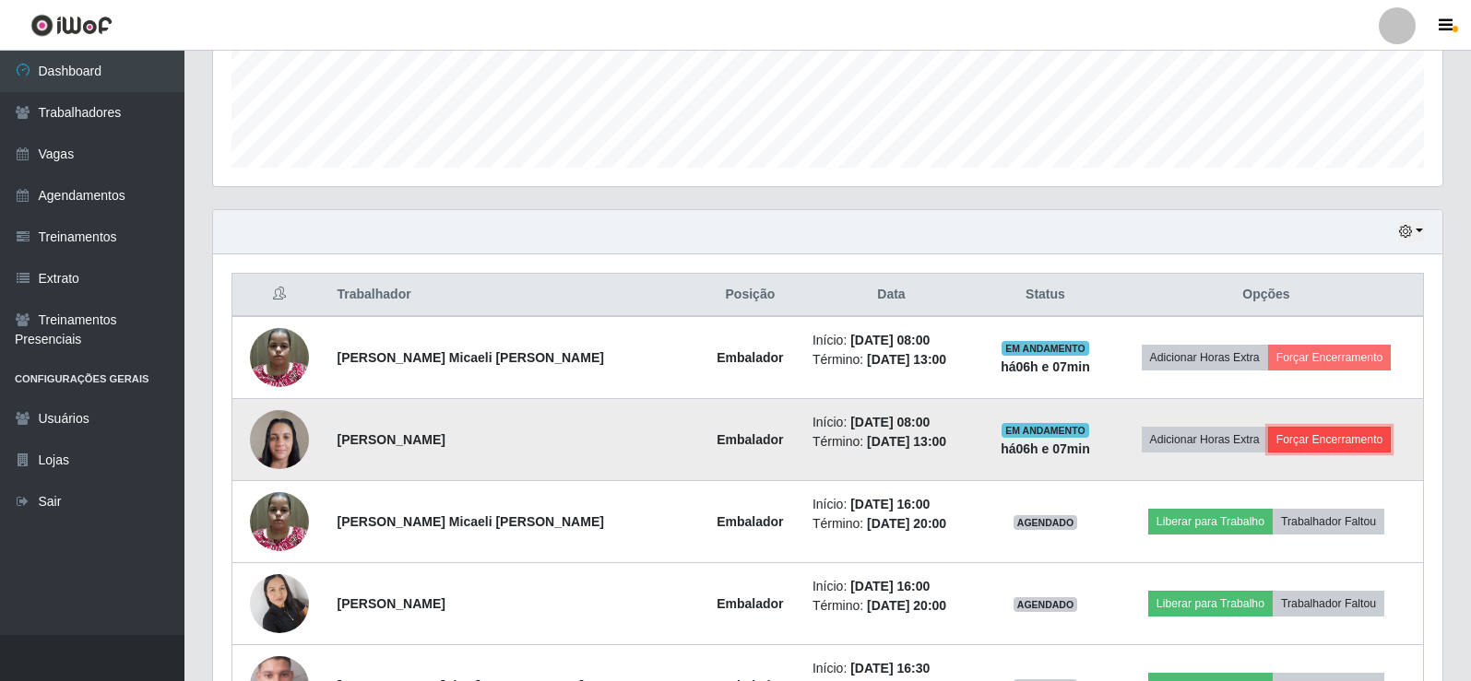
click at [1303, 436] on button "Forçar Encerramento" at bounding box center [1330, 440] width 124 height 26
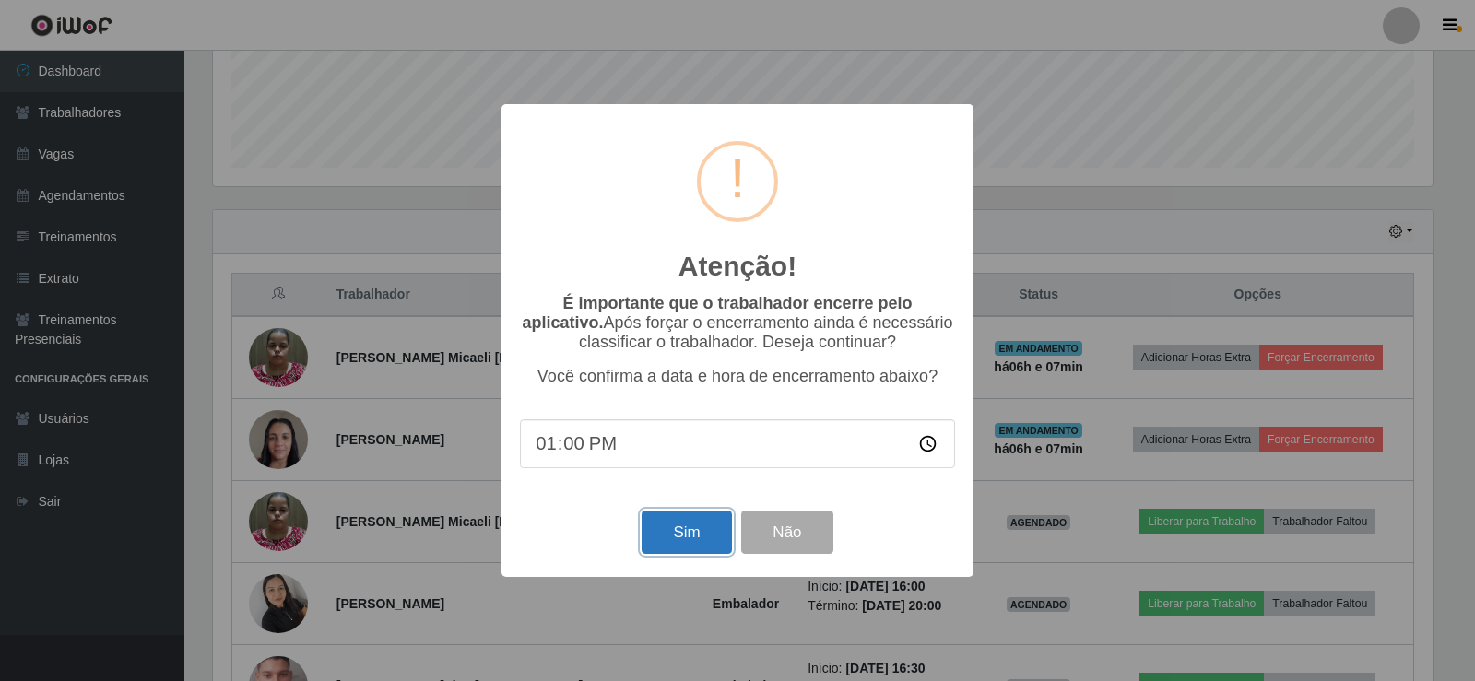
click at [679, 525] on button "Sim" at bounding box center [686, 532] width 89 height 43
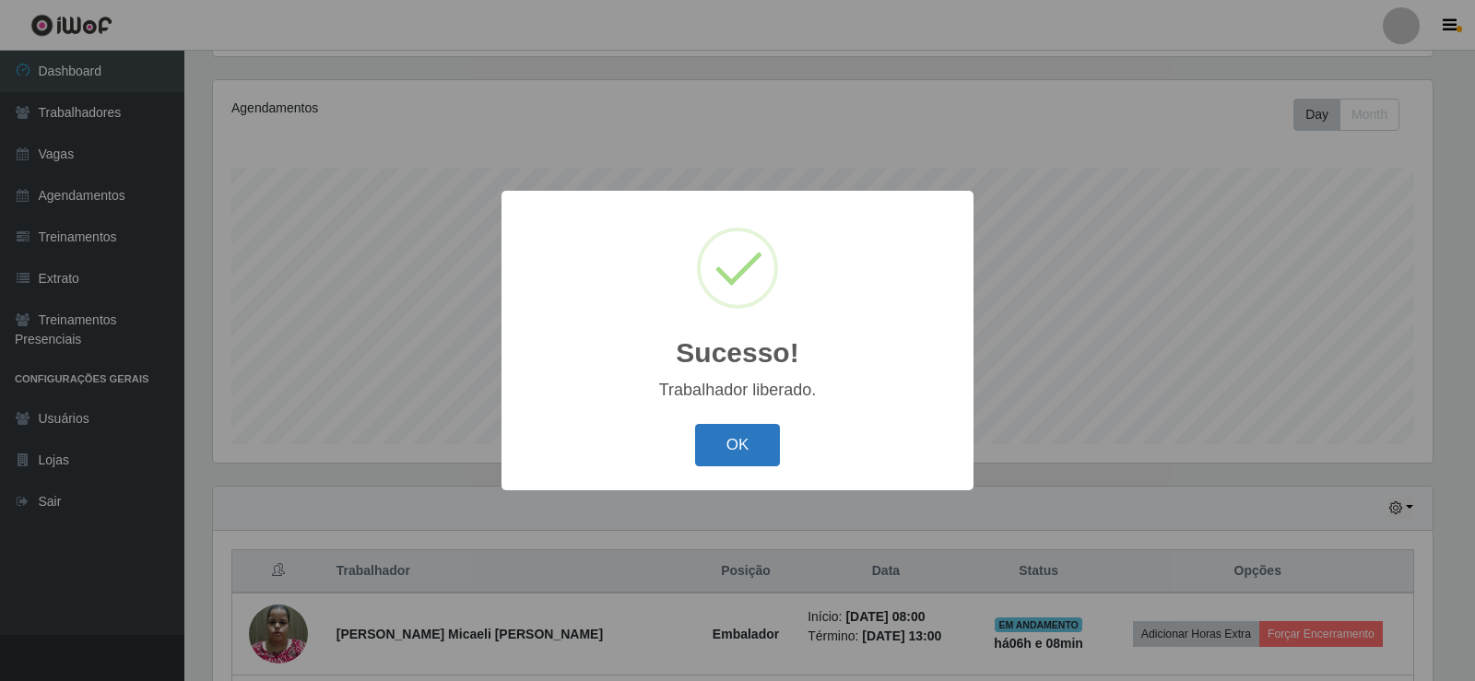
click at [775, 440] on button "OK" at bounding box center [738, 445] width 86 height 43
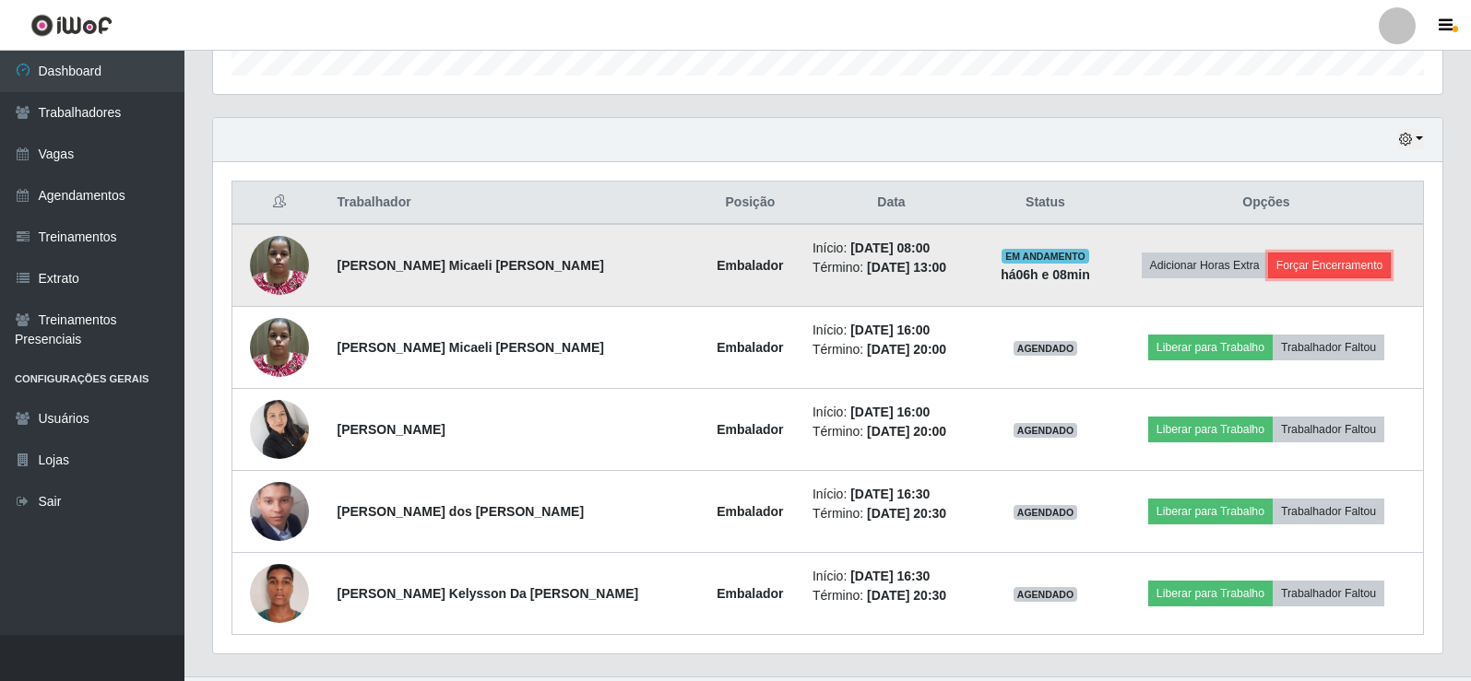
click at [1336, 278] on button "Forçar Encerramento" at bounding box center [1330, 266] width 124 height 26
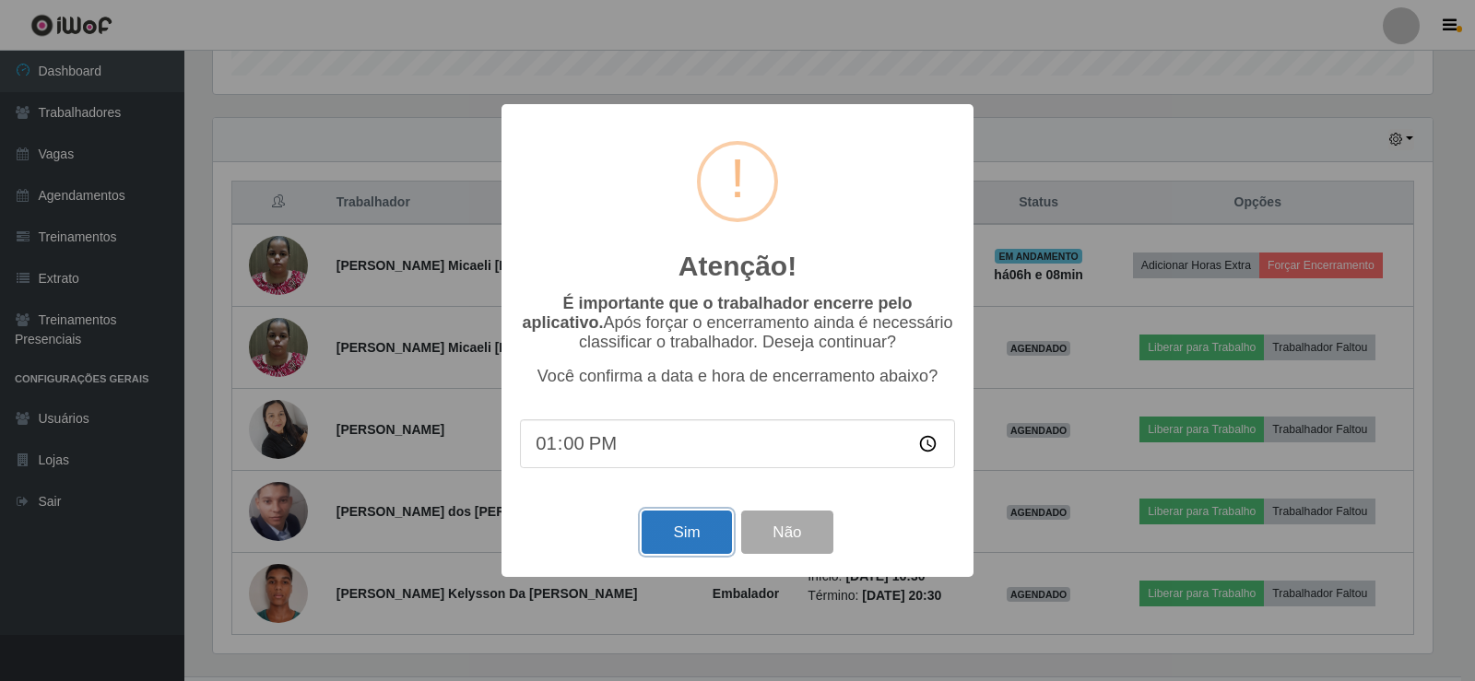
click at [676, 553] on button "Sim" at bounding box center [686, 532] width 89 height 43
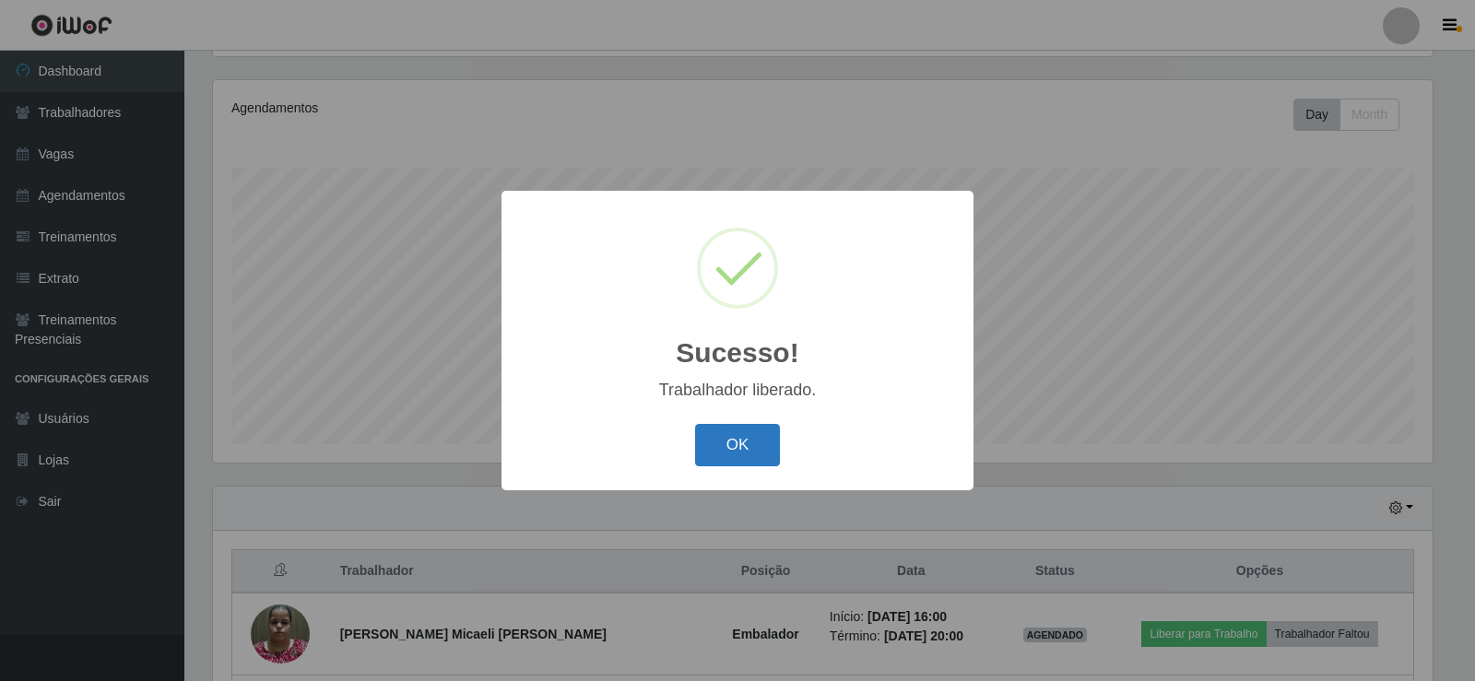
click at [735, 441] on button "OK" at bounding box center [738, 445] width 86 height 43
